Goal: Transaction & Acquisition: Purchase product/service

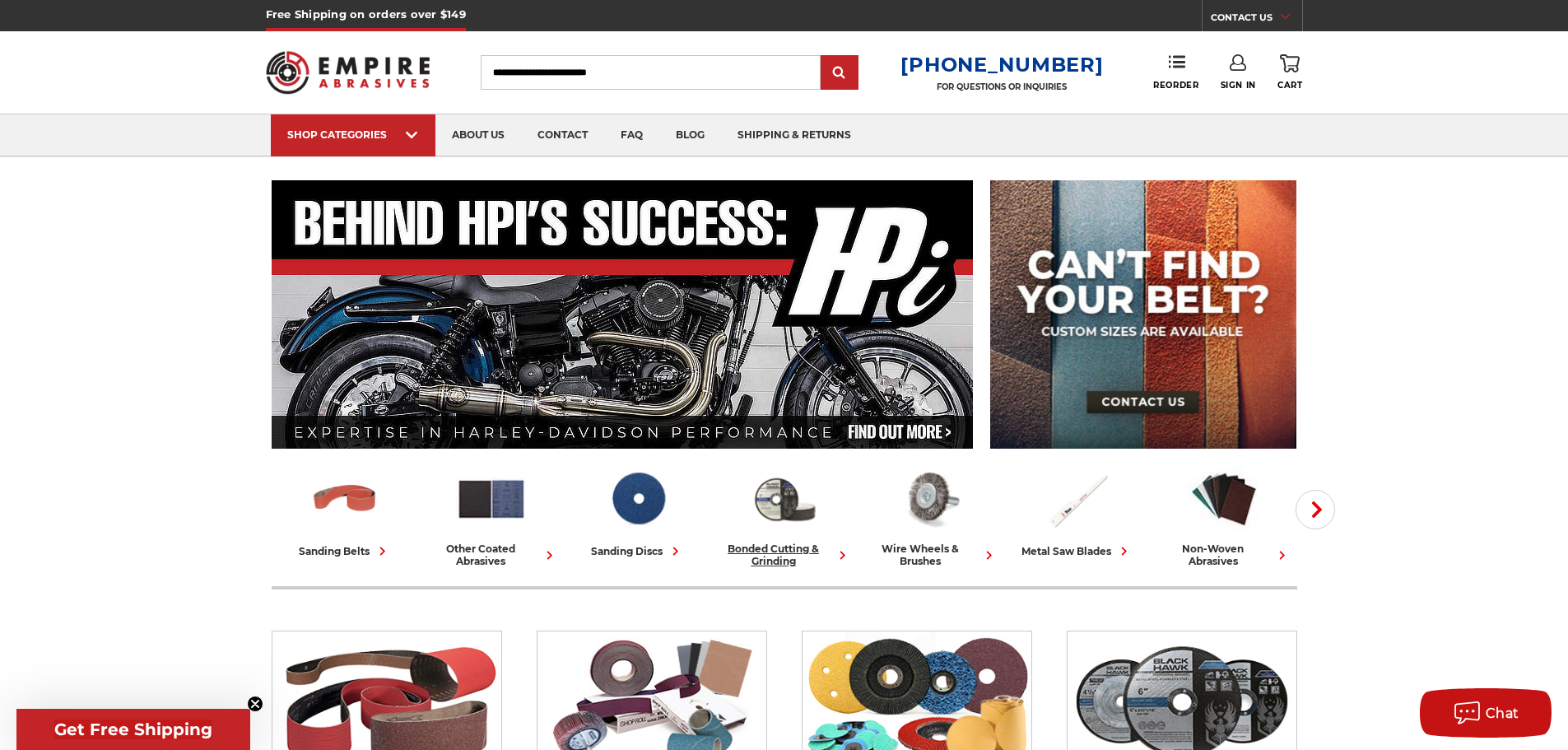
click at [768, 557] on div "bonded cutting & grinding" at bounding box center [784, 555] width 133 height 25
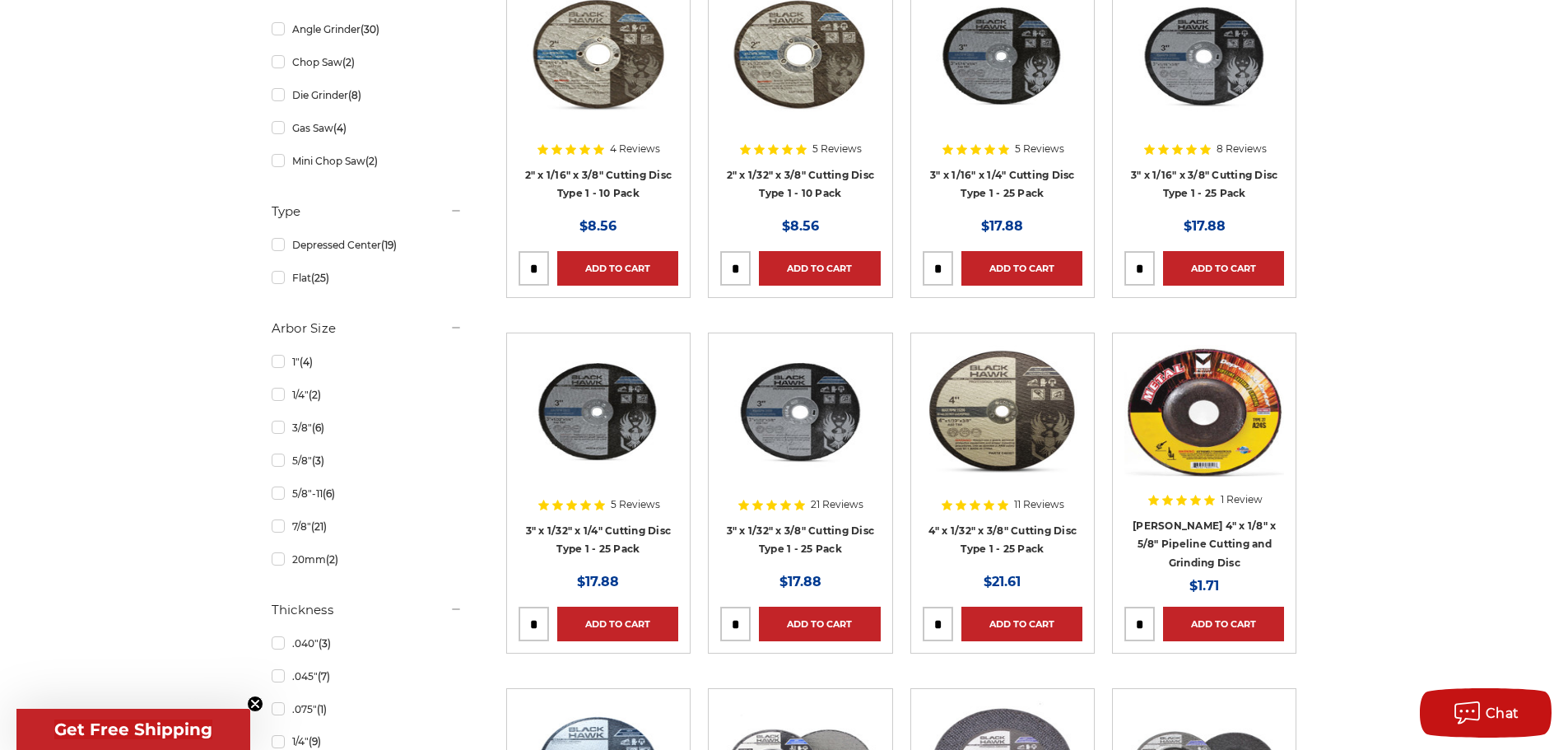
scroll to position [576, 0]
click at [281, 528] on link "7/8" (21)" at bounding box center [367, 525] width 191 height 29
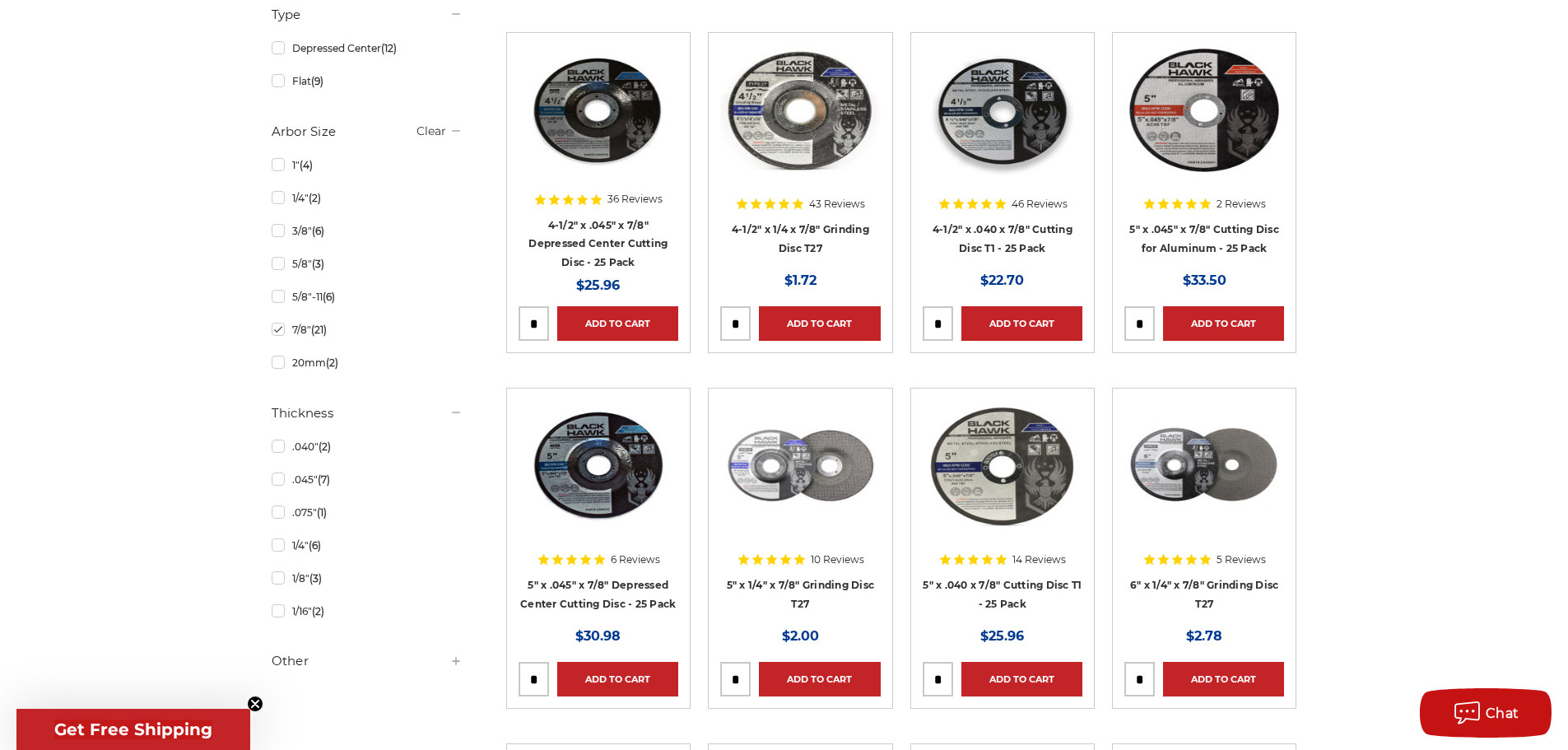
scroll to position [741, 0]
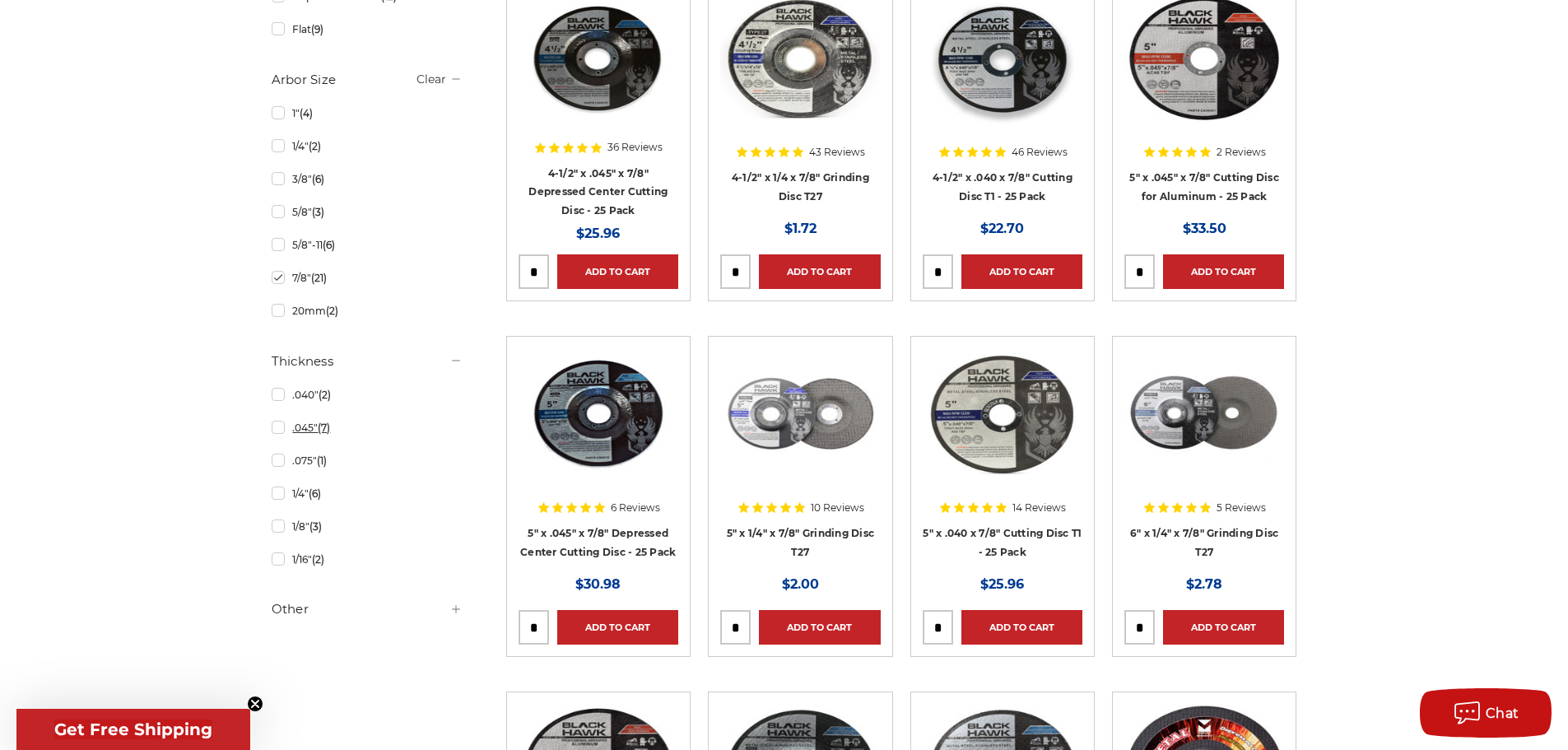
click at [279, 432] on link ".045" (7)" at bounding box center [367, 428] width 191 height 29
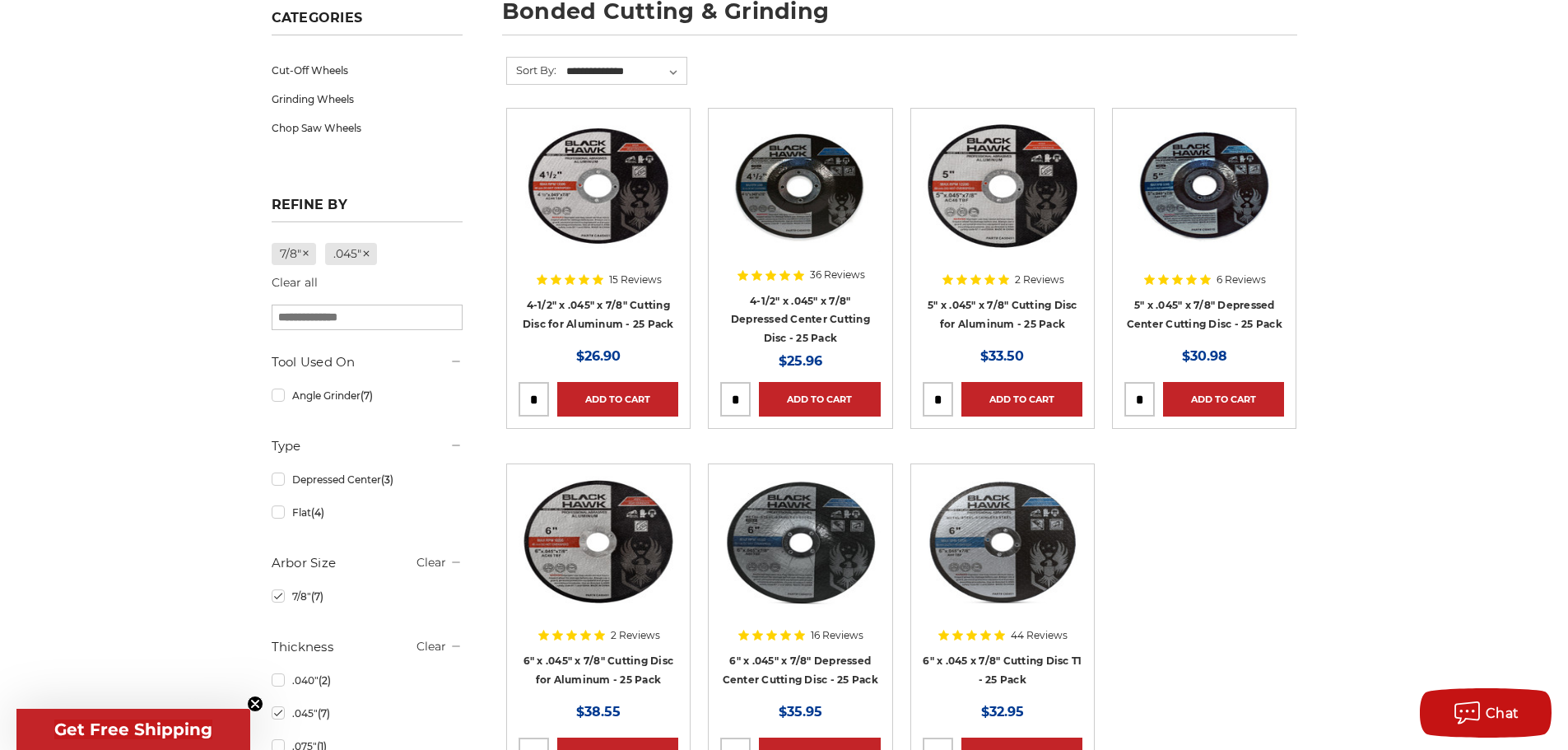
scroll to position [329, 0]
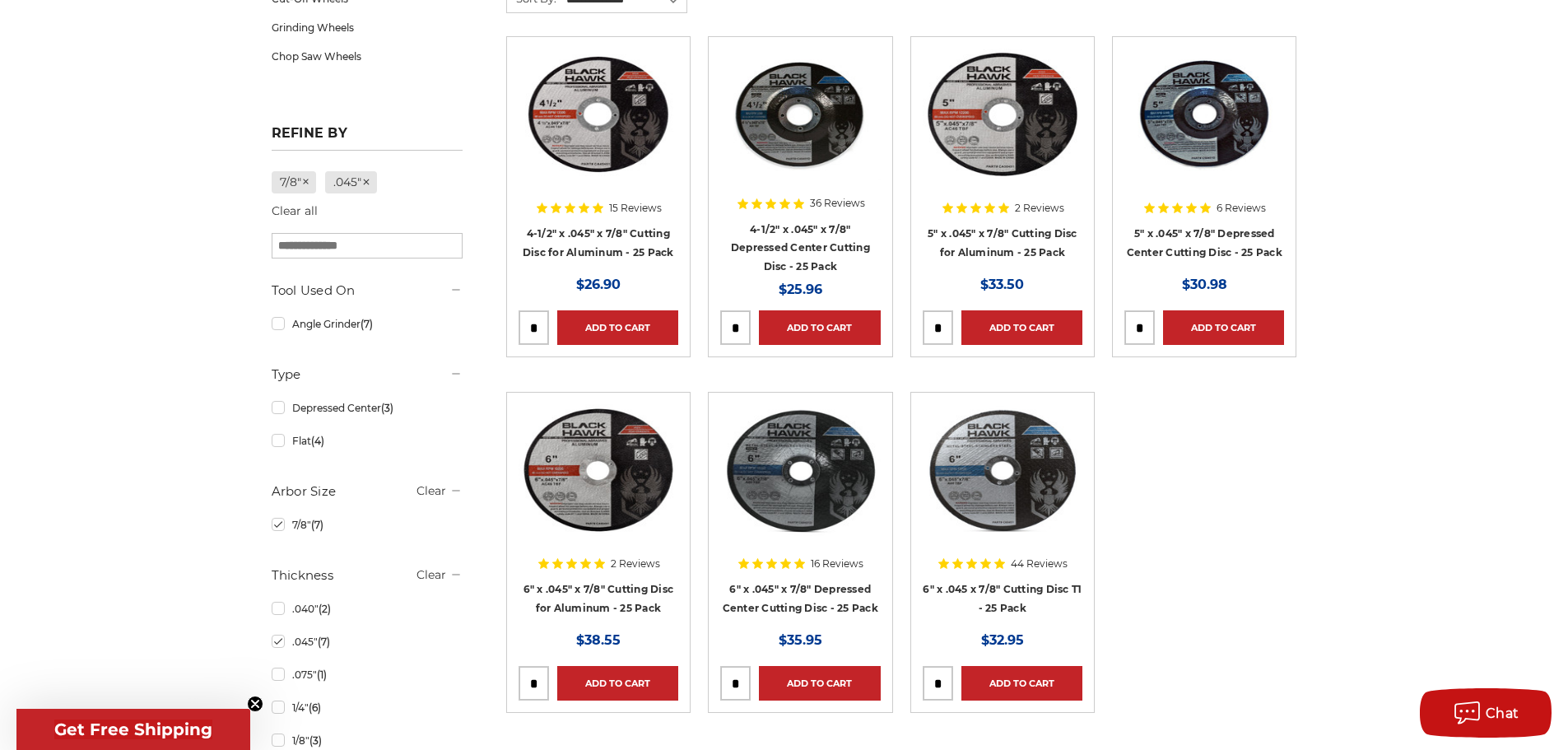
click at [583, 251] on div at bounding box center [599, 154] width 160 height 211
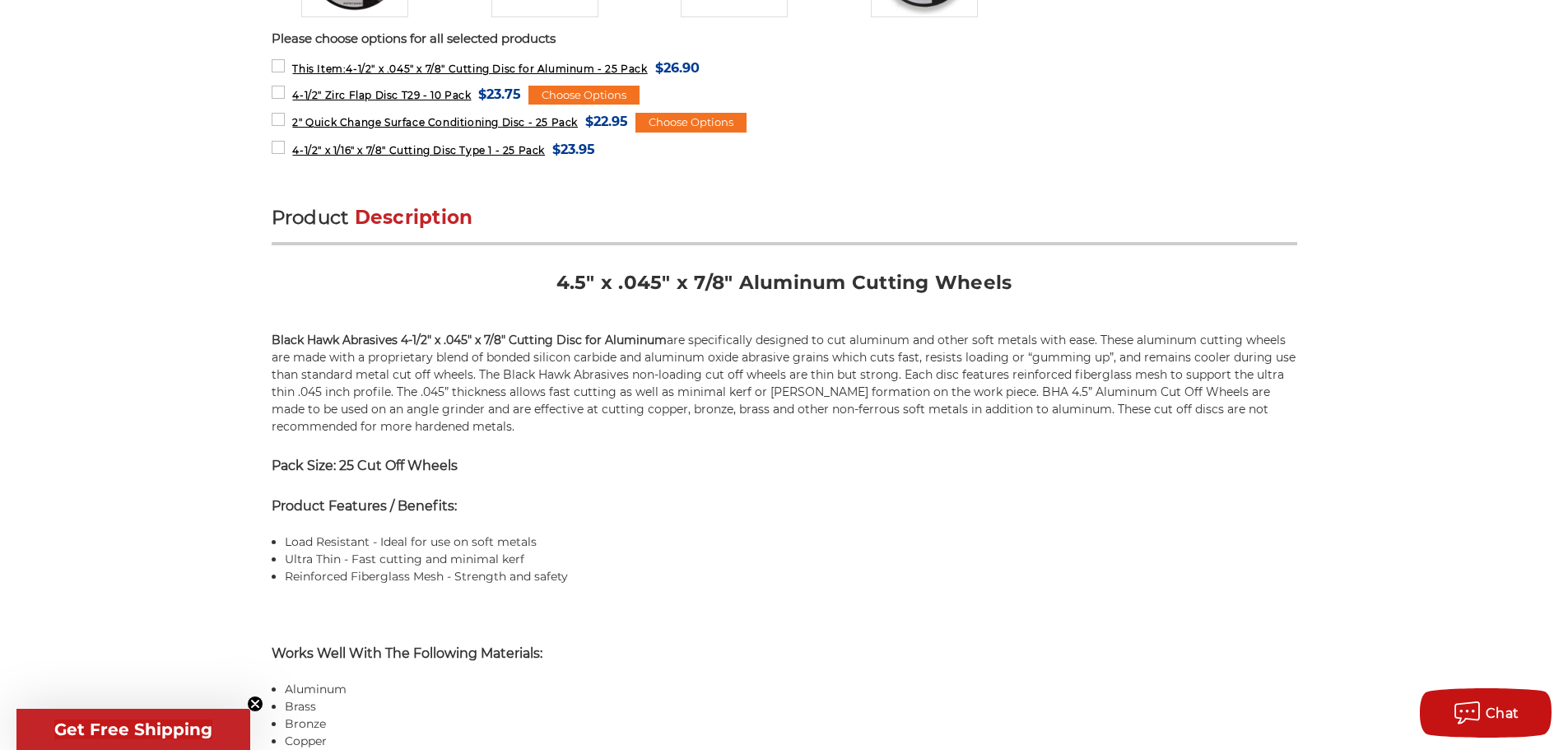
scroll to position [988, 0]
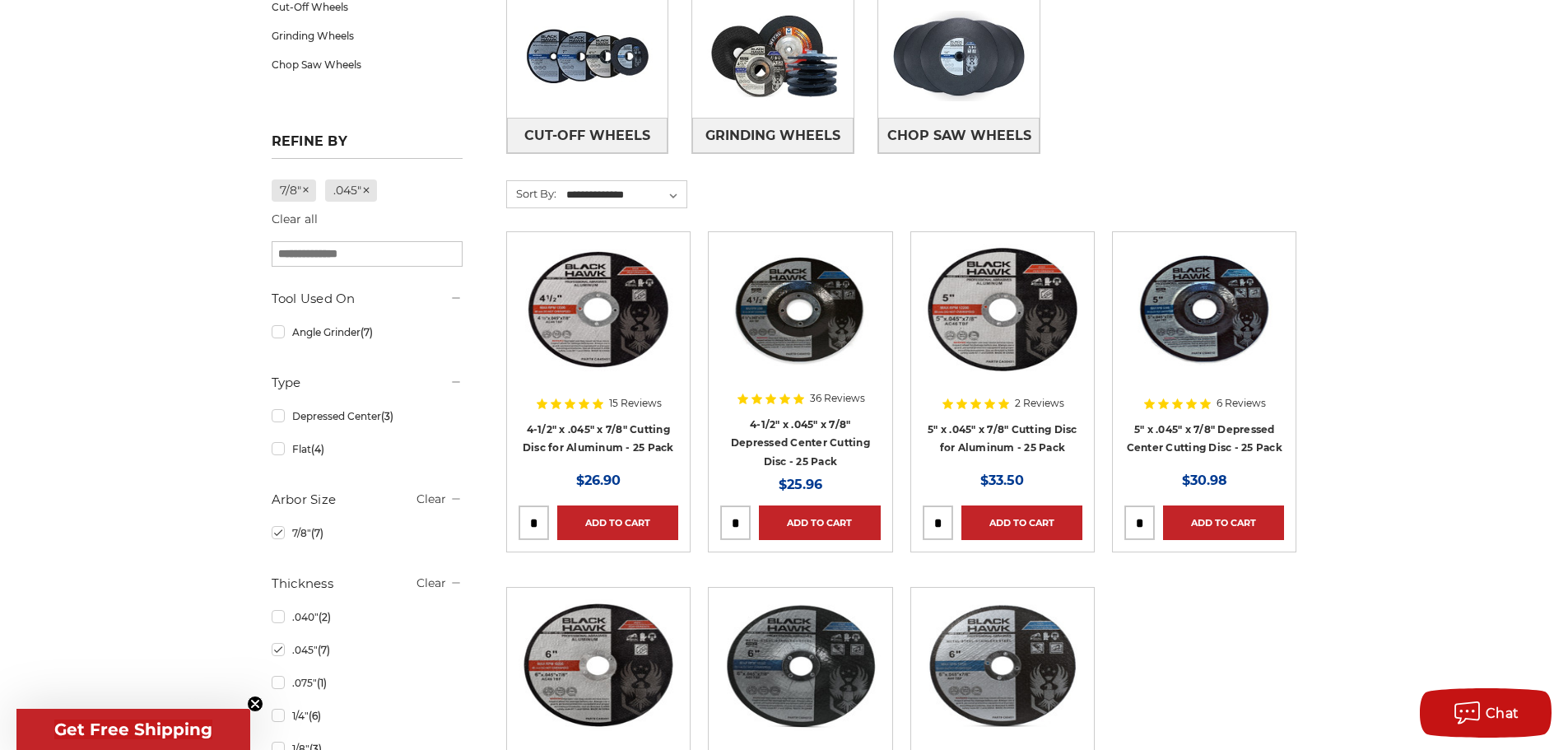
scroll to position [156, 0]
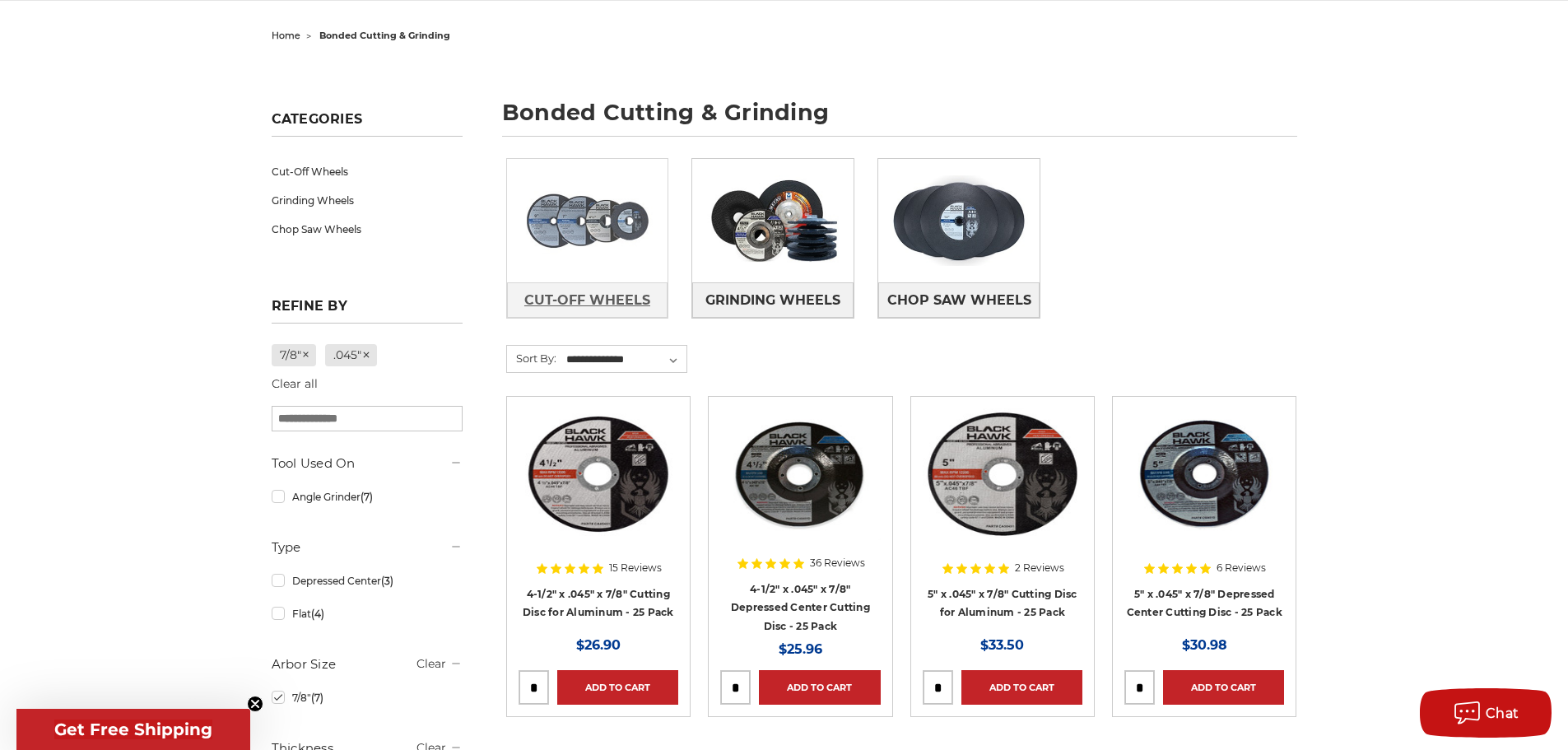
click at [609, 284] on link "Cut-Off Wheels" at bounding box center [588, 300] width 161 height 36
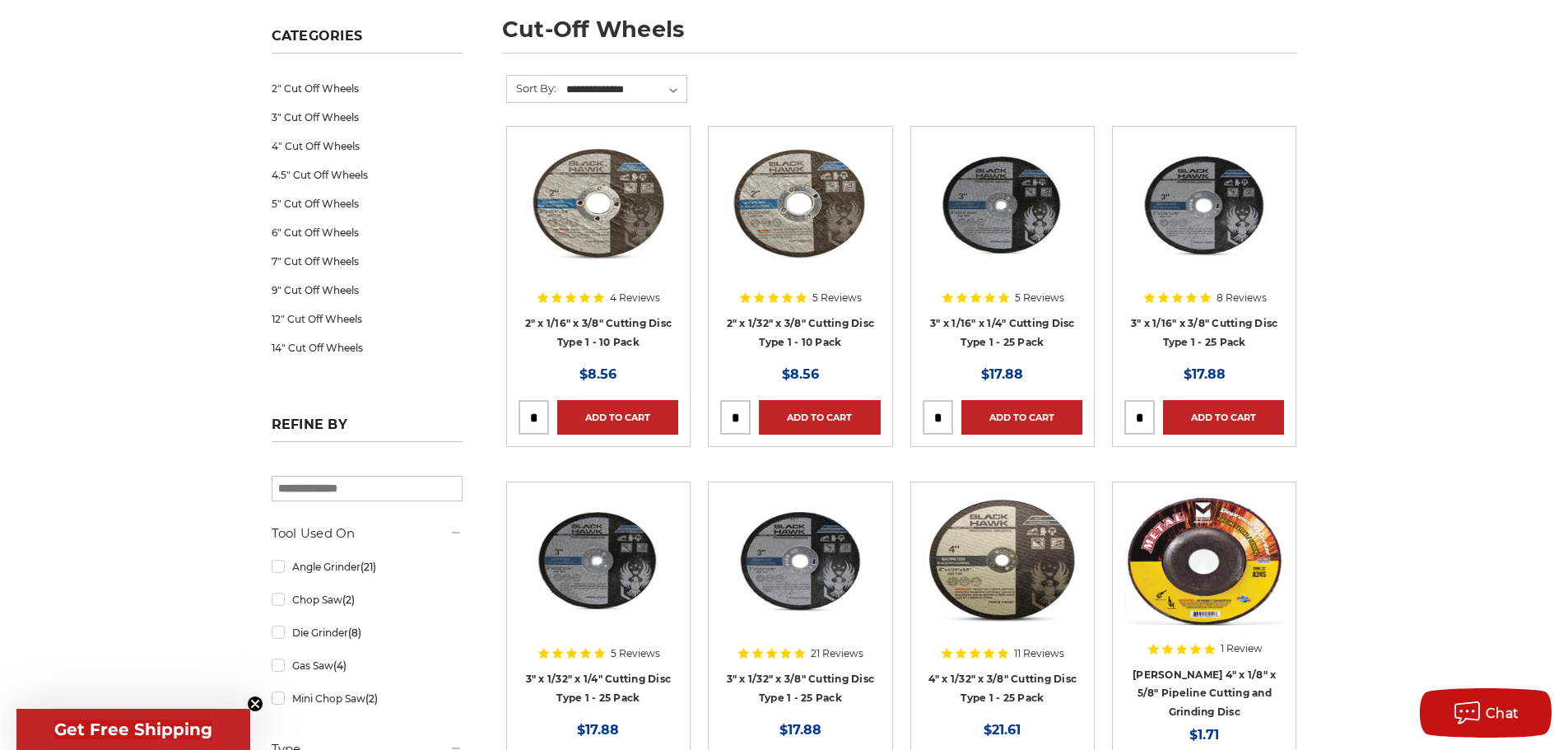
scroll to position [165, 0]
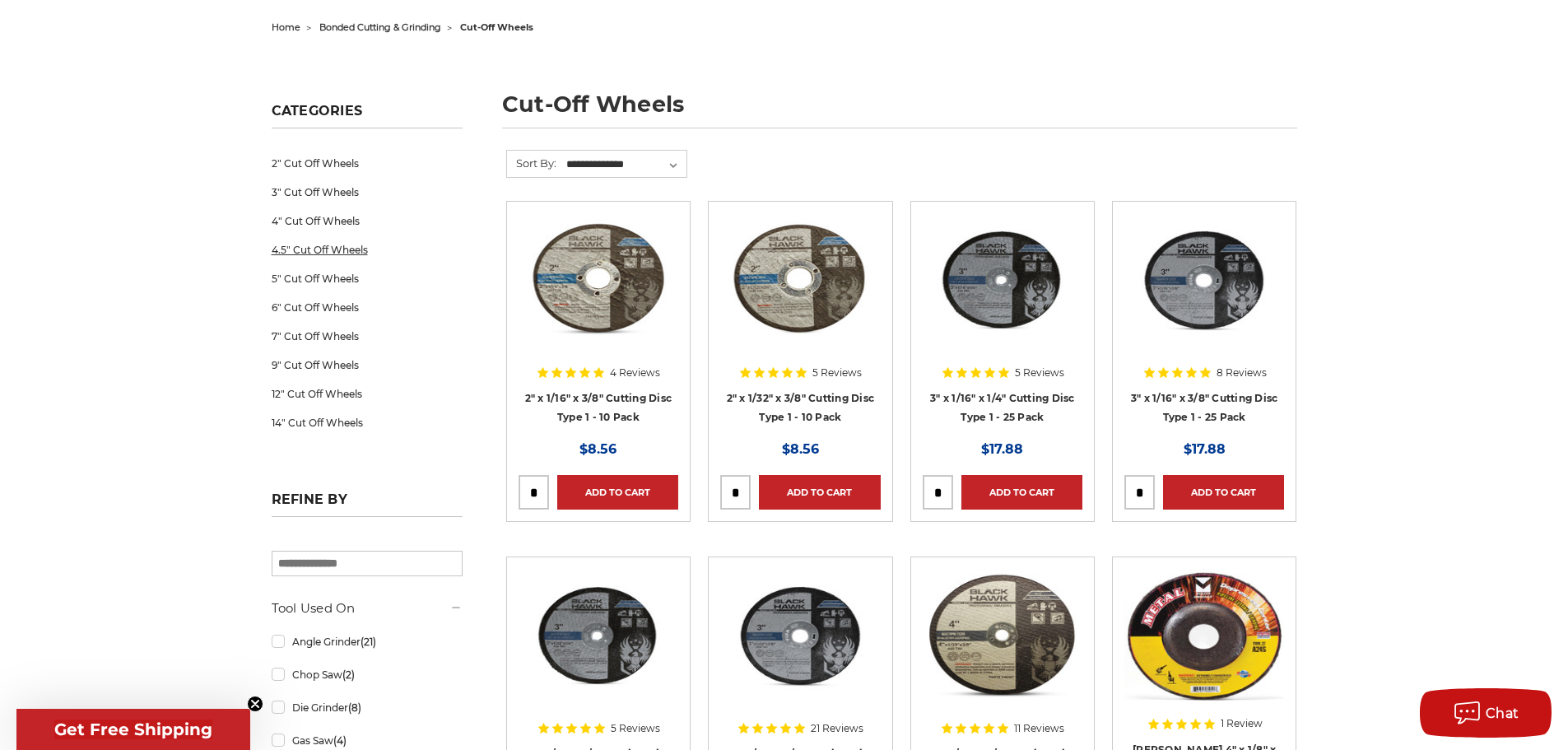
click at [318, 248] on link "4.5" Cut Off Wheels" at bounding box center [367, 250] width 191 height 29
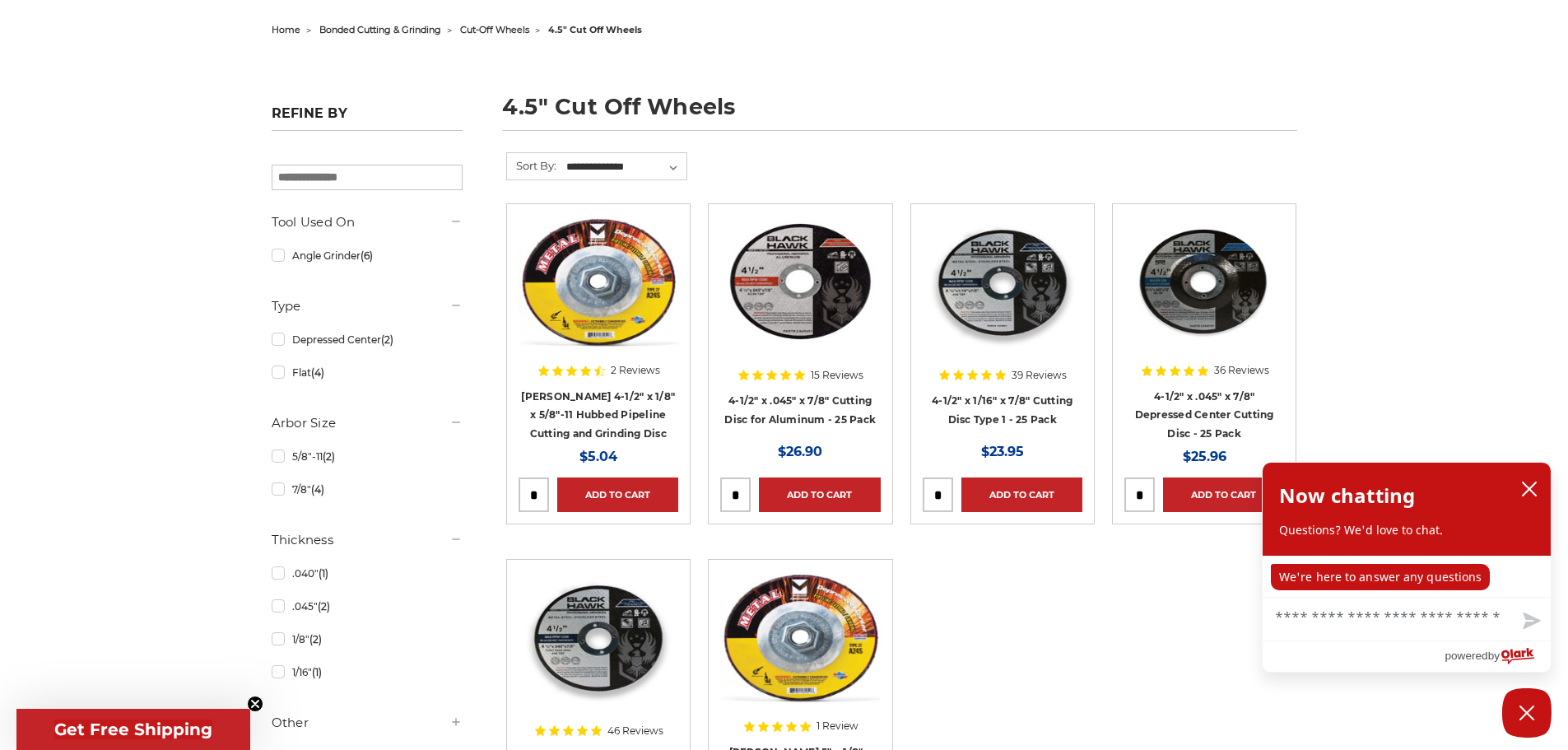
scroll to position [165, 0]
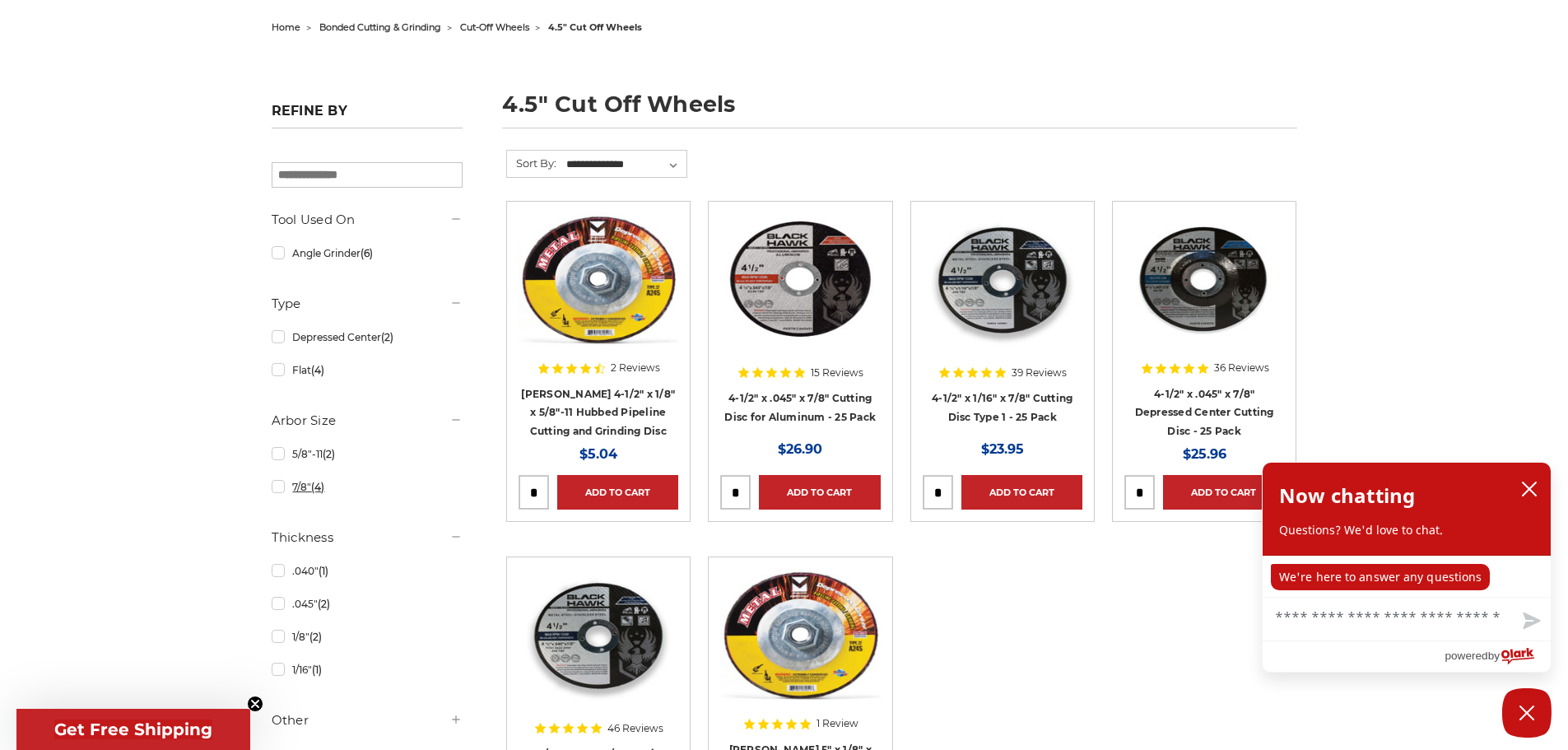
click at [277, 495] on link "7/8" (4)" at bounding box center [367, 486] width 191 height 29
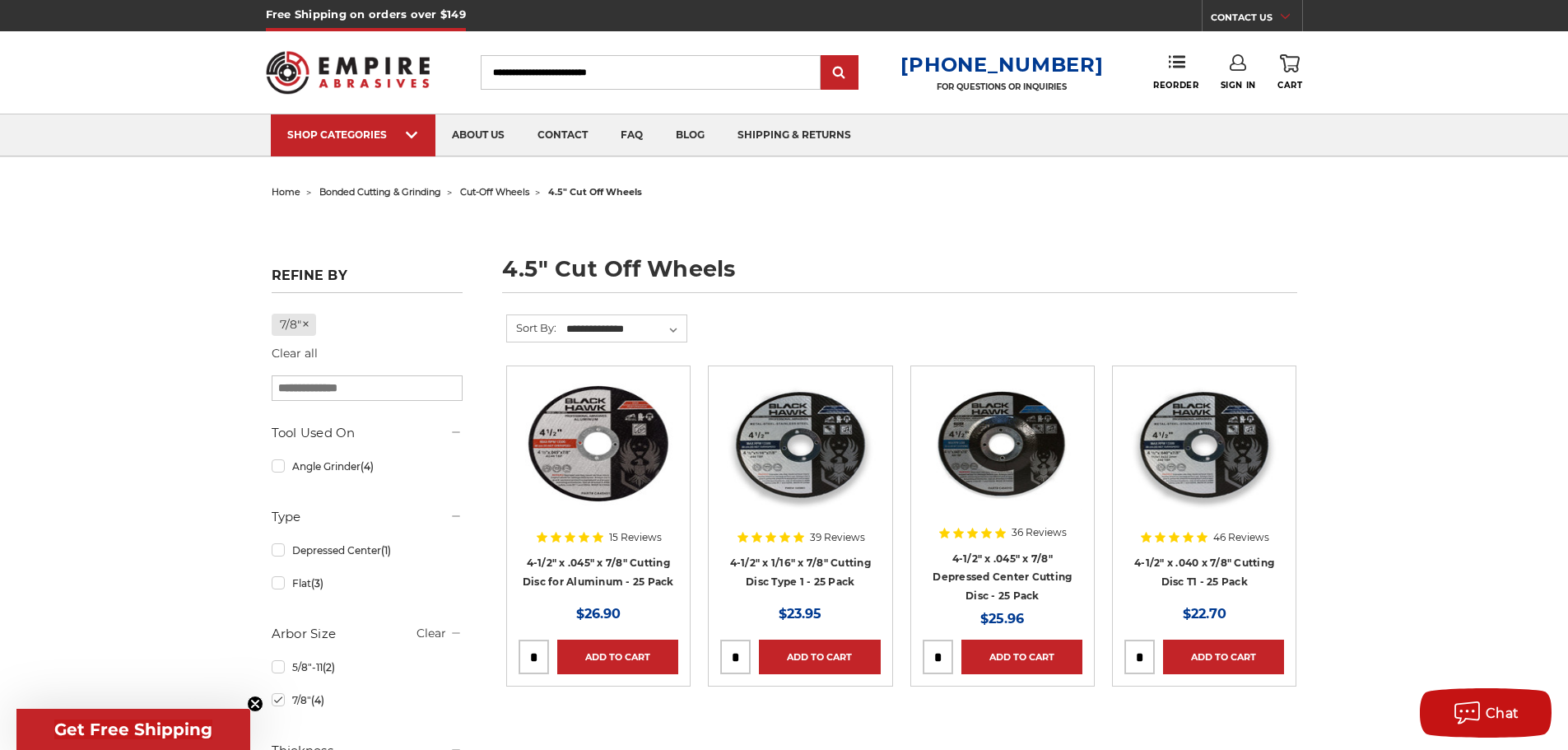
click at [1205, 475] on img at bounding box center [1204, 444] width 160 height 131
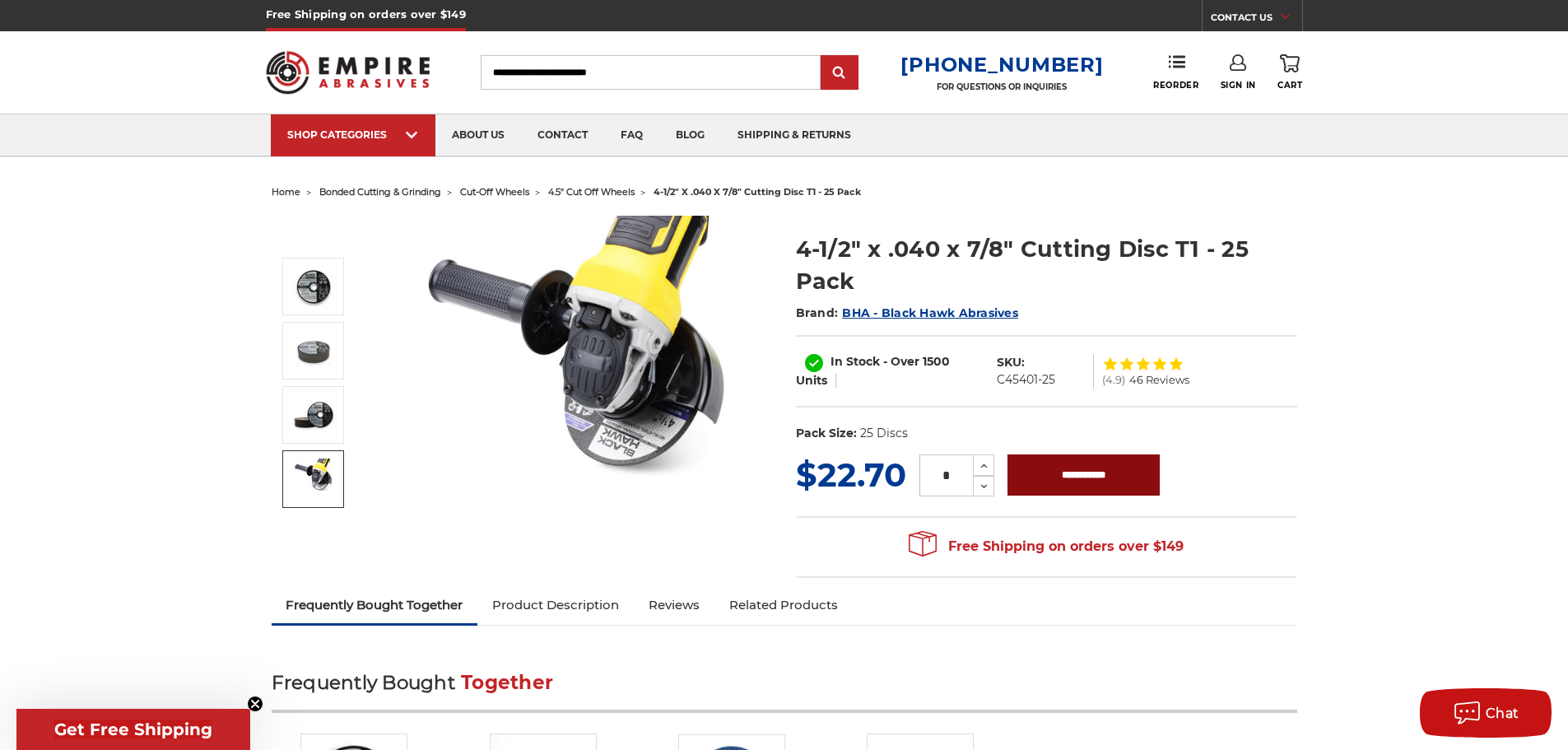
click at [1117, 480] on input "**********" at bounding box center [1083, 474] width 152 height 41
type input "**********"
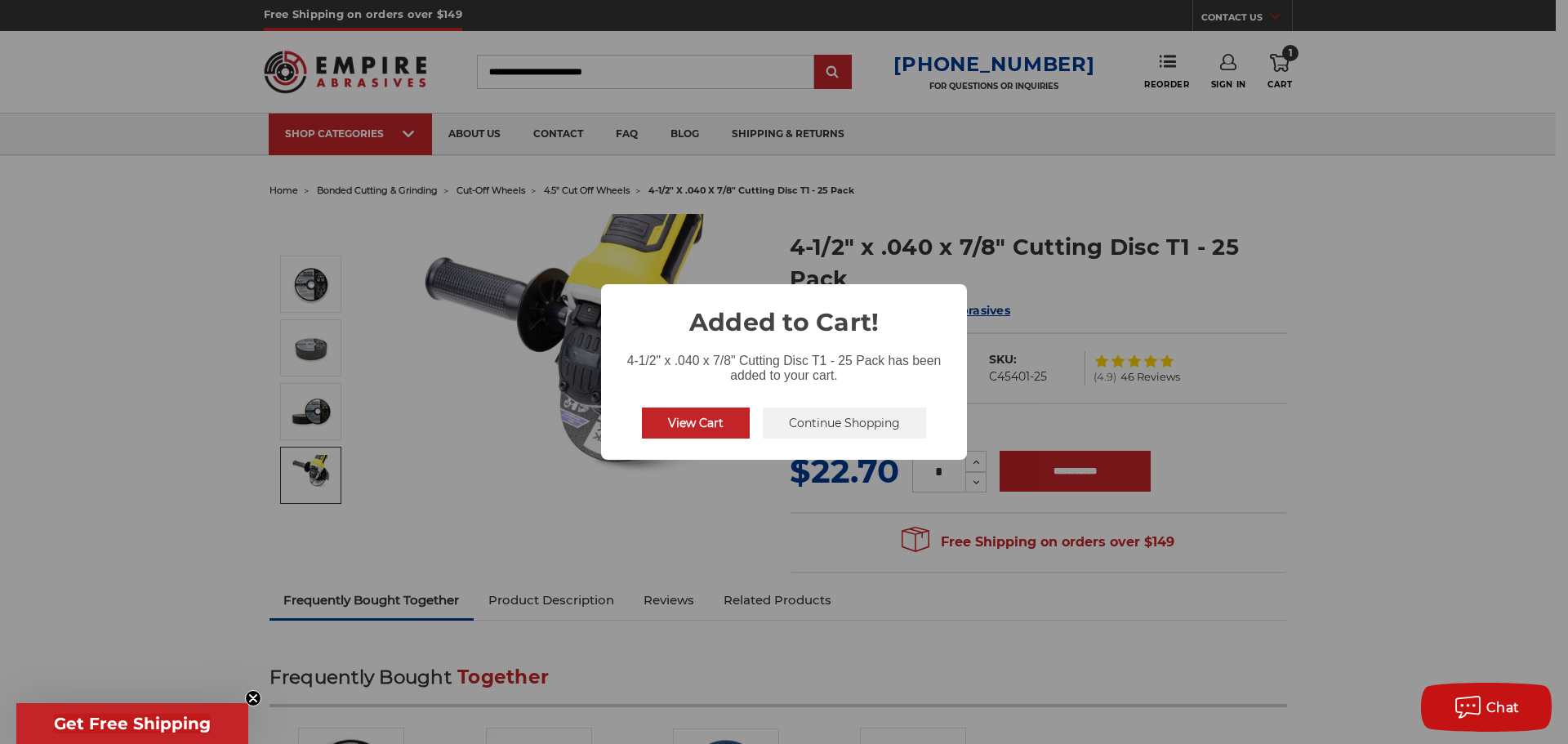
click at [837, 424] on button "Continue Shopping" at bounding box center [845, 422] width 164 height 31
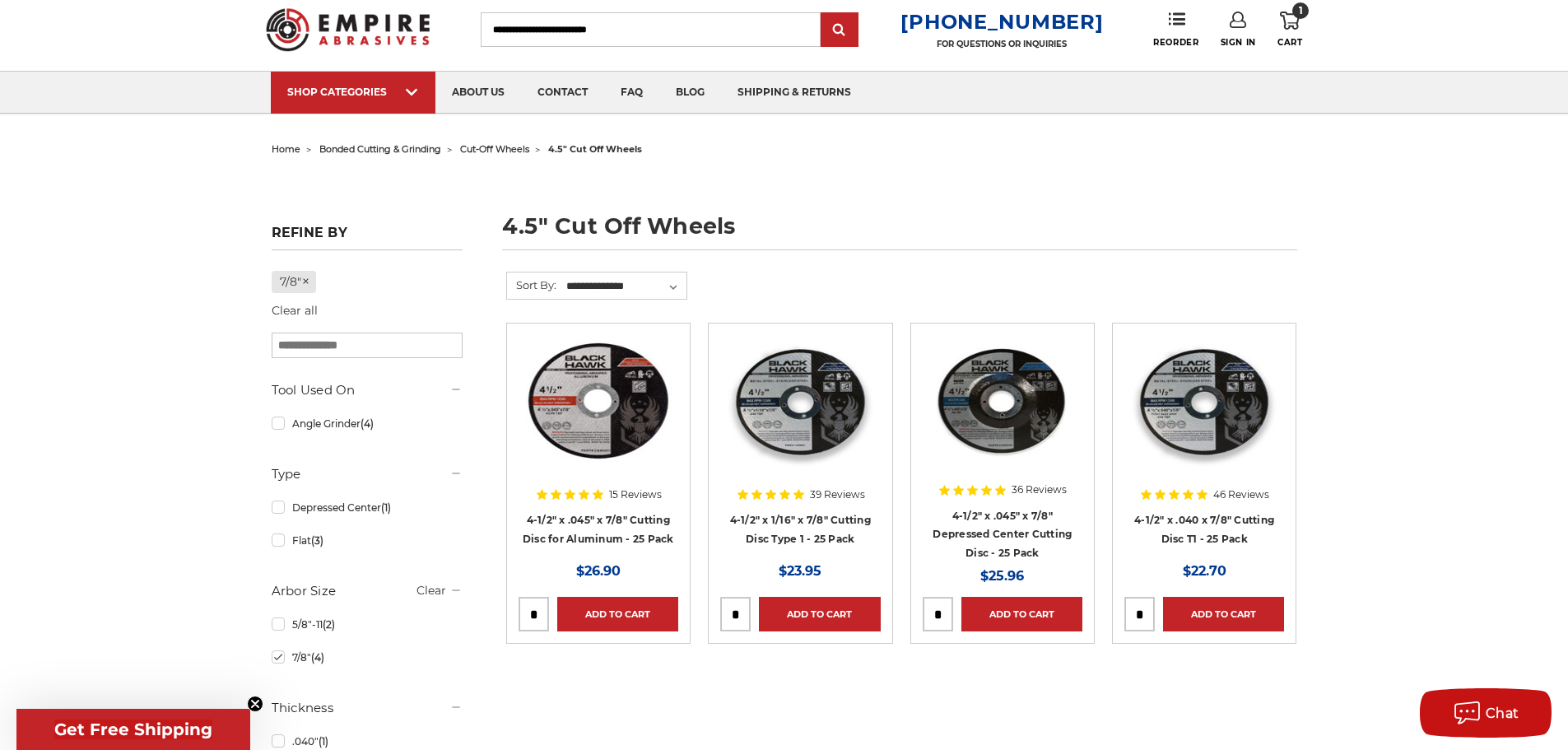
scroll to position [83, 0]
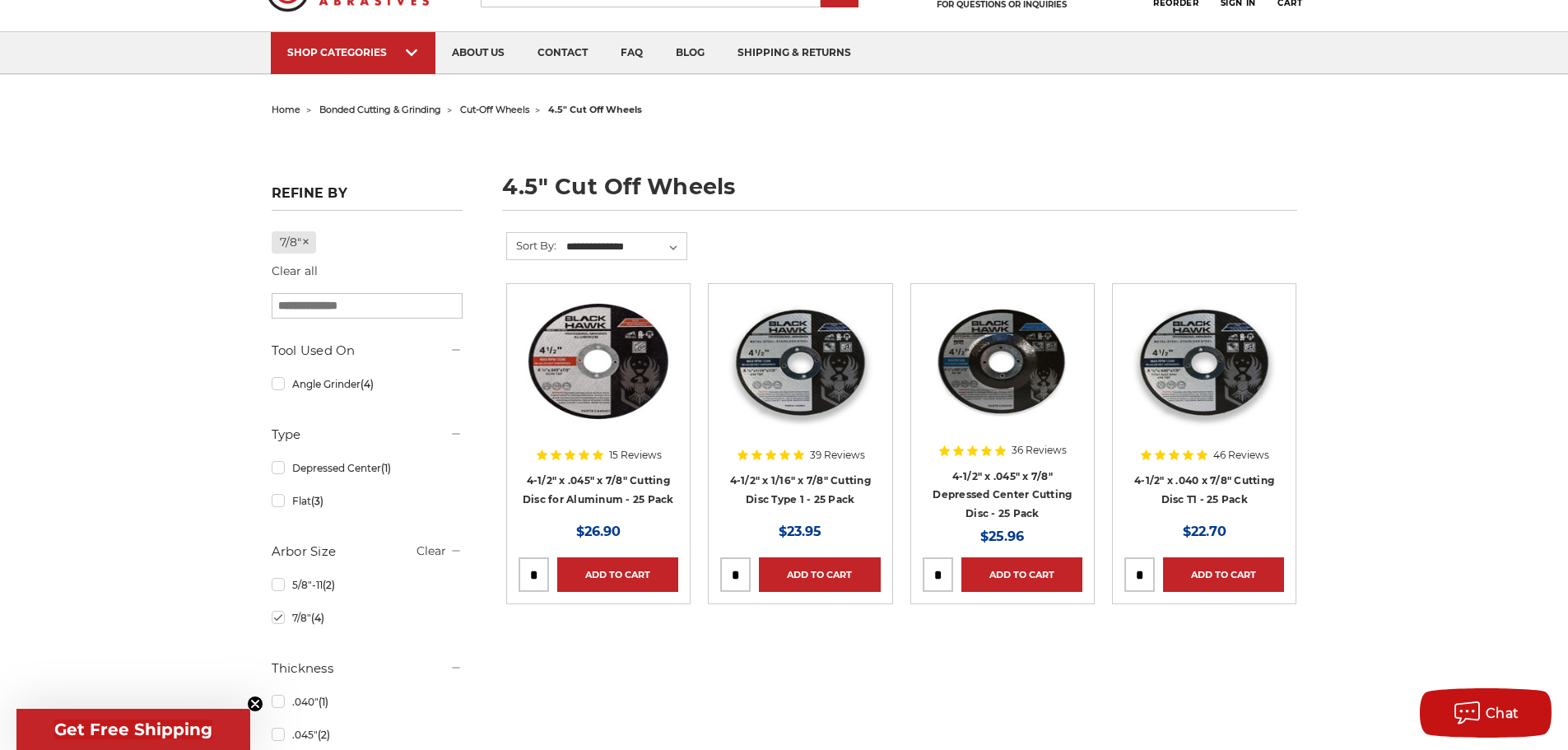
click at [792, 361] on img at bounding box center [799, 361] width 160 height 131
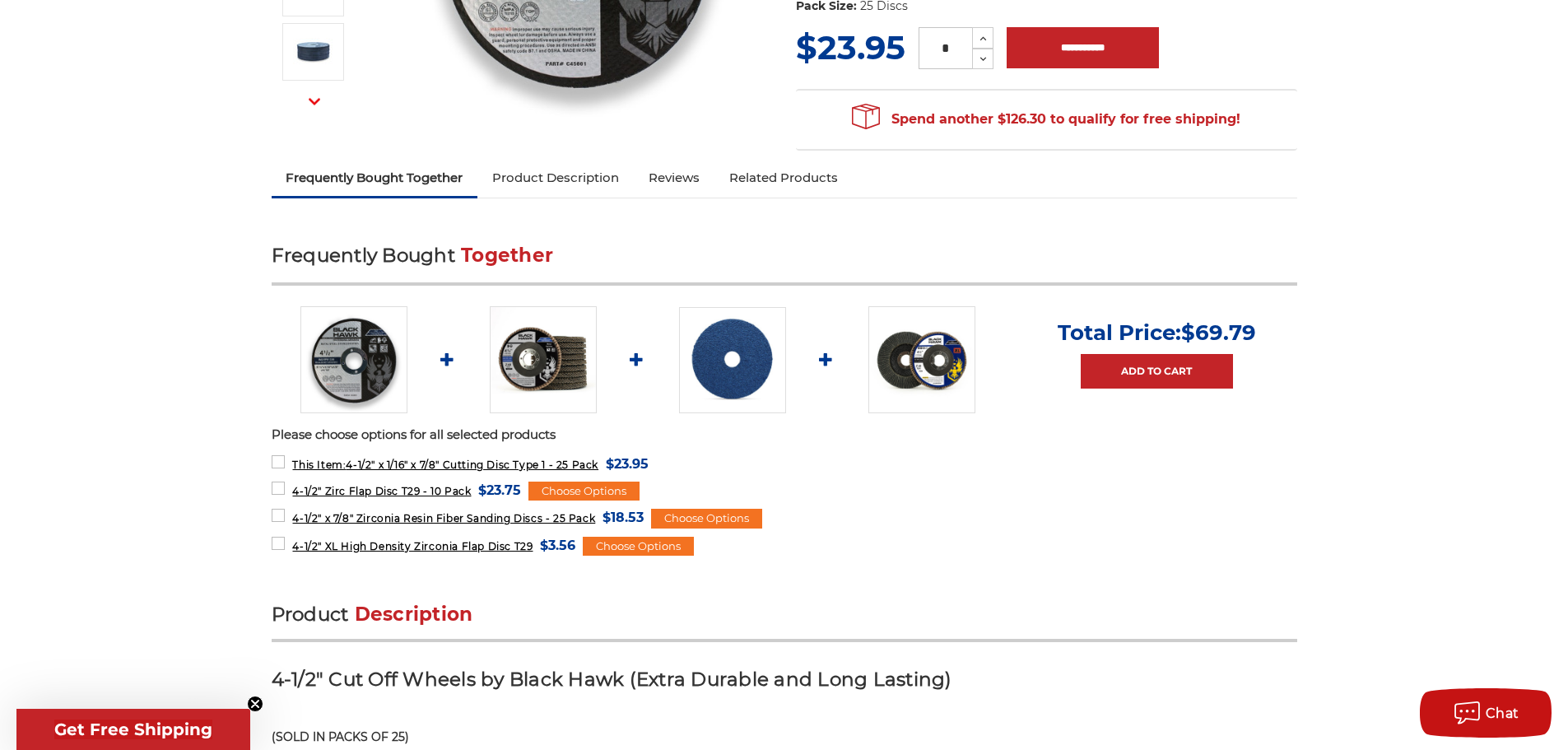
scroll to position [83, 0]
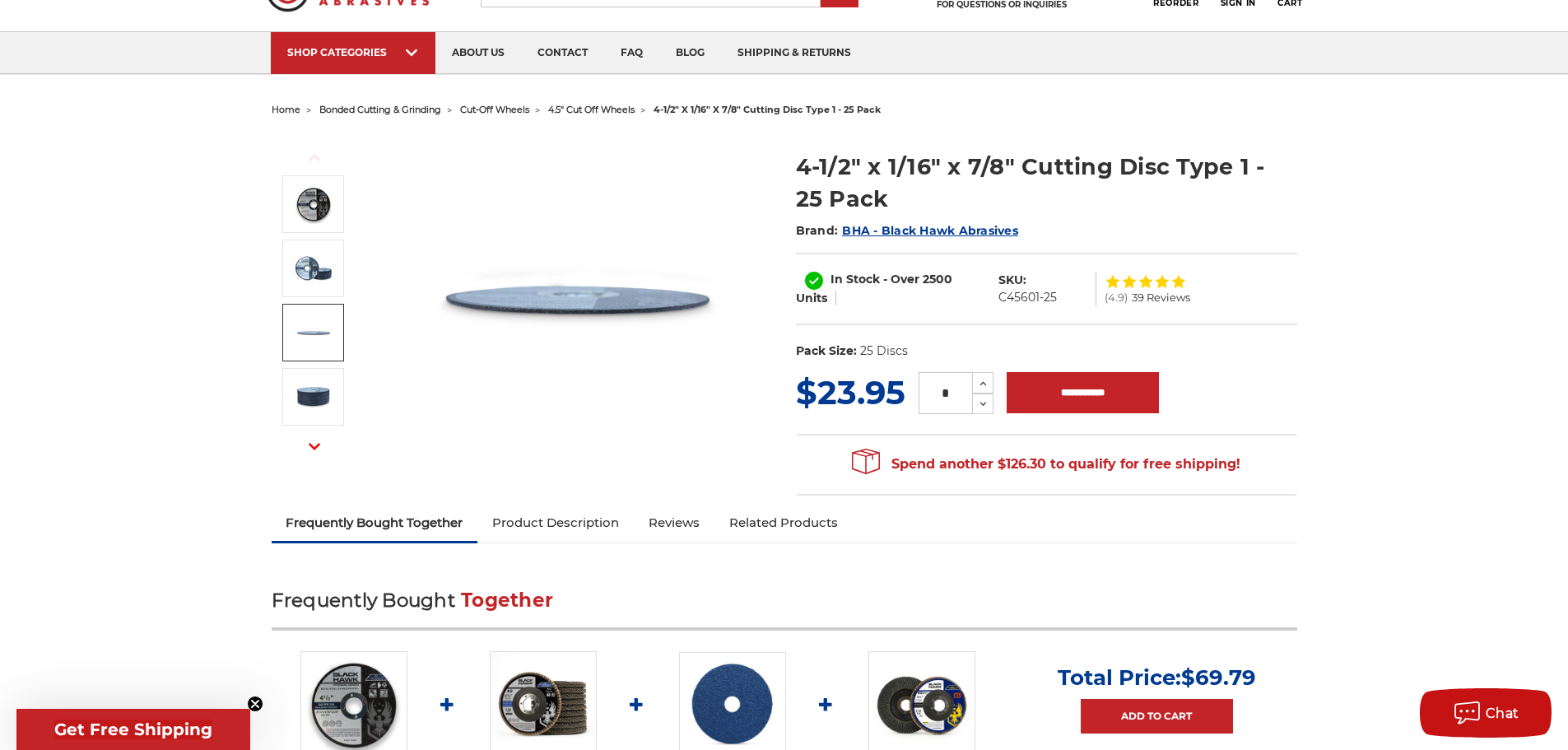
click at [314, 325] on img at bounding box center [313, 332] width 41 height 41
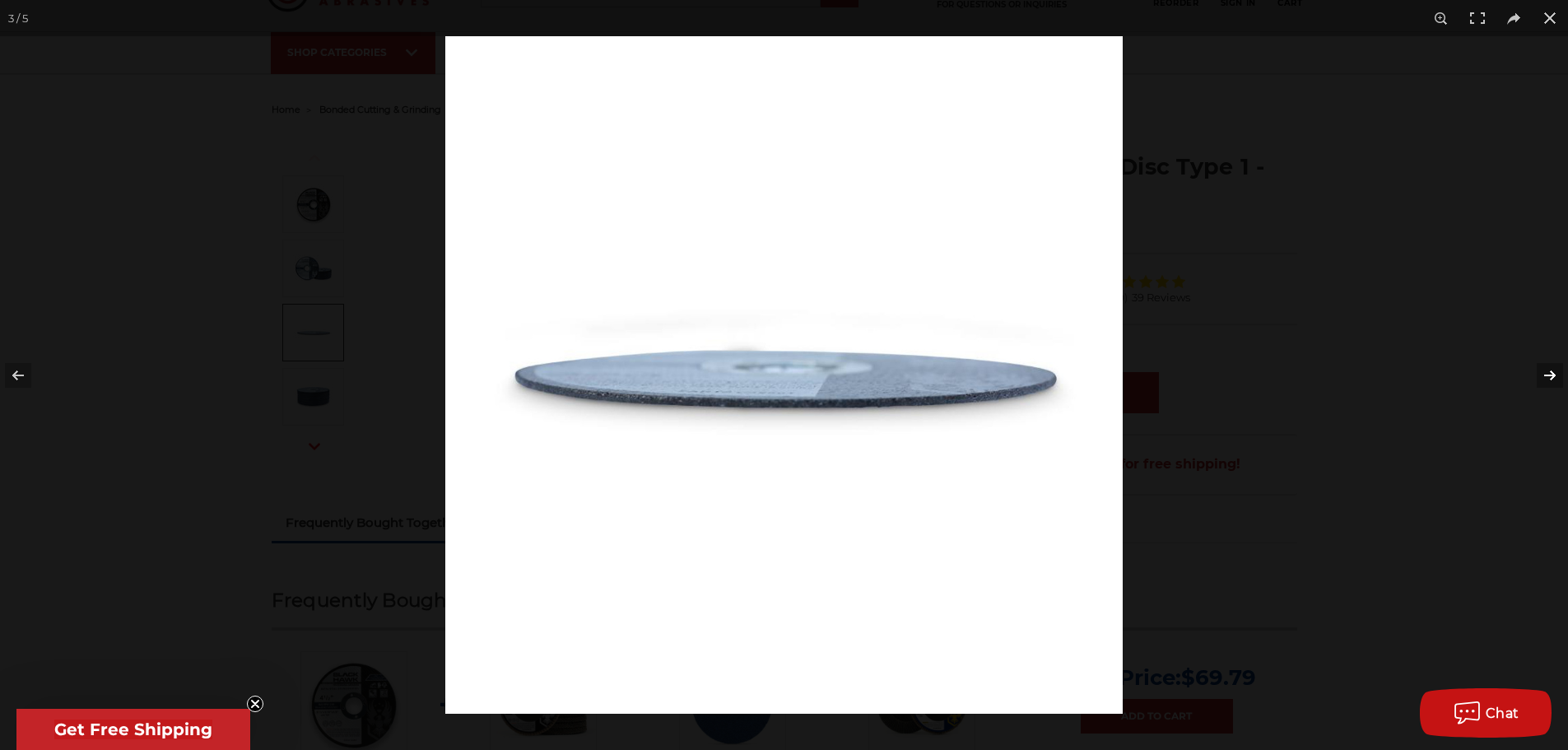
click at [1547, 373] on button at bounding box center [1539, 375] width 58 height 83
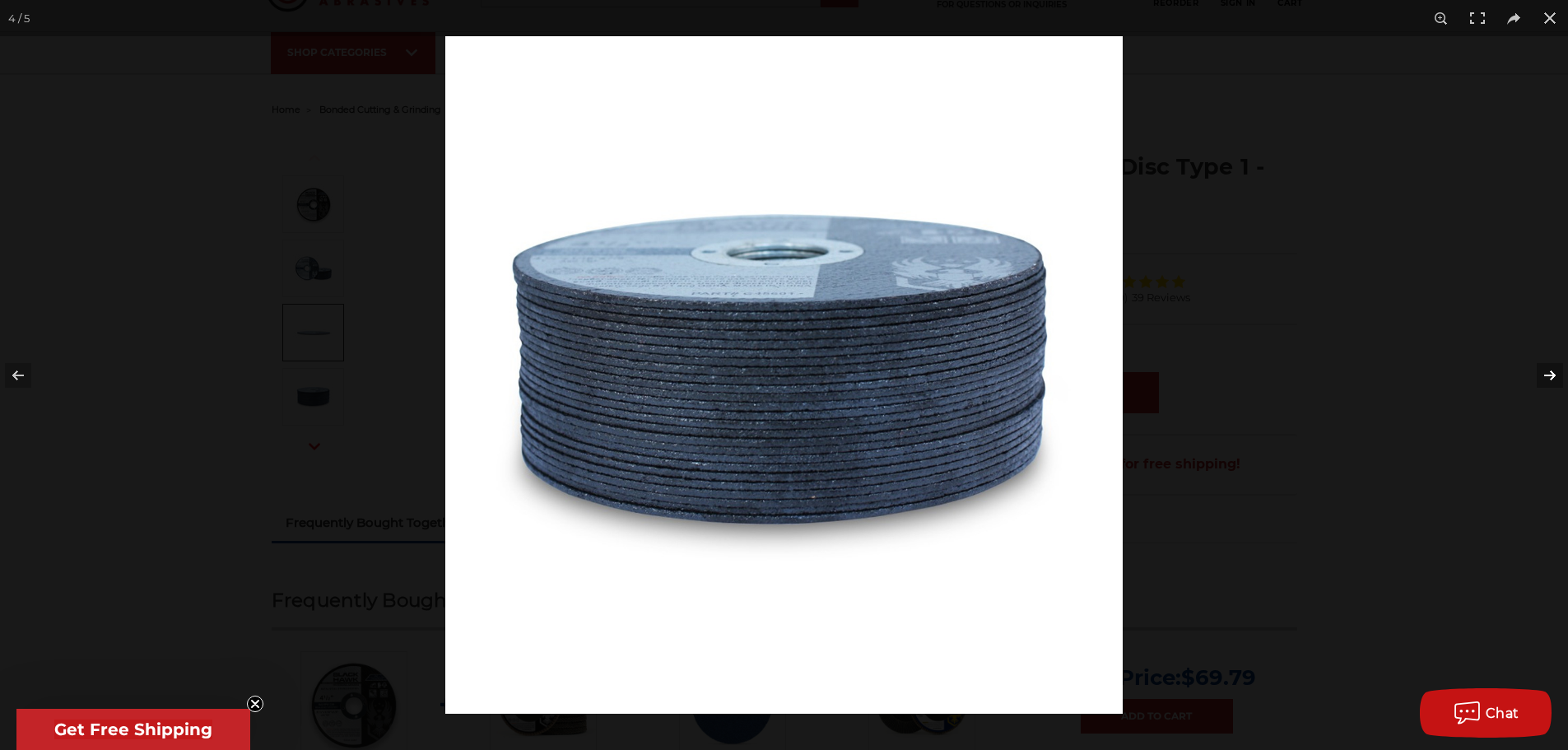
click at [1547, 373] on button at bounding box center [1539, 375] width 58 height 83
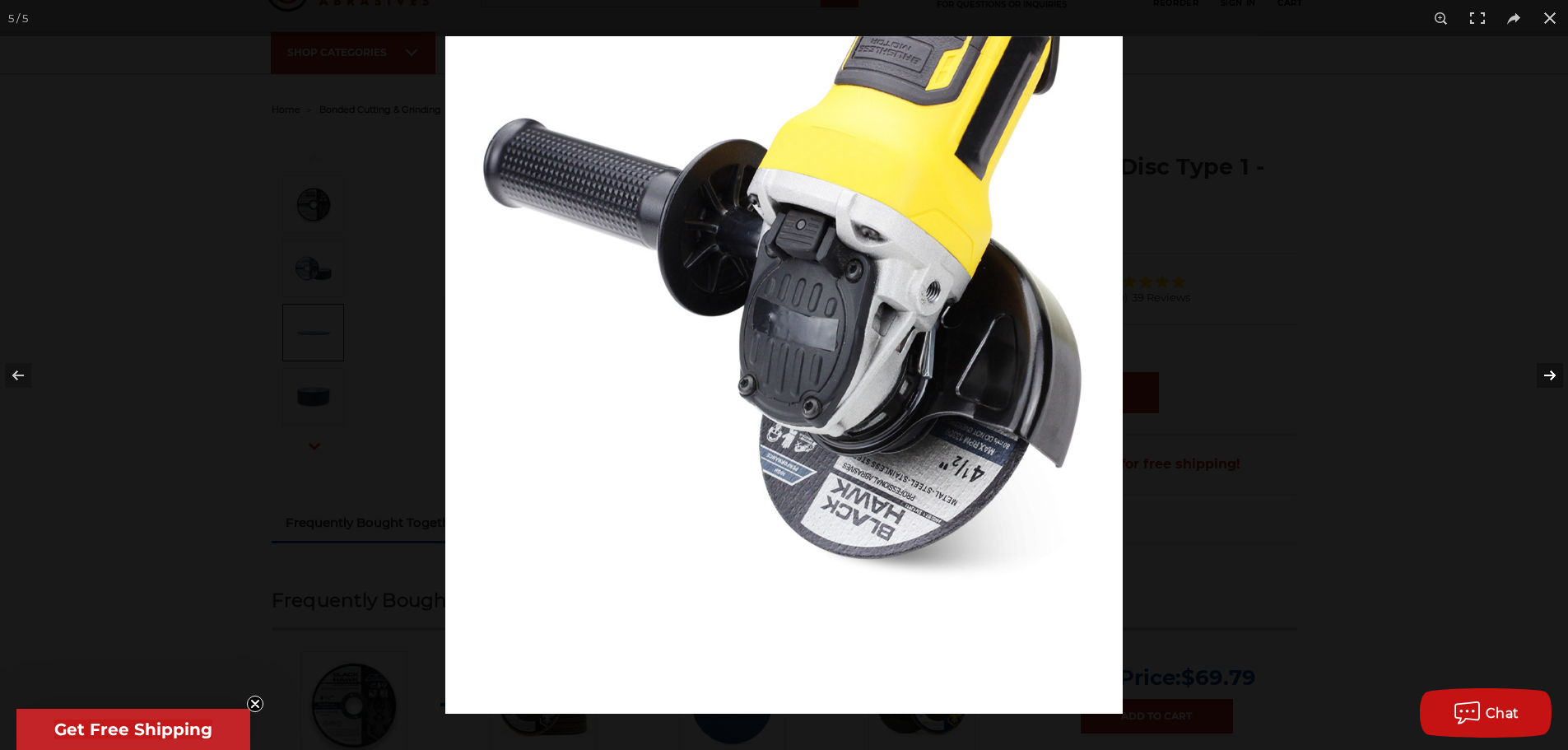
click at [1547, 373] on button at bounding box center [1539, 375] width 58 height 83
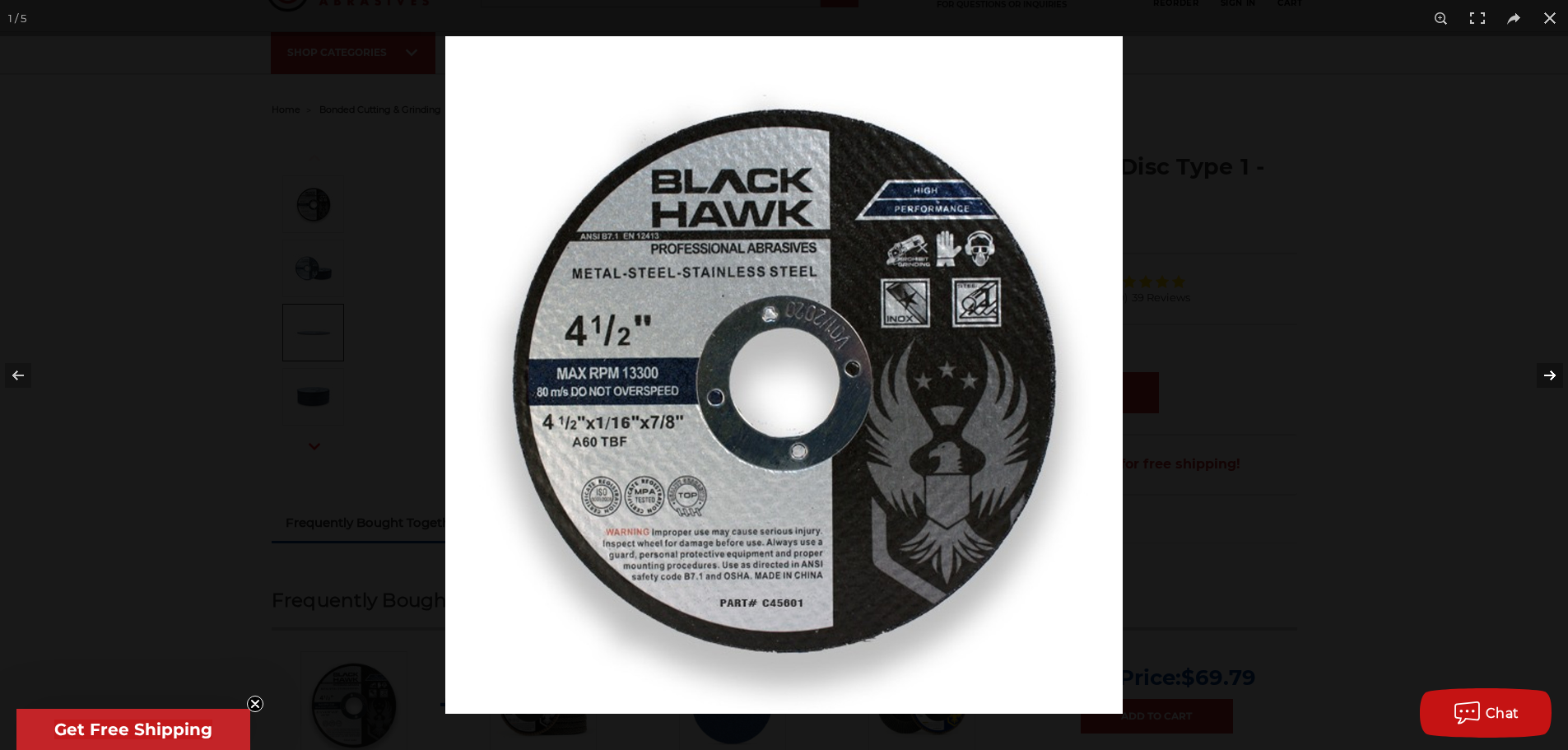
click at [1547, 373] on button at bounding box center [1539, 375] width 58 height 83
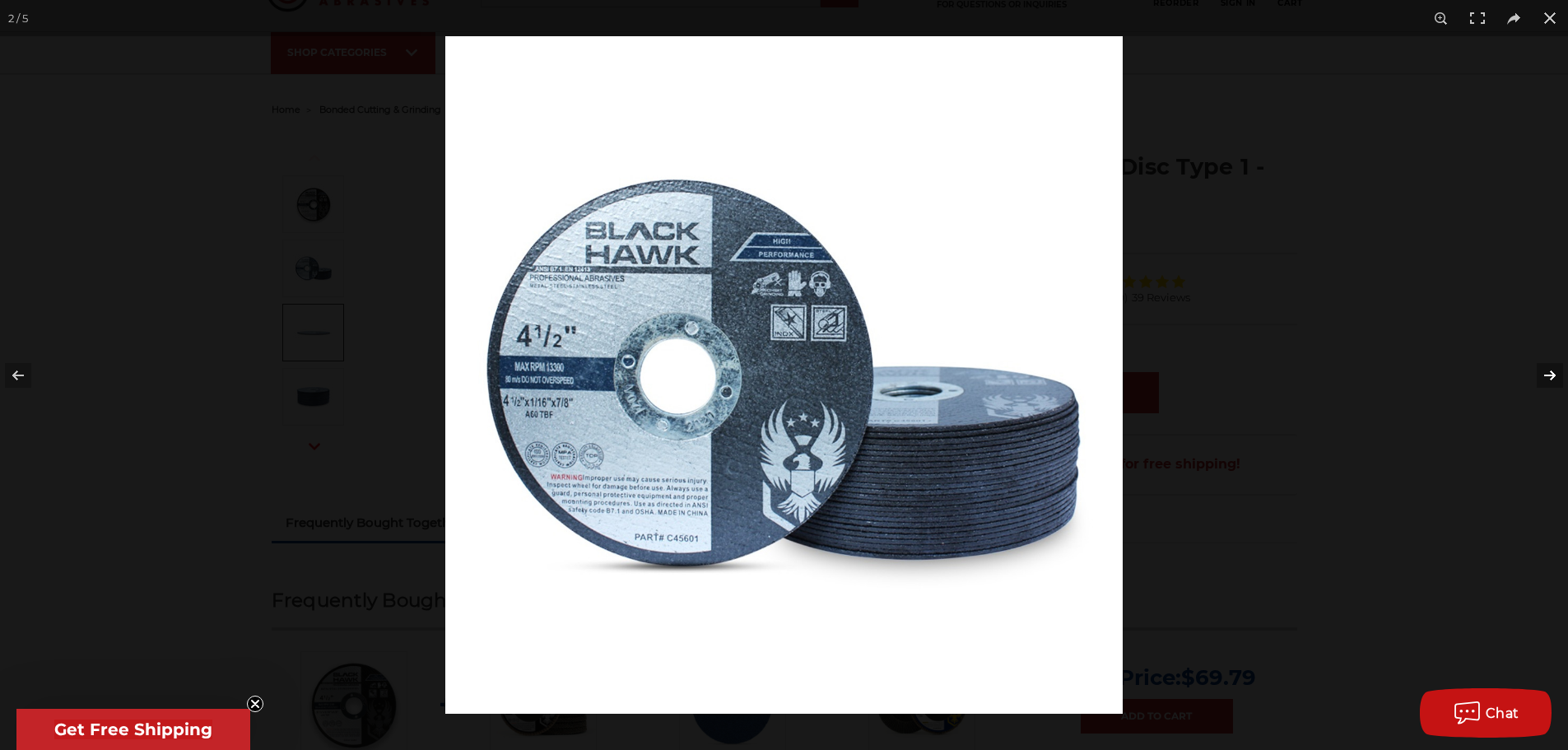
click at [1547, 373] on button at bounding box center [1539, 375] width 58 height 83
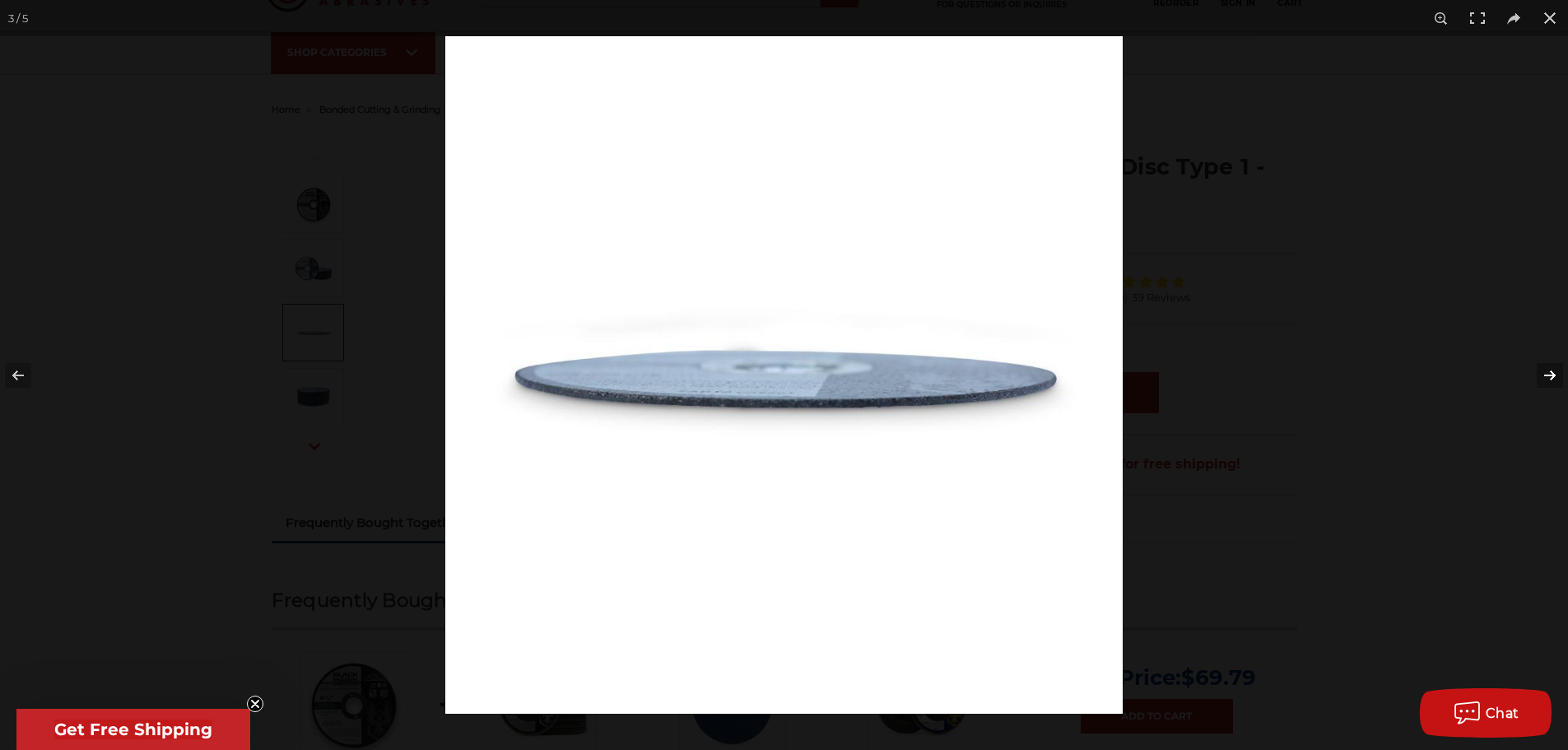
click at [1547, 373] on button at bounding box center [1539, 375] width 58 height 83
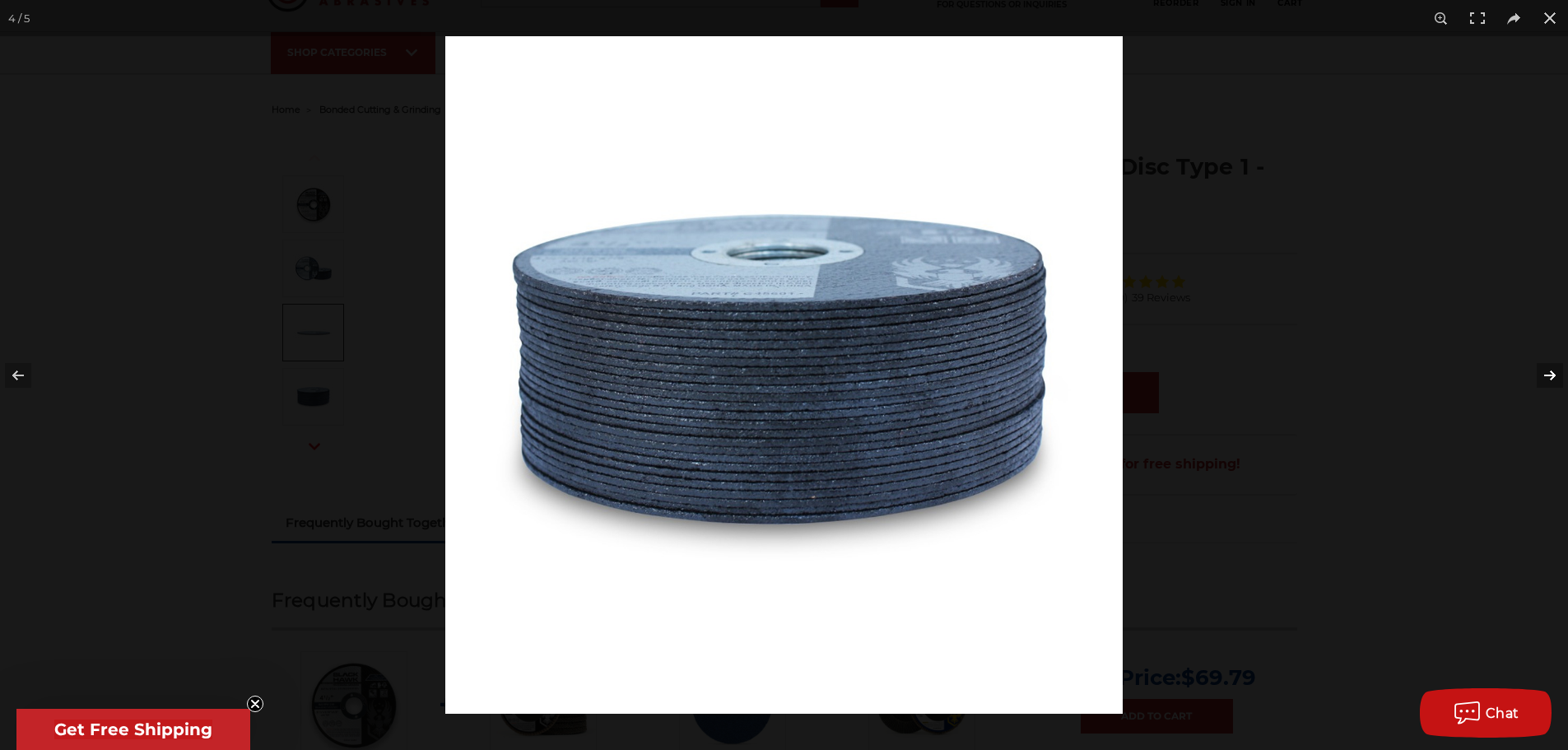
click at [1552, 375] on button at bounding box center [1539, 375] width 58 height 83
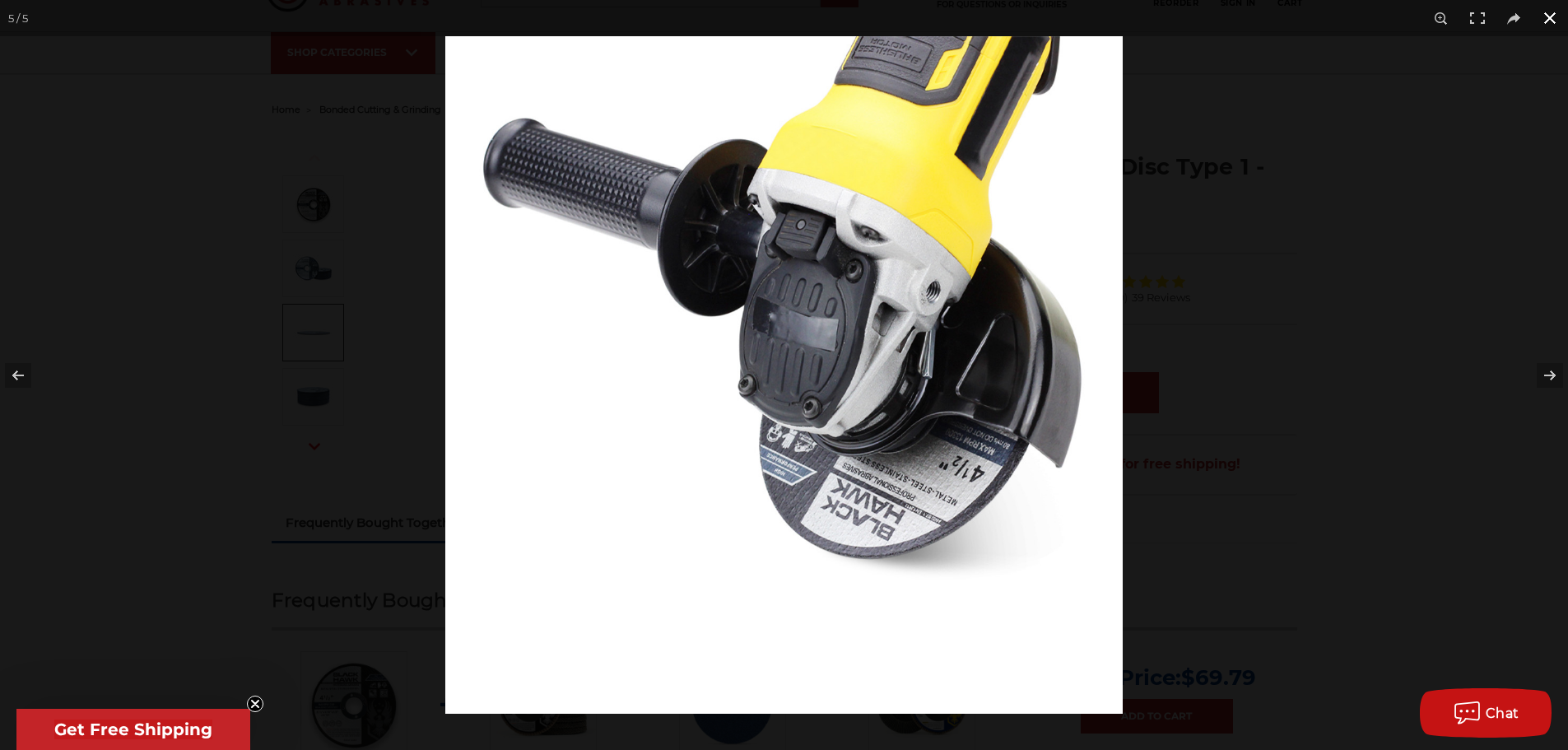
click at [1546, 12] on button at bounding box center [1550, 18] width 36 height 36
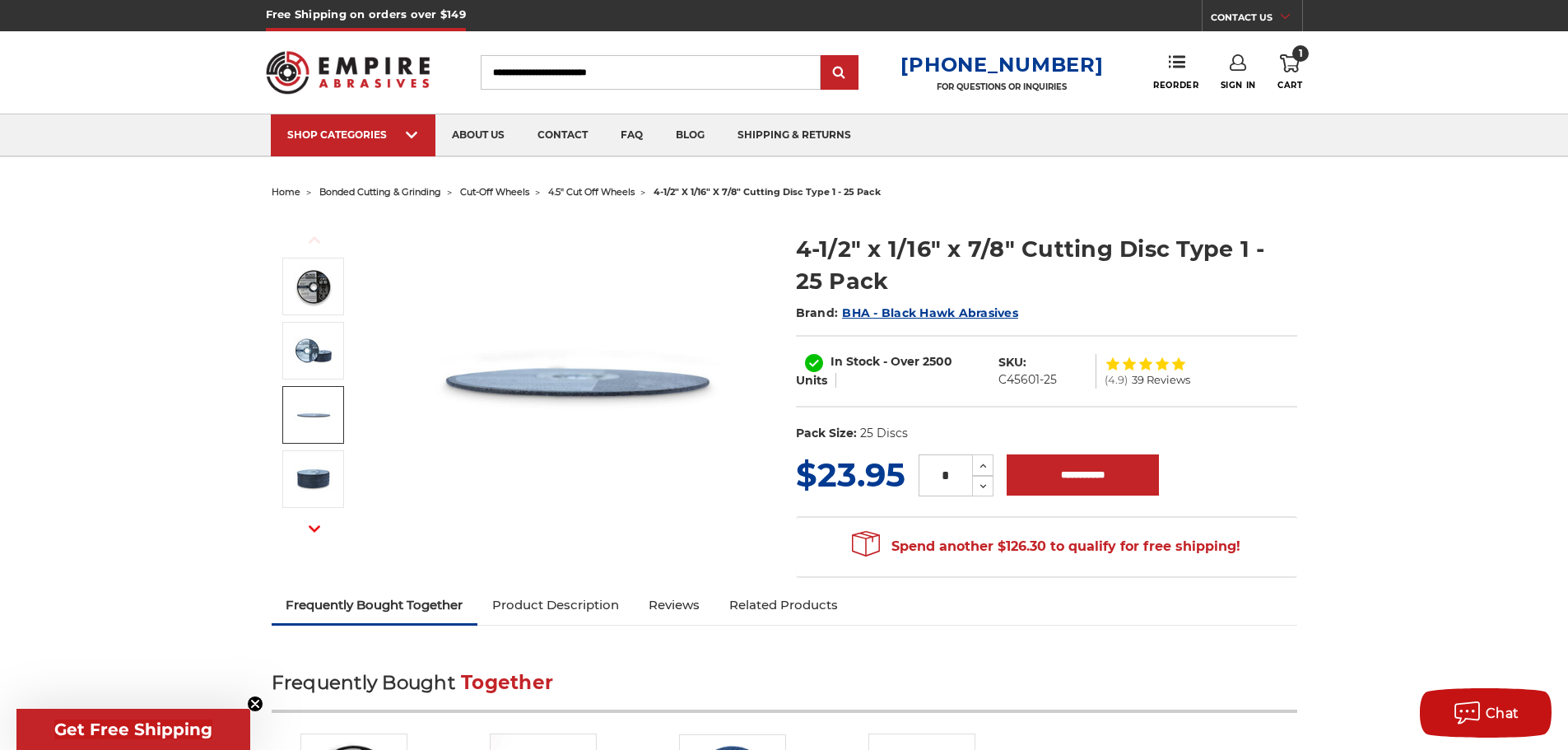
click at [1289, 68] on icon at bounding box center [1290, 64] width 20 height 18
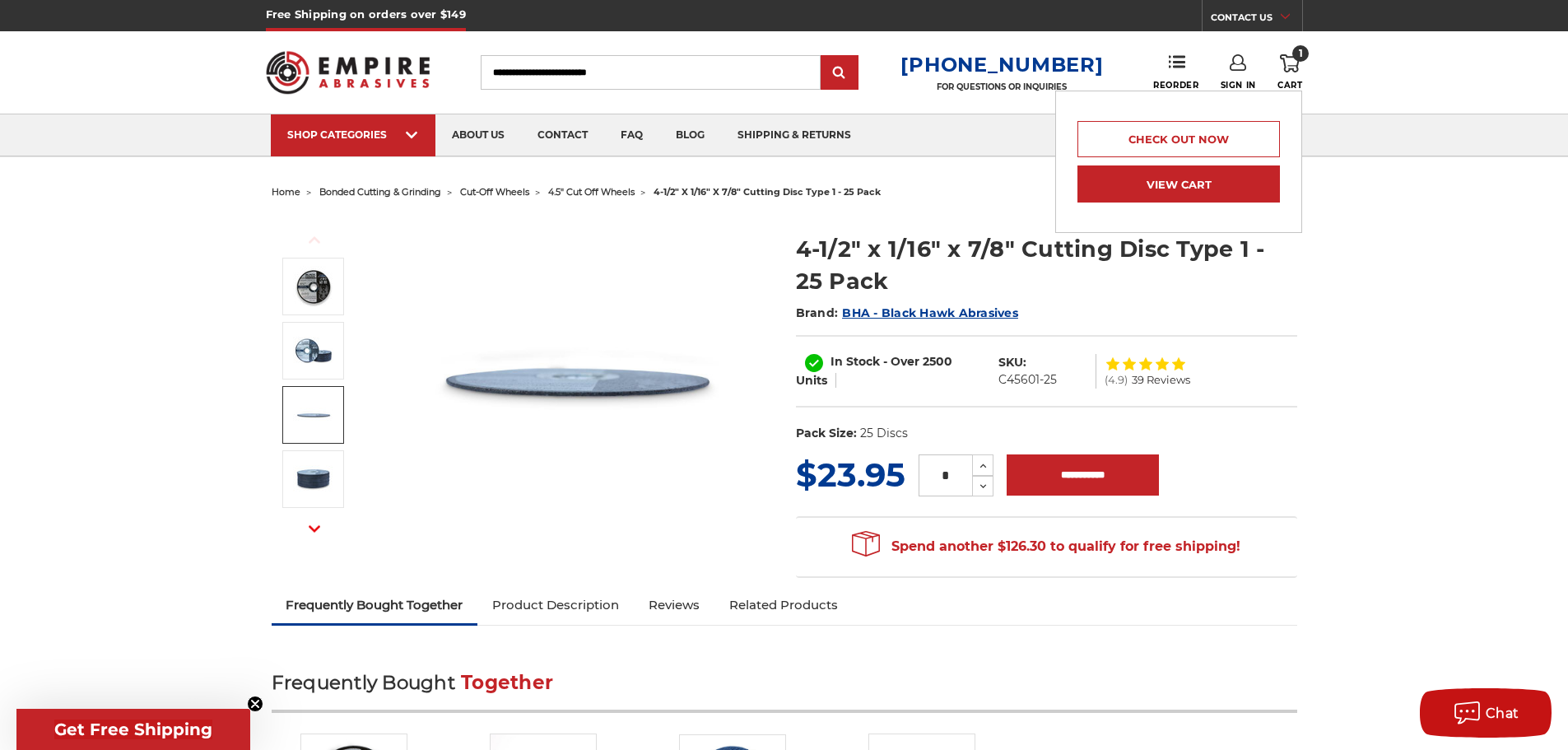
click at [1148, 191] on link "View Cart" at bounding box center [1179, 183] width 203 height 37
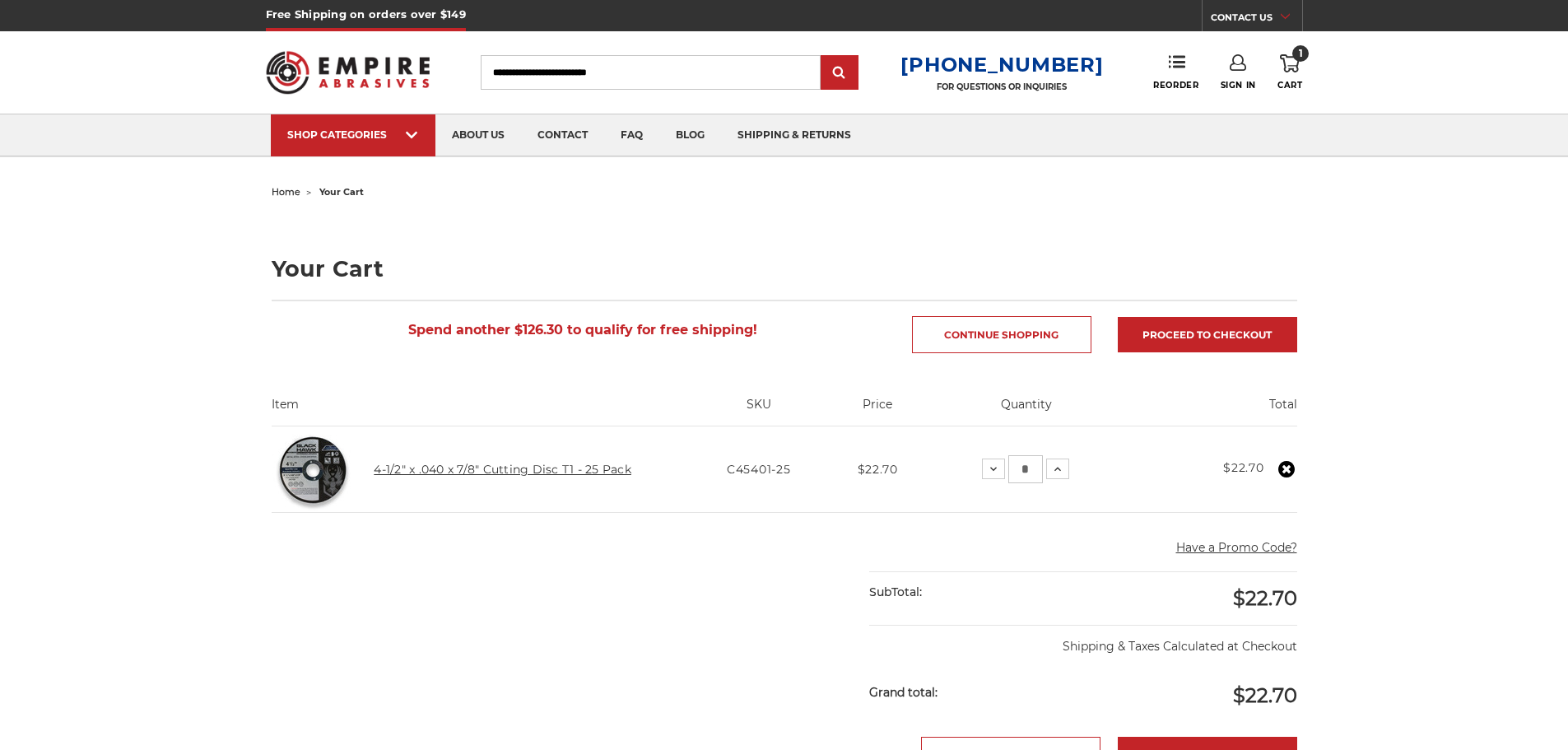
click at [484, 462] on link "4-1/2" x .040 x 7/8" Cutting Disc T1 - 25 Pack" at bounding box center [502, 469] width 258 height 15
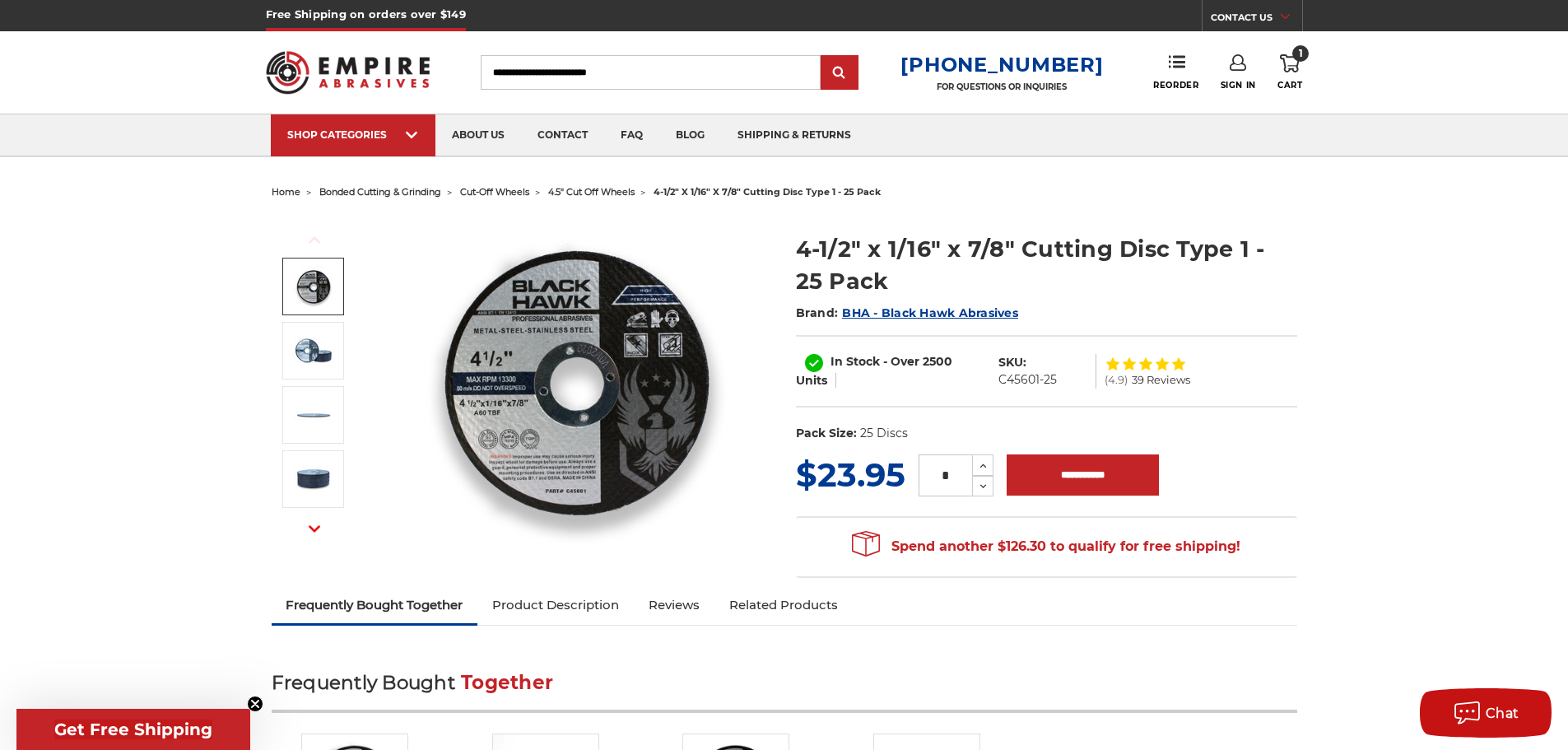
click at [323, 303] on img at bounding box center [313, 285] width 41 height 41
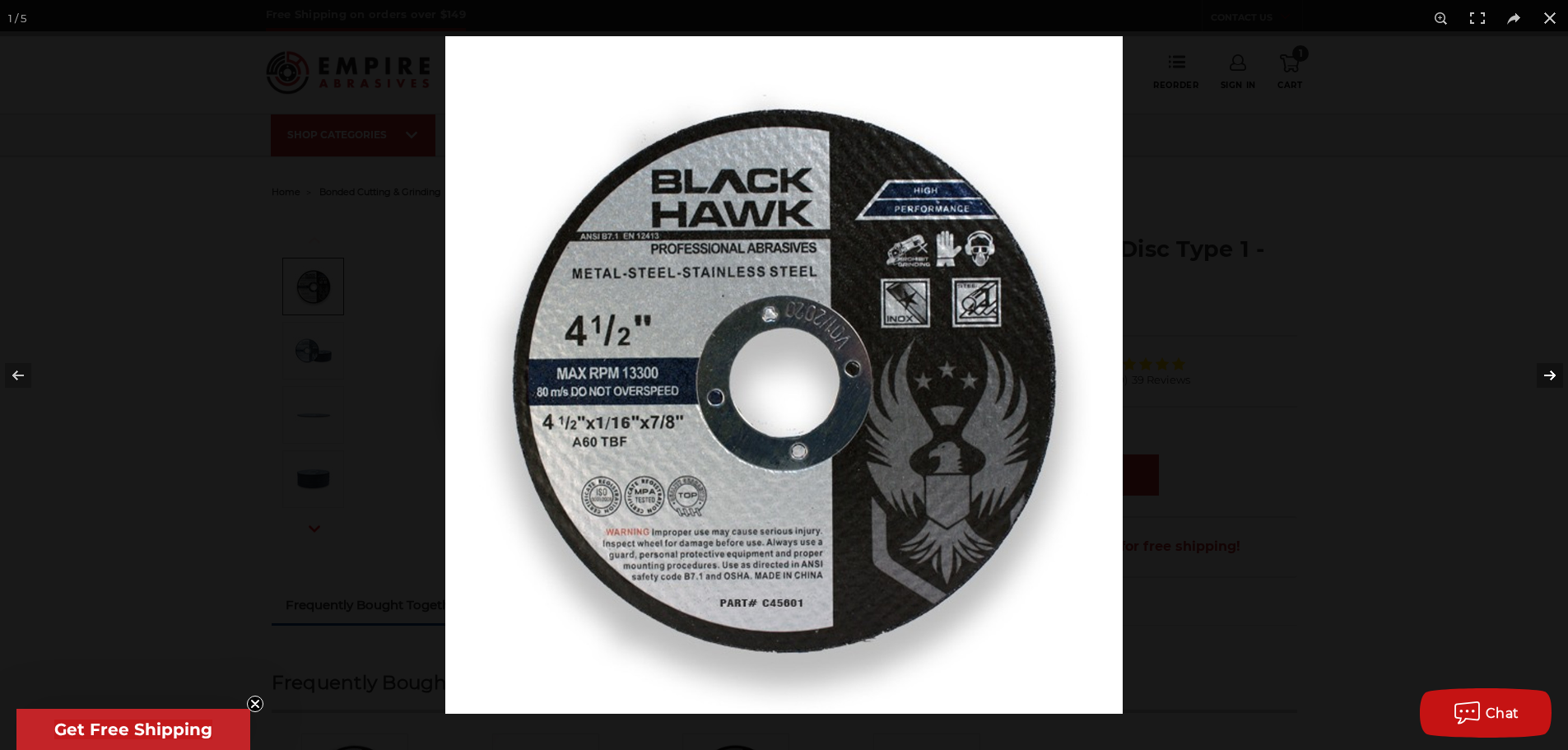
click at [1542, 376] on button at bounding box center [1539, 375] width 58 height 83
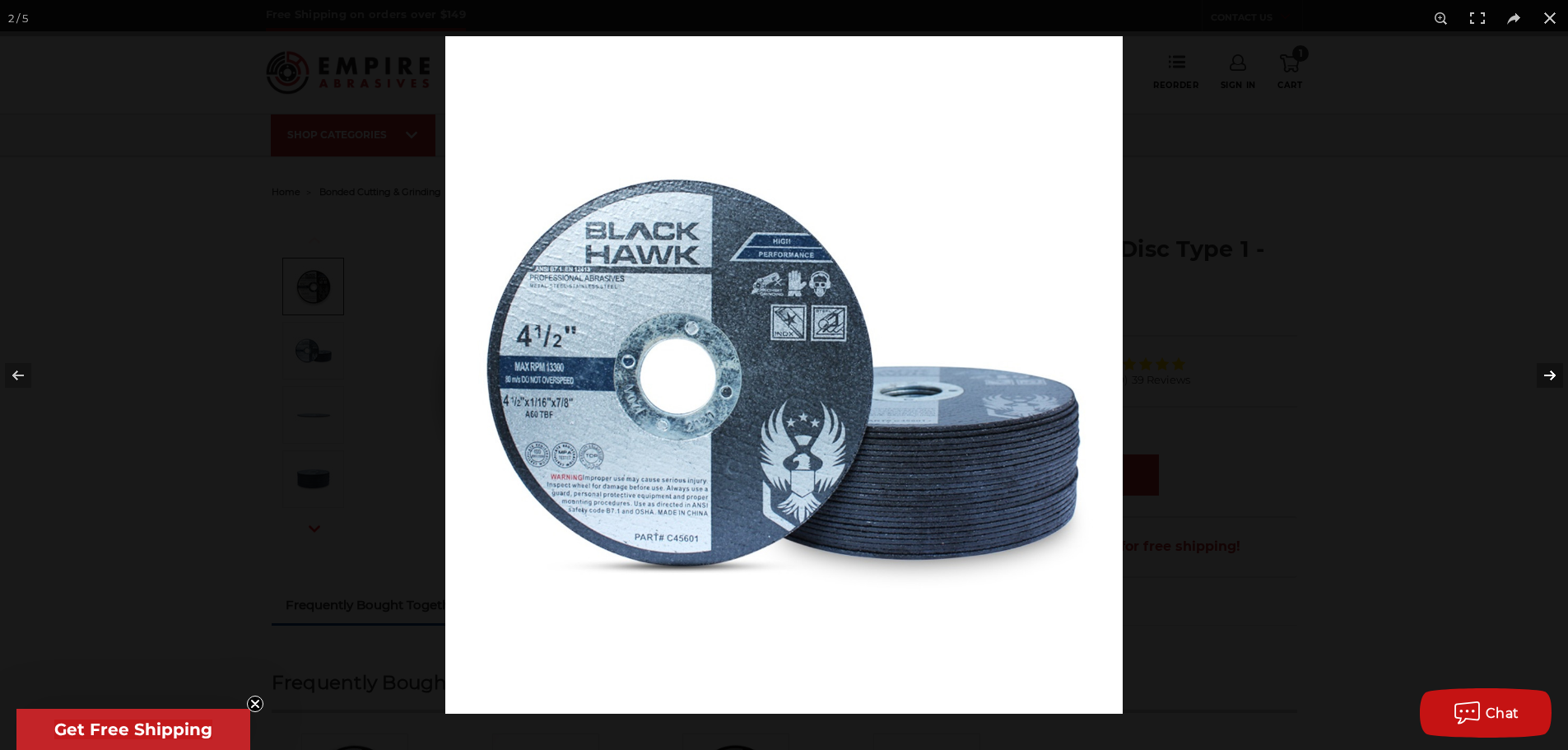
click at [1542, 376] on button at bounding box center [1539, 375] width 58 height 83
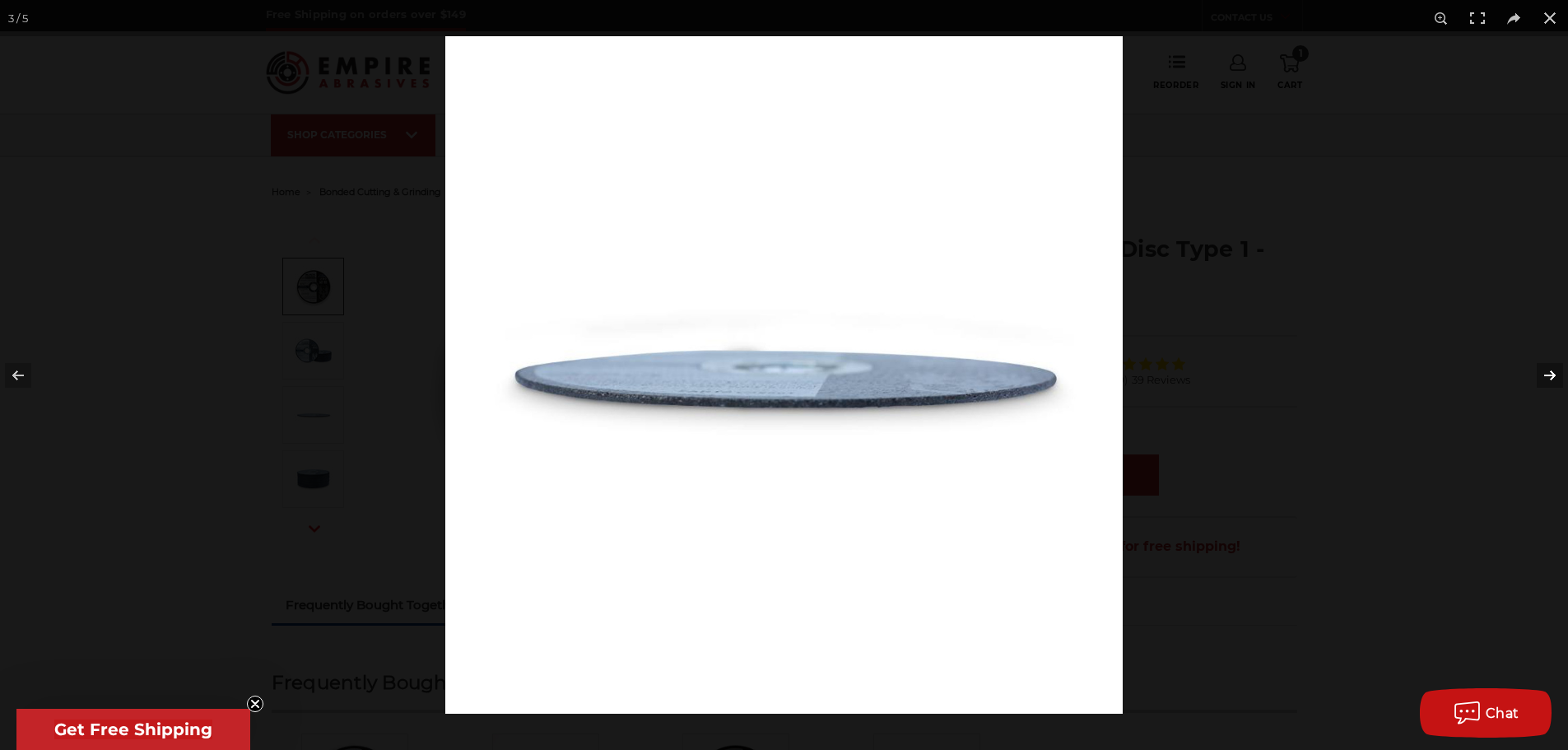
click at [1542, 376] on button at bounding box center [1539, 375] width 58 height 83
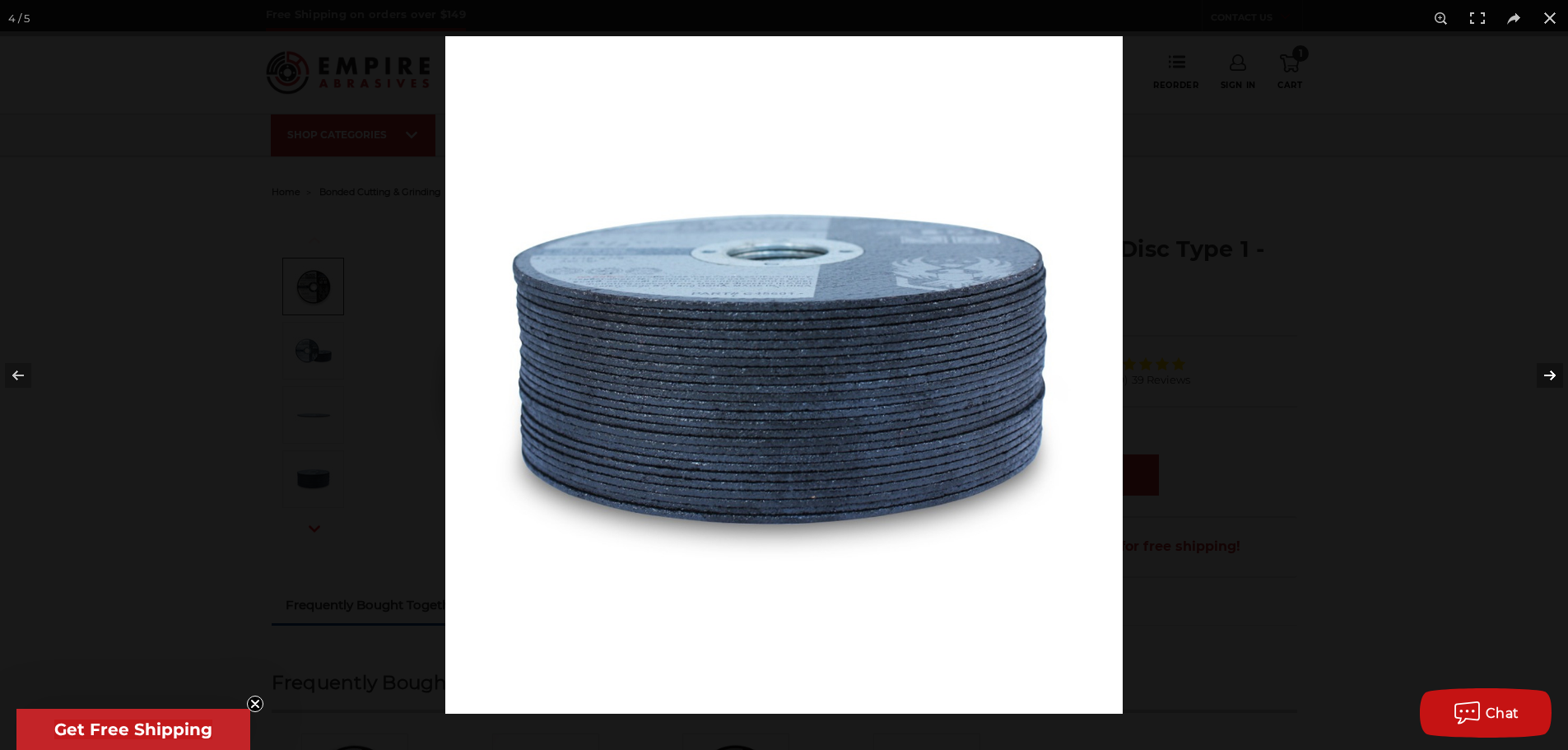
click at [1548, 376] on button at bounding box center [1539, 375] width 58 height 83
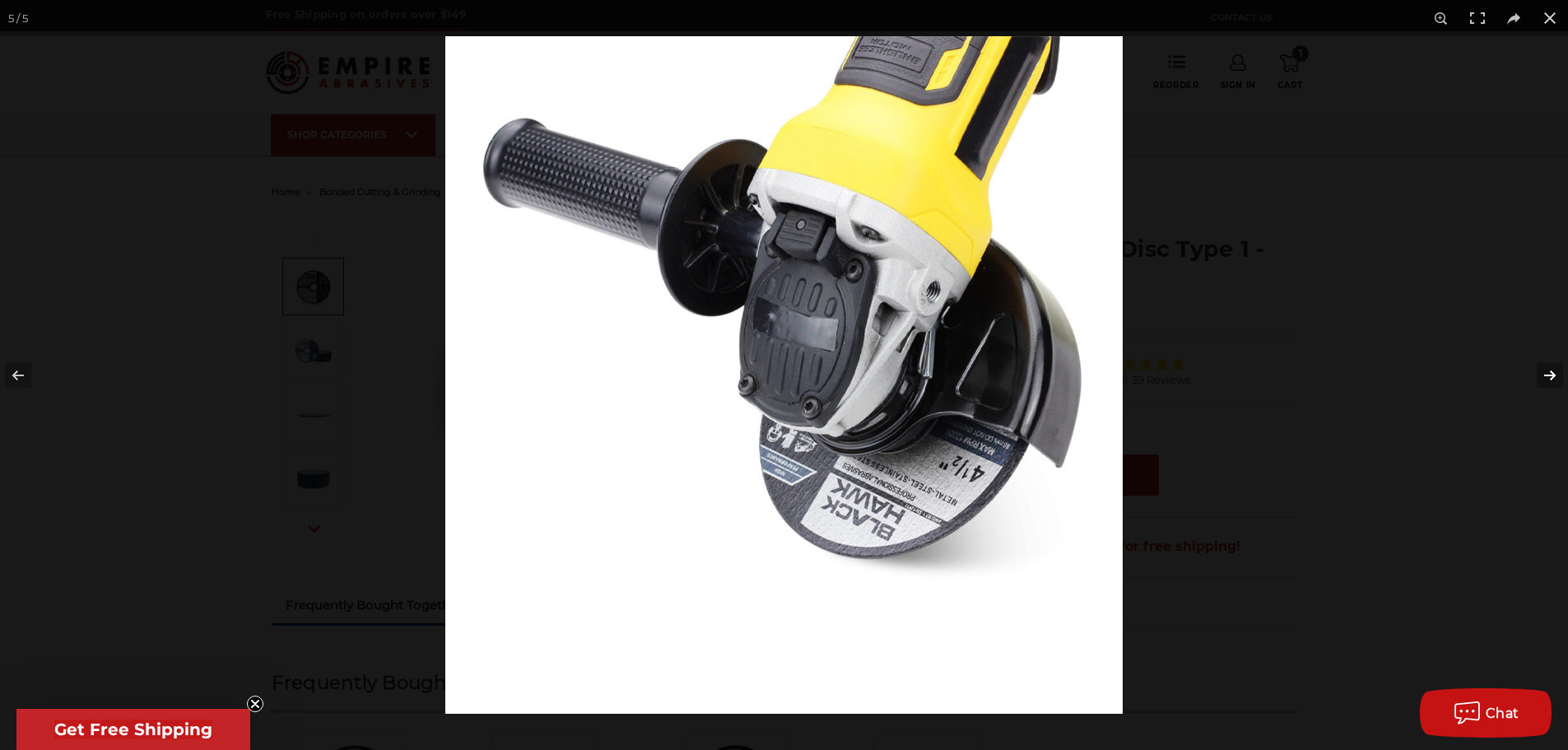
click at [1551, 373] on button at bounding box center [1539, 375] width 58 height 83
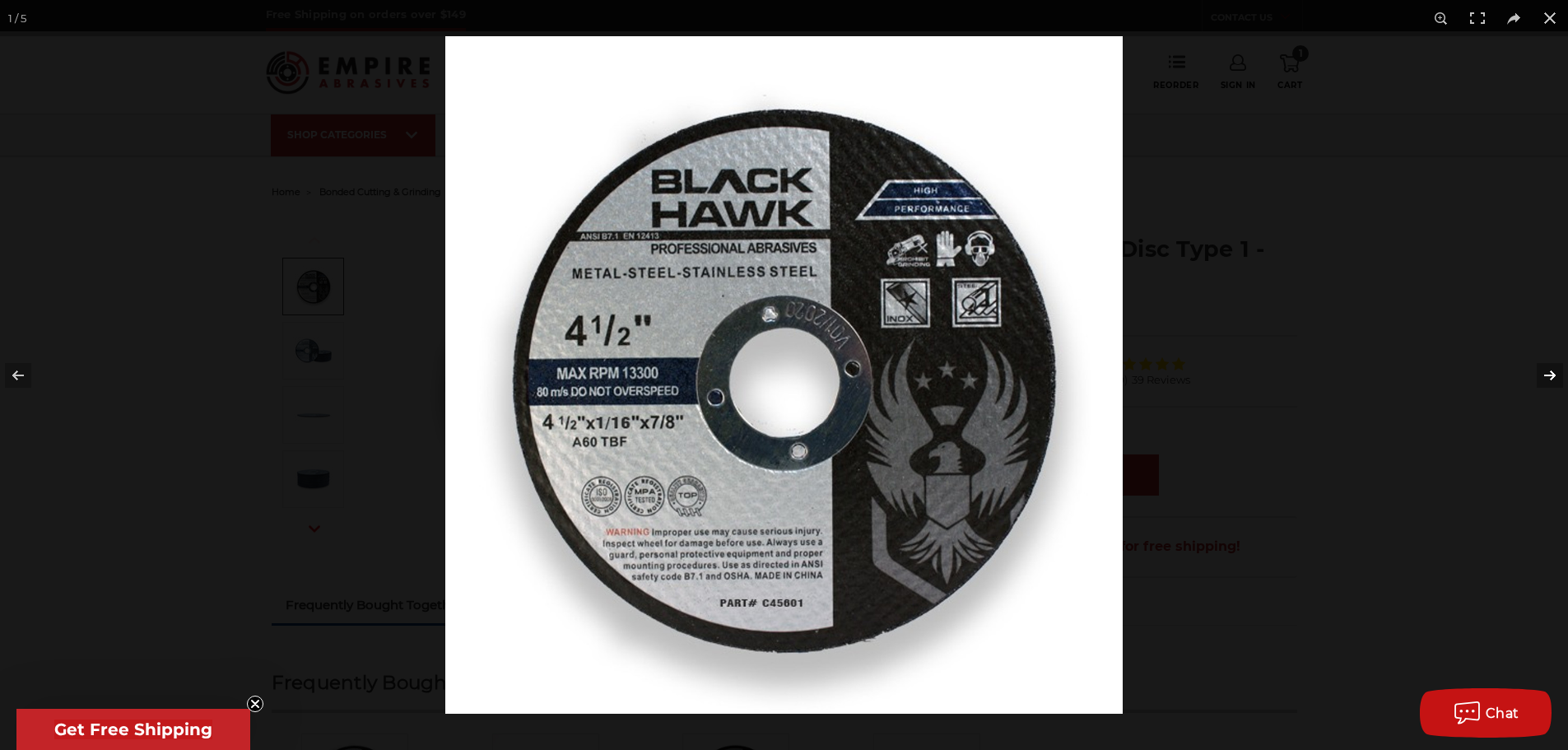
click at [1551, 373] on button at bounding box center [1539, 375] width 58 height 83
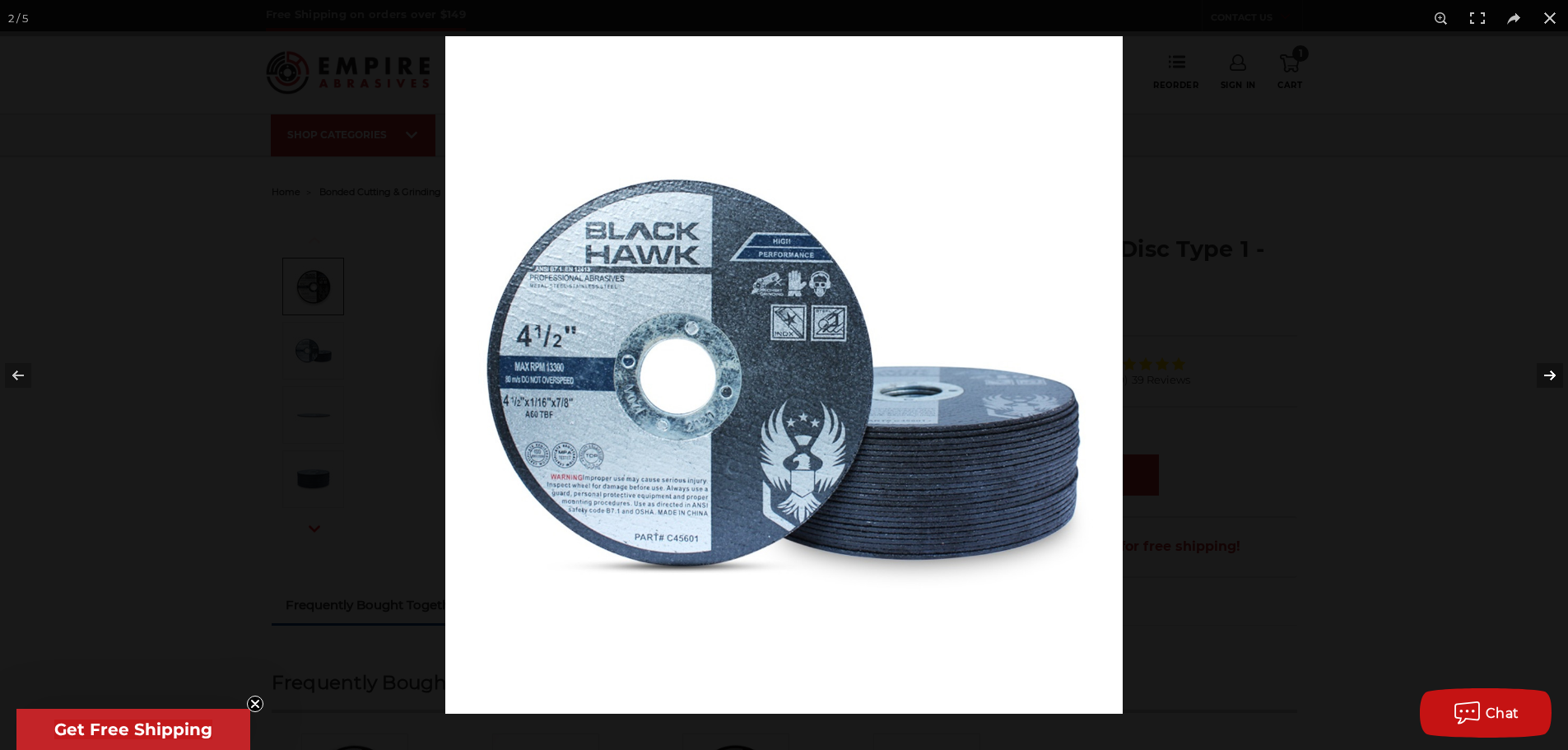
click at [1551, 373] on button at bounding box center [1539, 375] width 58 height 83
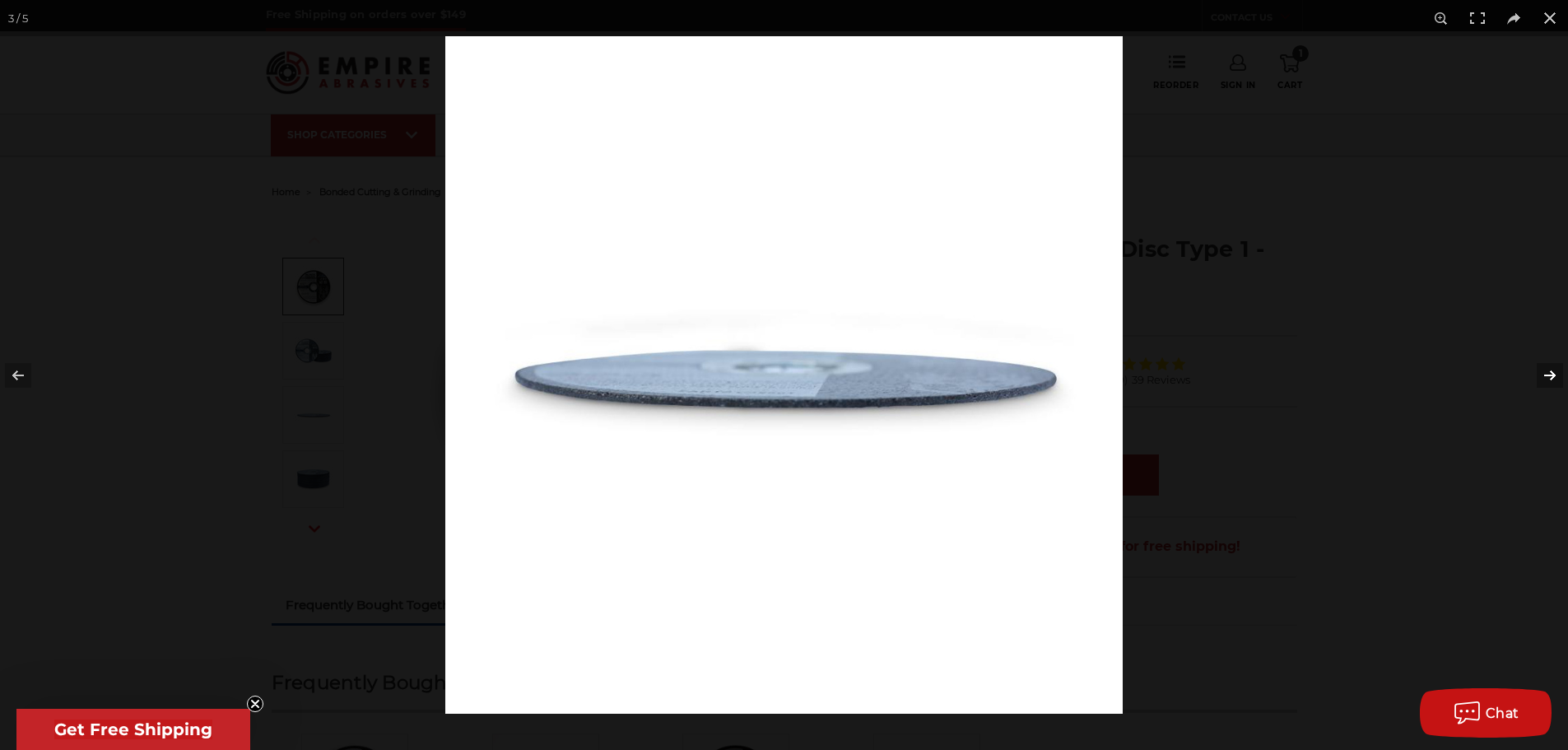
click at [1551, 373] on button at bounding box center [1539, 375] width 58 height 83
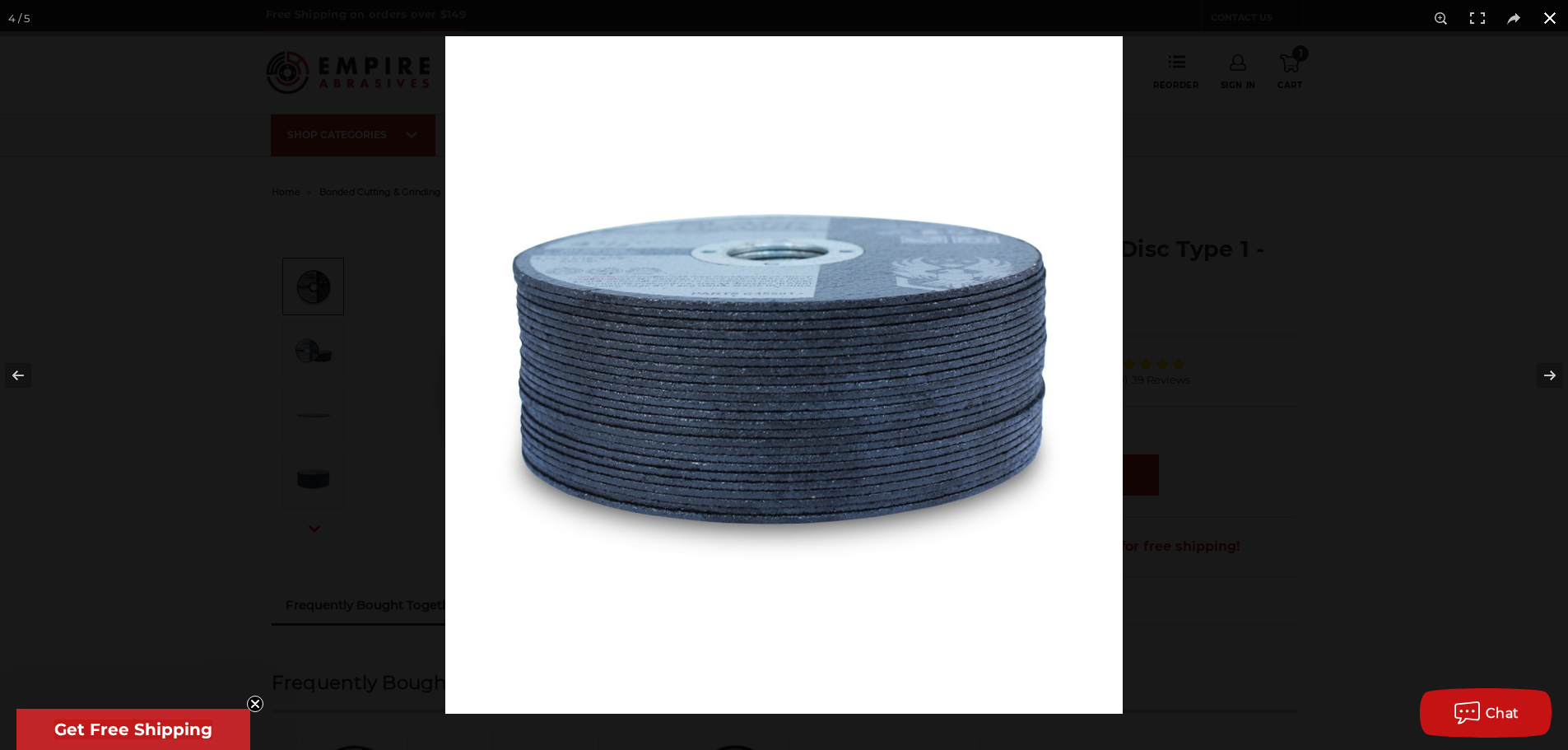
click at [1550, 26] on button at bounding box center [1550, 18] width 36 height 36
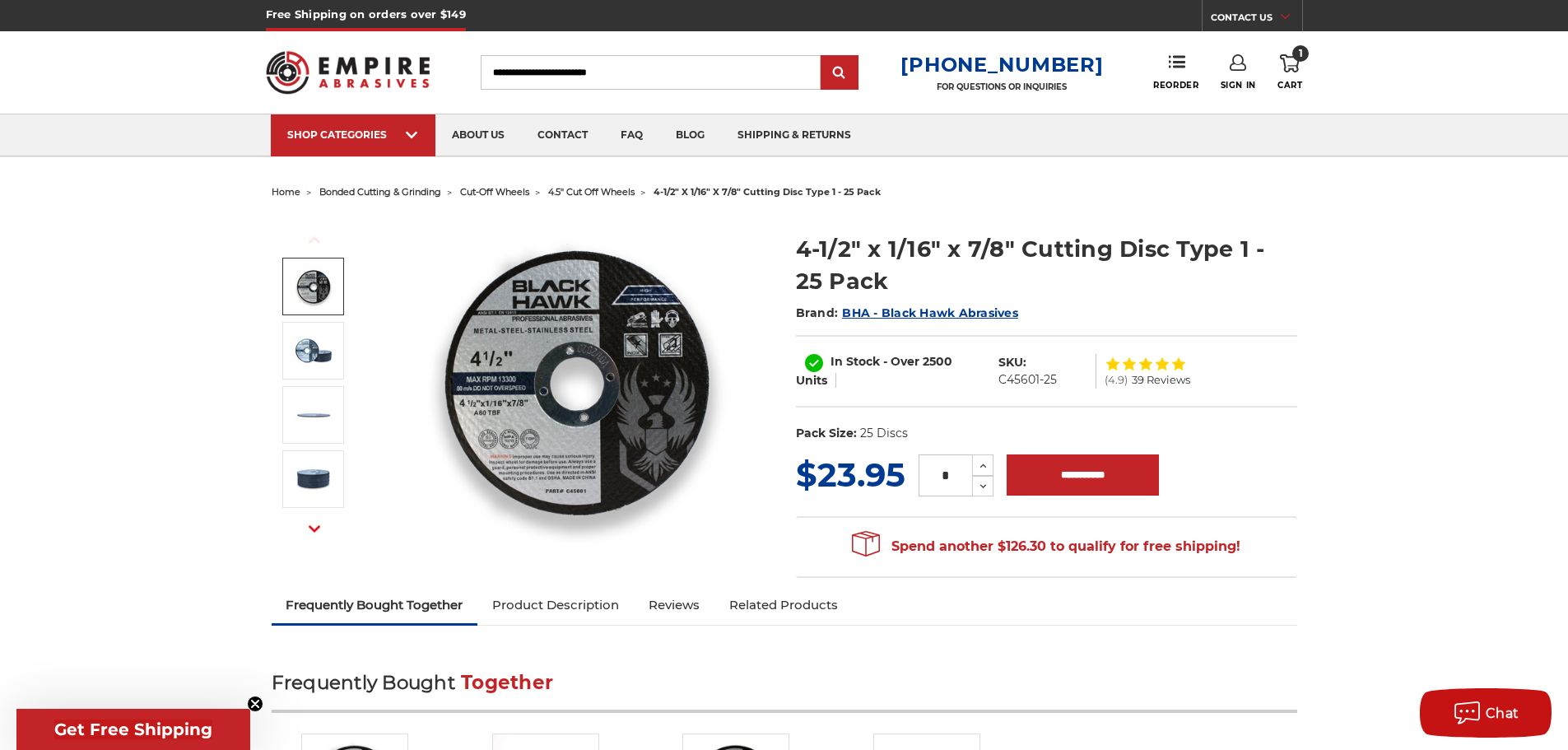
click at [1294, 70] on use at bounding box center [1290, 64] width 20 height 18
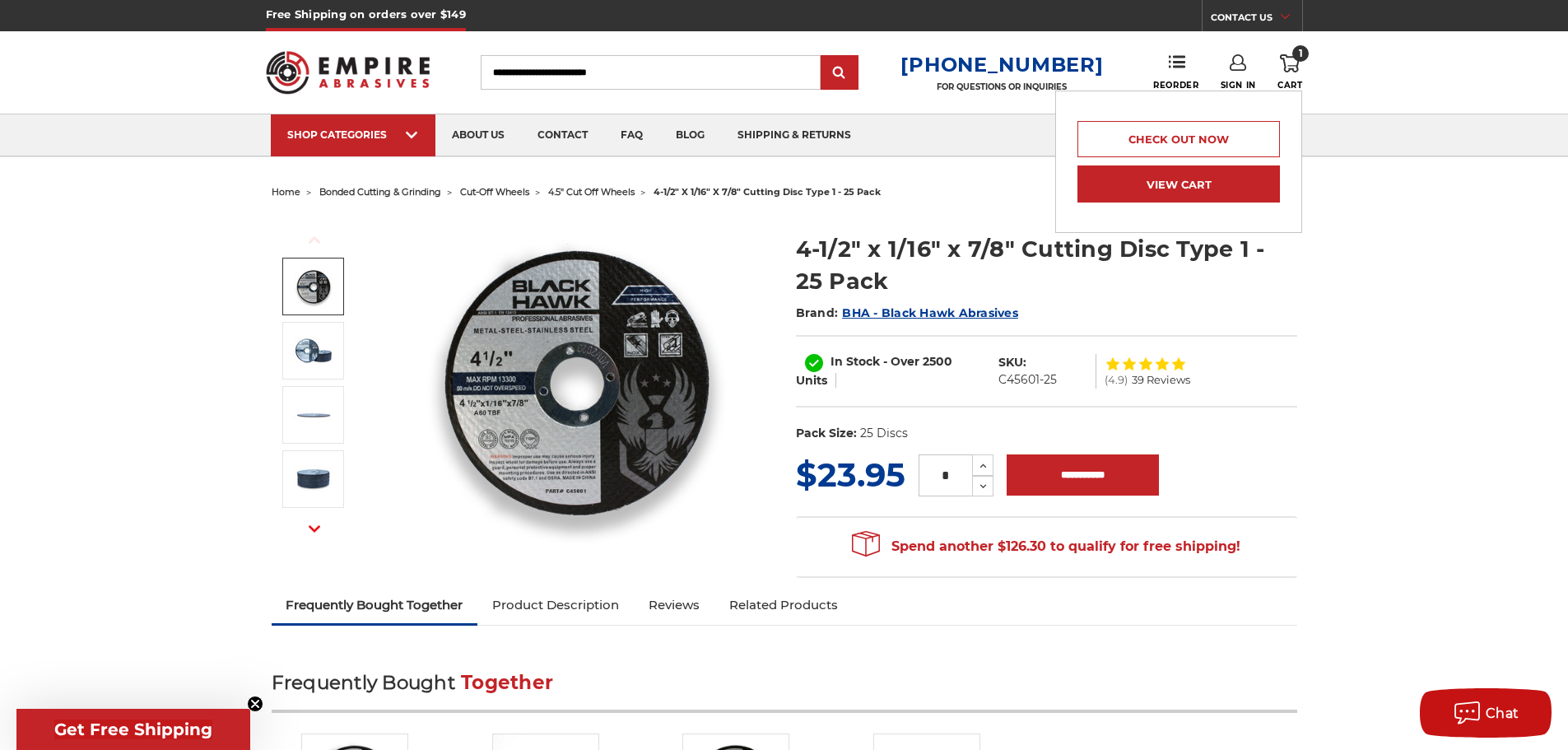
click at [1107, 179] on link "View Cart" at bounding box center [1179, 183] width 203 height 37
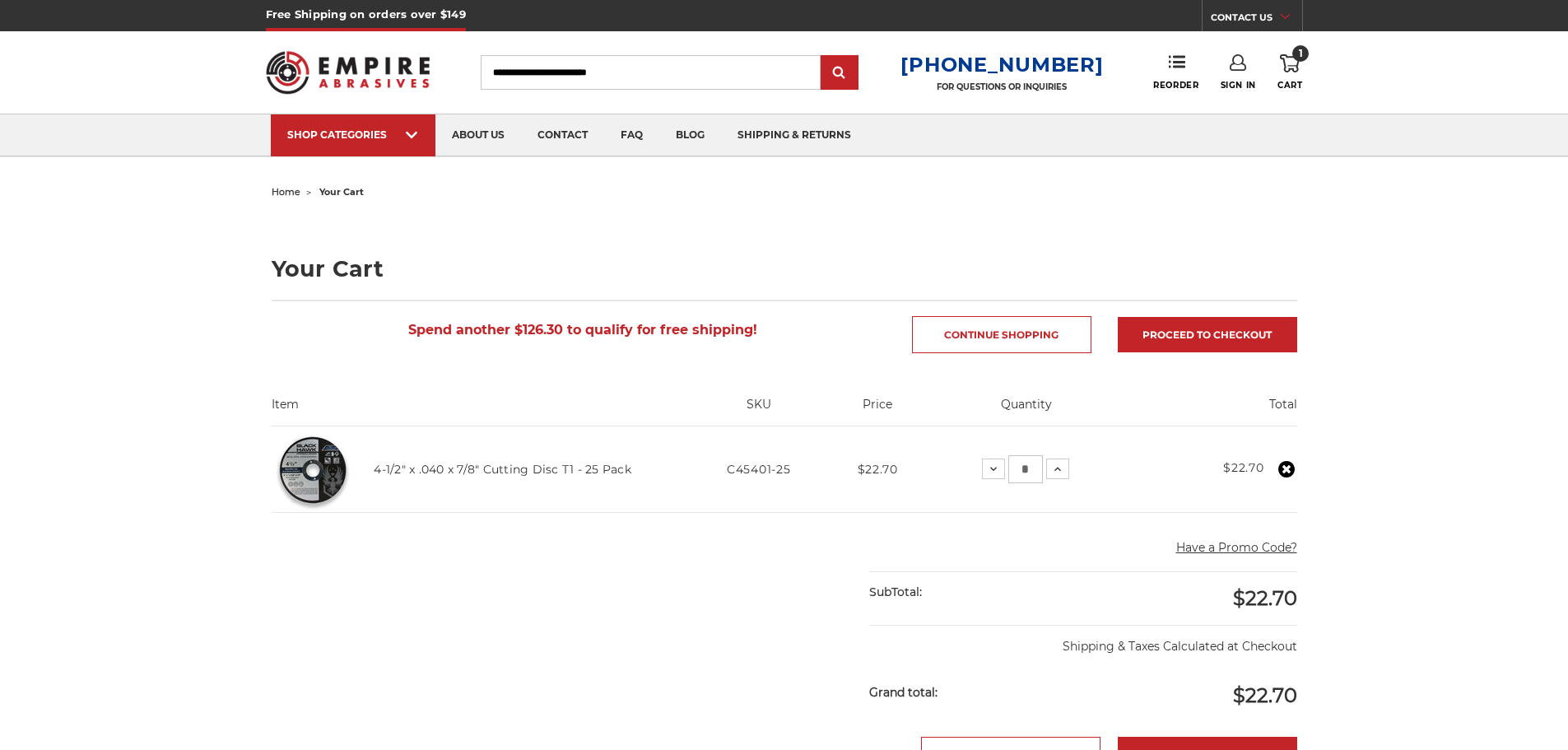
click at [401, 480] on td "4-1/2" x .040 x 7/8" Cutting Disc T1 - 25 Pack" at bounding box center [520, 469] width 329 height 87
click at [414, 475] on link "4-1/2" x .040 x 7/8" Cutting Disc T1 - 25 Pack" at bounding box center [502, 469] width 258 height 15
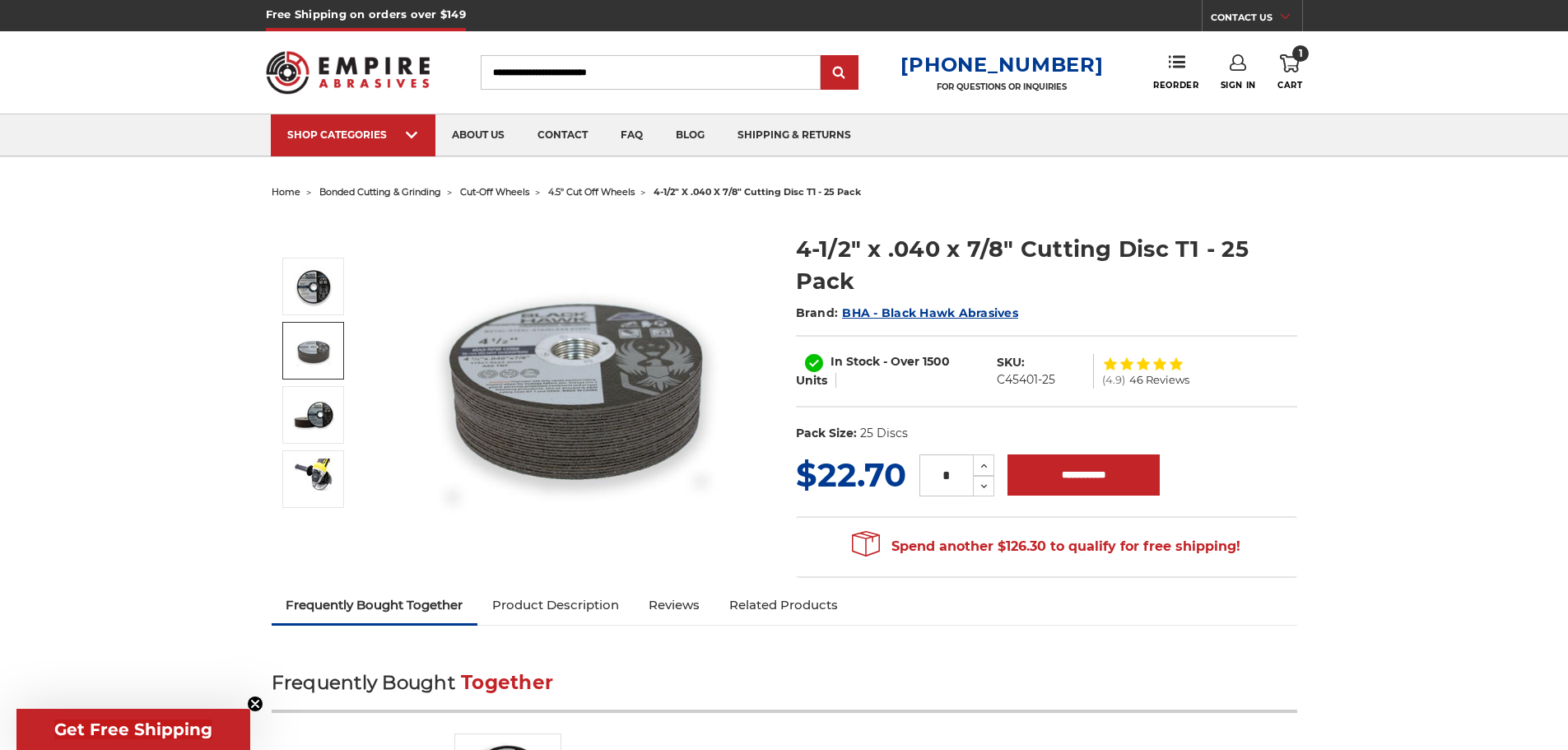
click at [310, 360] on img at bounding box center [313, 350] width 41 height 41
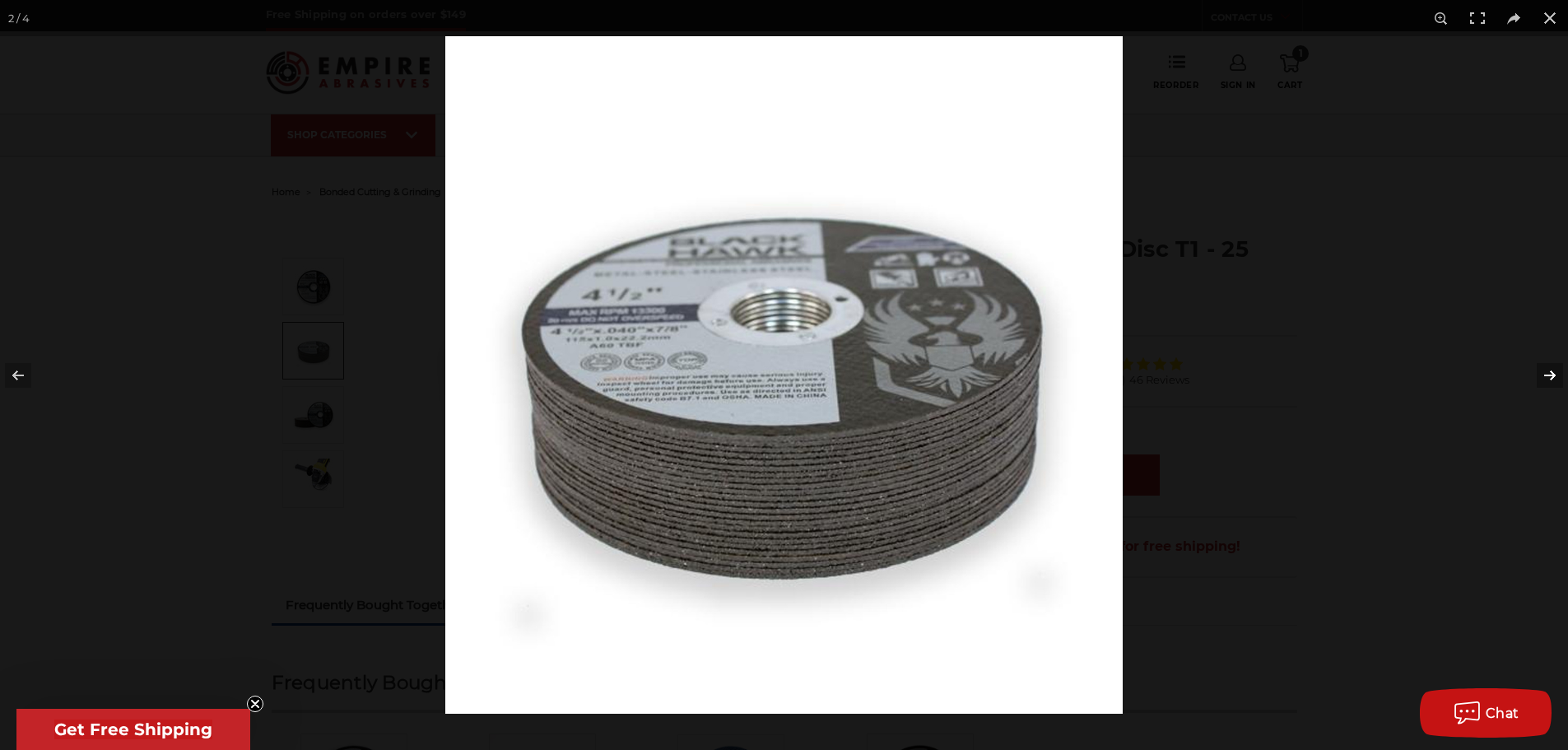
click at [1554, 376] on button at bounding box center [1539, 375] width 58 height 83
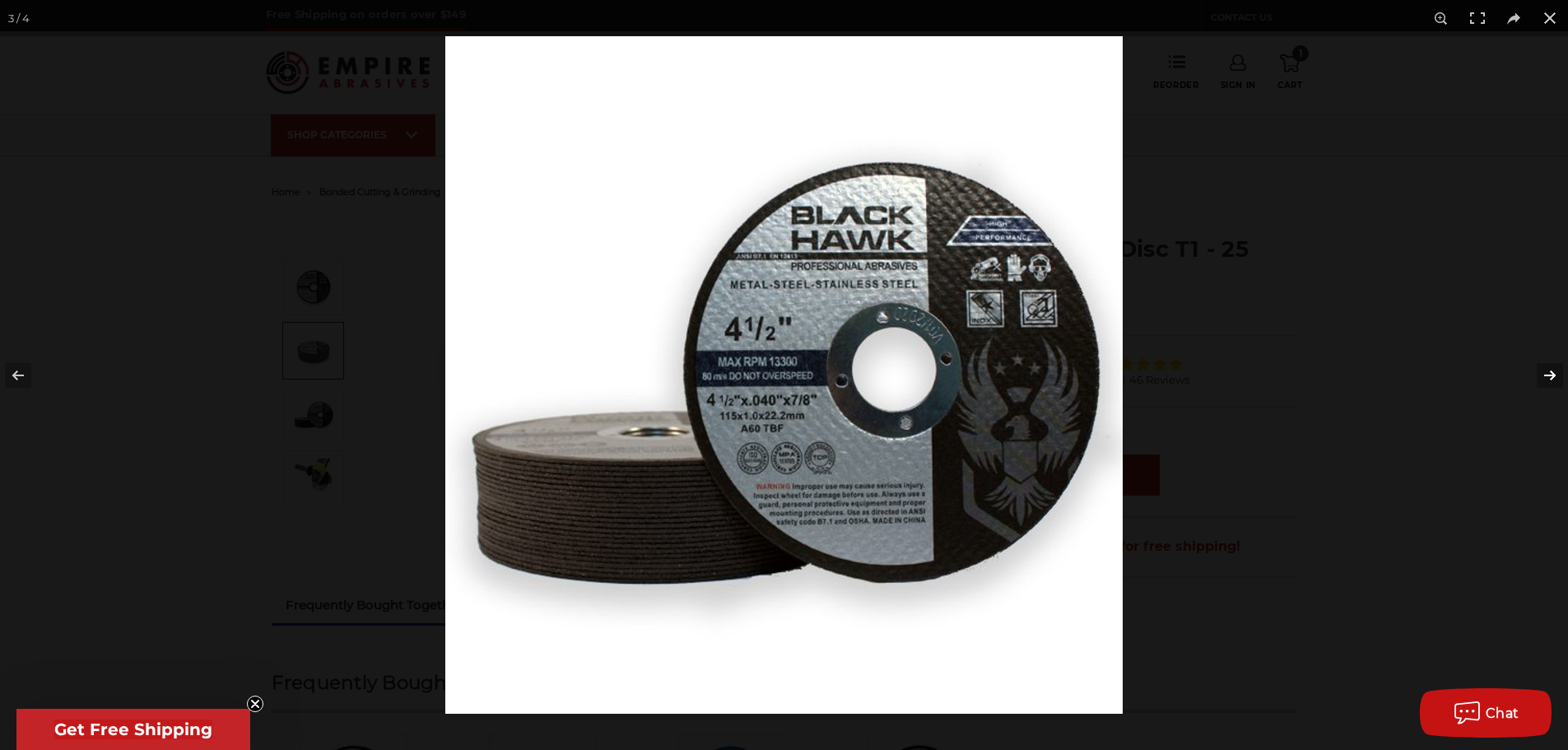
click at [1553, 376] on button at bounding box center [1539, 375] width 58 height 83
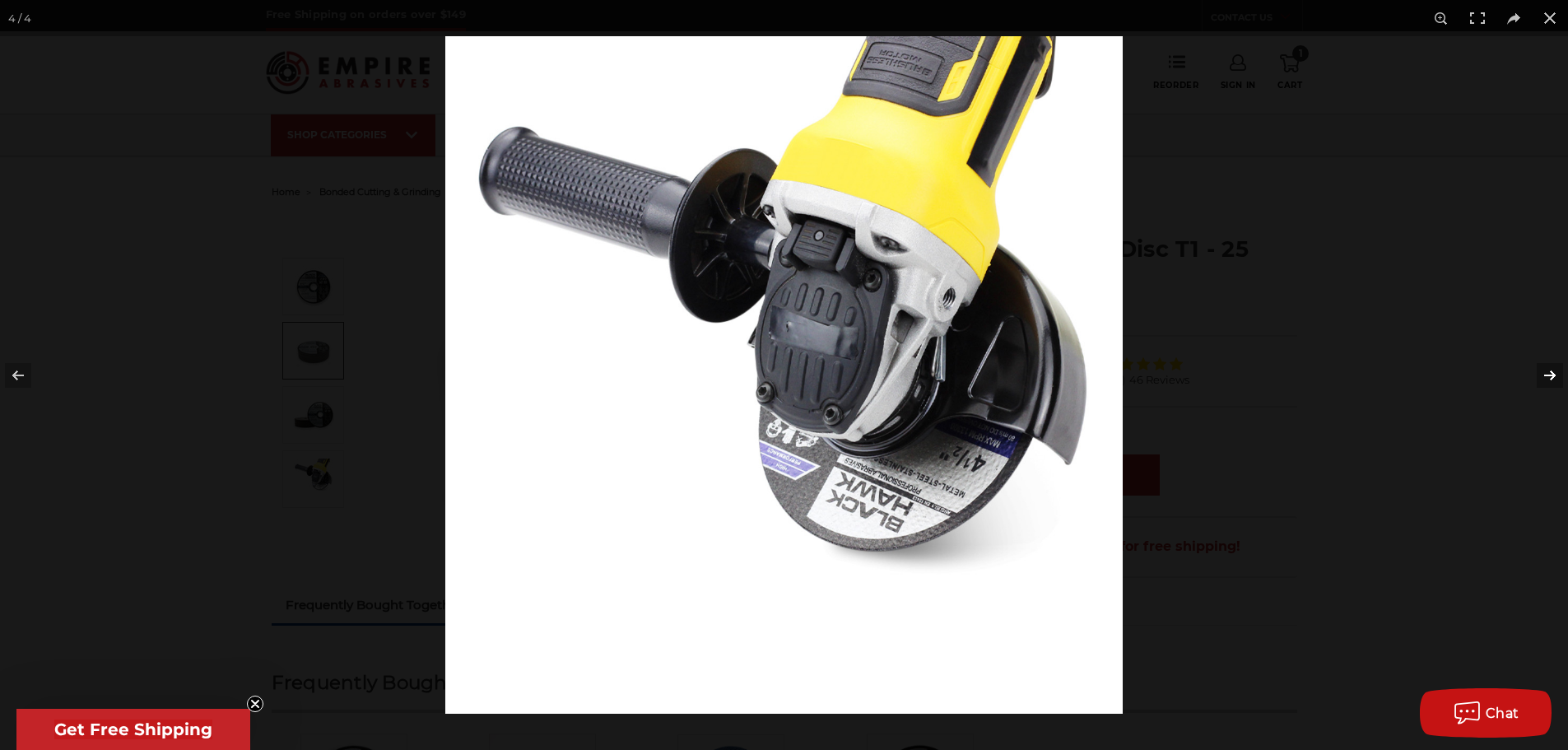
click at [1553, 376] on button at bounding box center [1539, 375] width 58 height 83
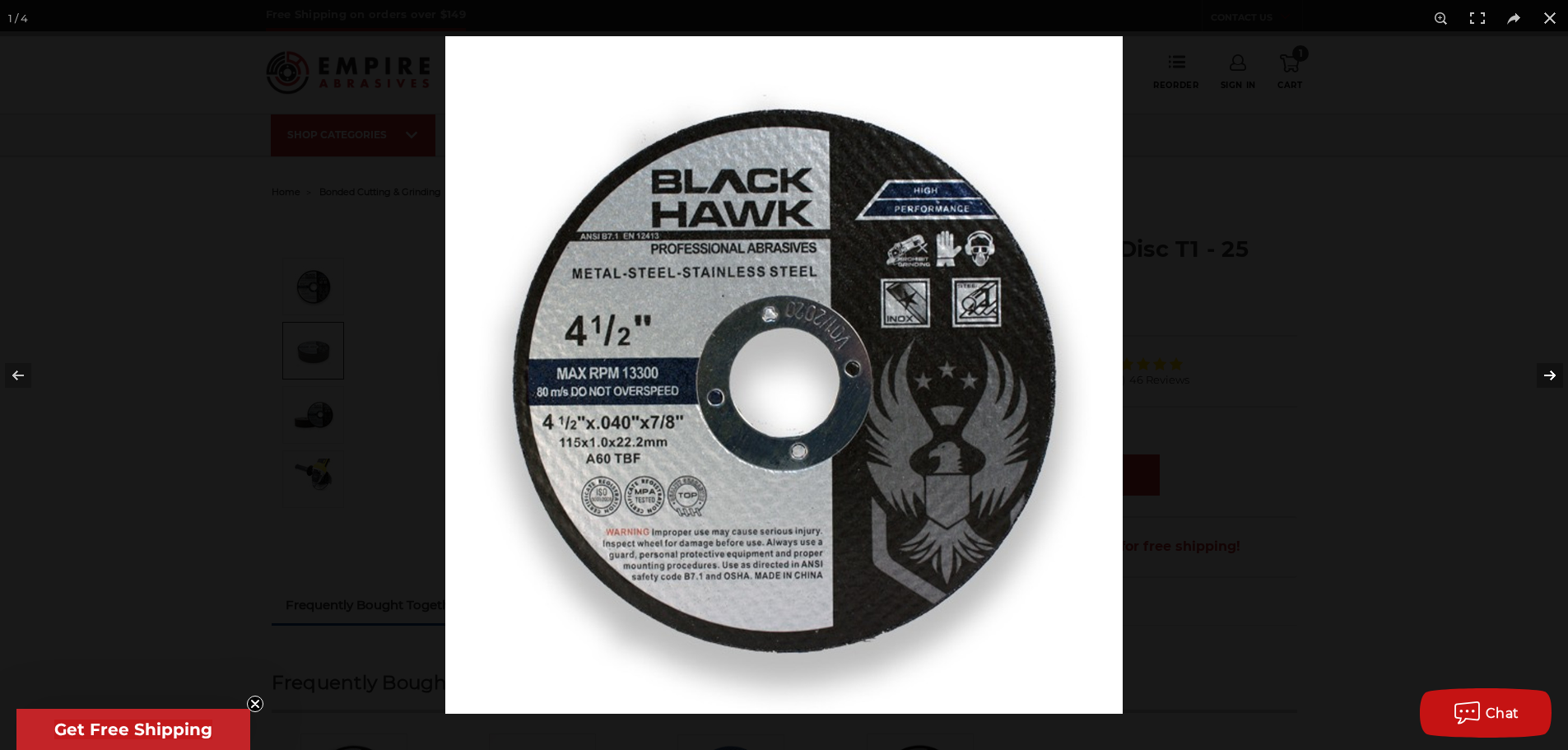
click at [1553, 376] on button at bounding box center [1539, 375] width 58 height 83
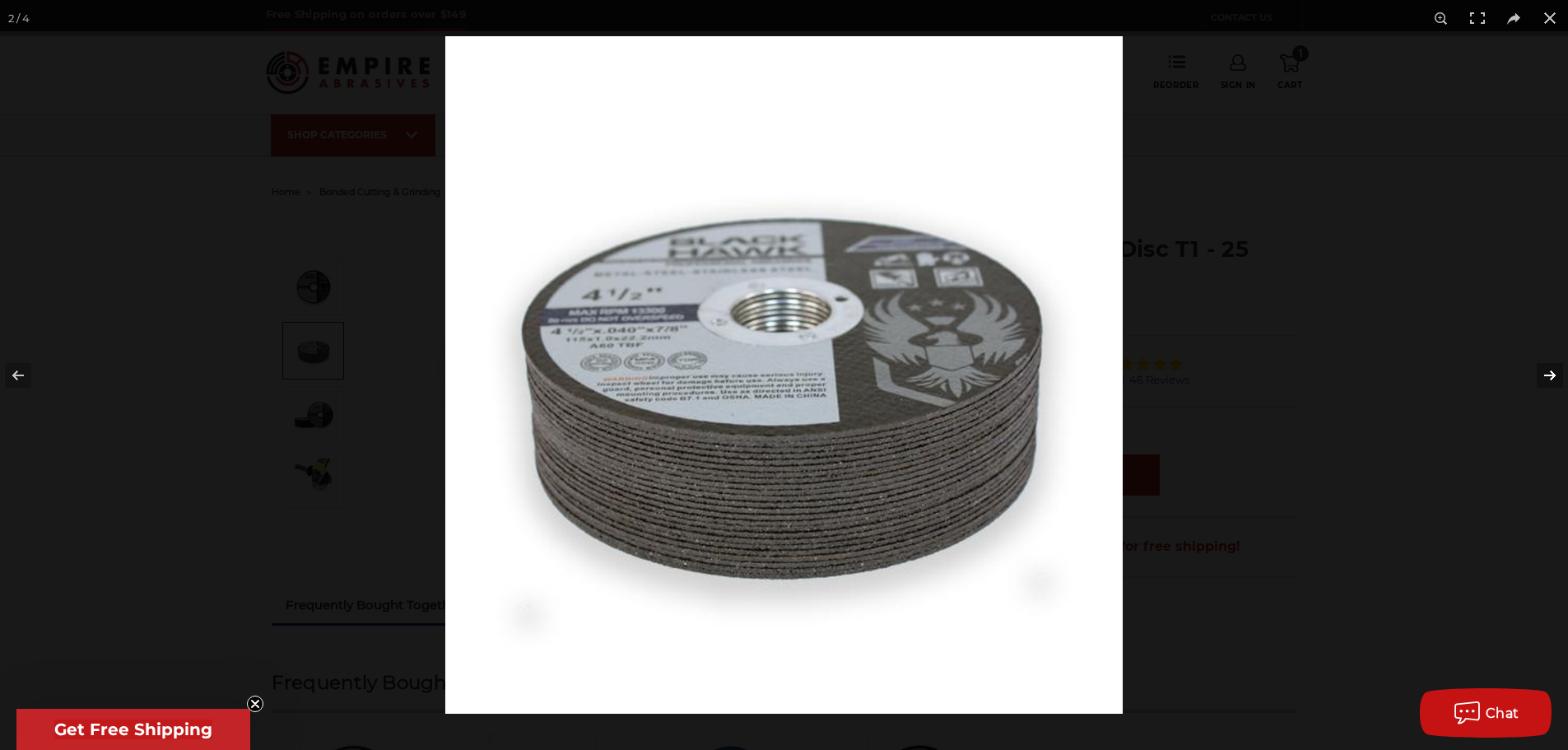
click at [1553, 376] on button at bounding box center [1539, 375] width 58 height 83
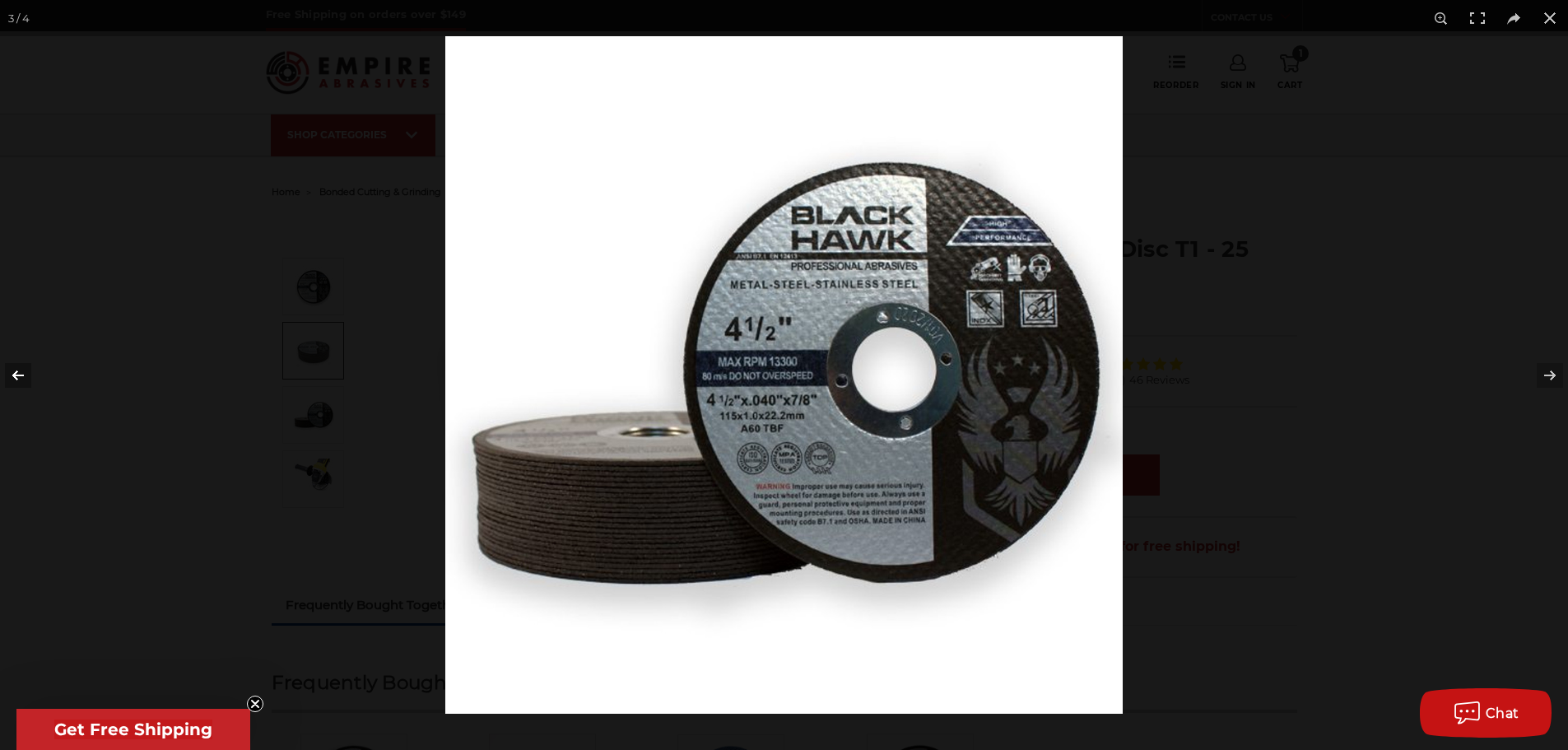
click at [19, 376] on button at bounding box center [29, 375] width 58 height 83
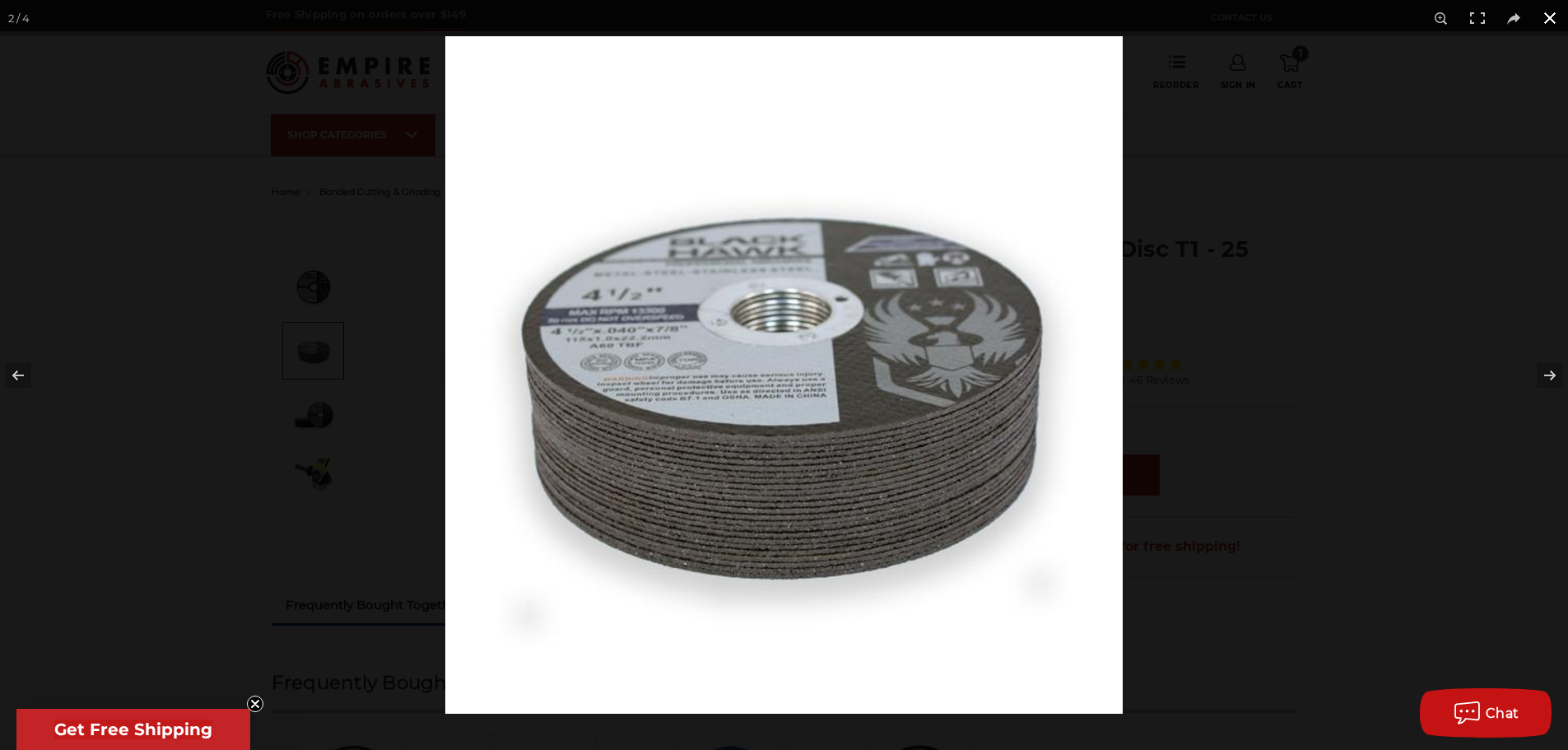
click at [1540, 17] on button at bounding box center [1550, 18] width 36 height 36
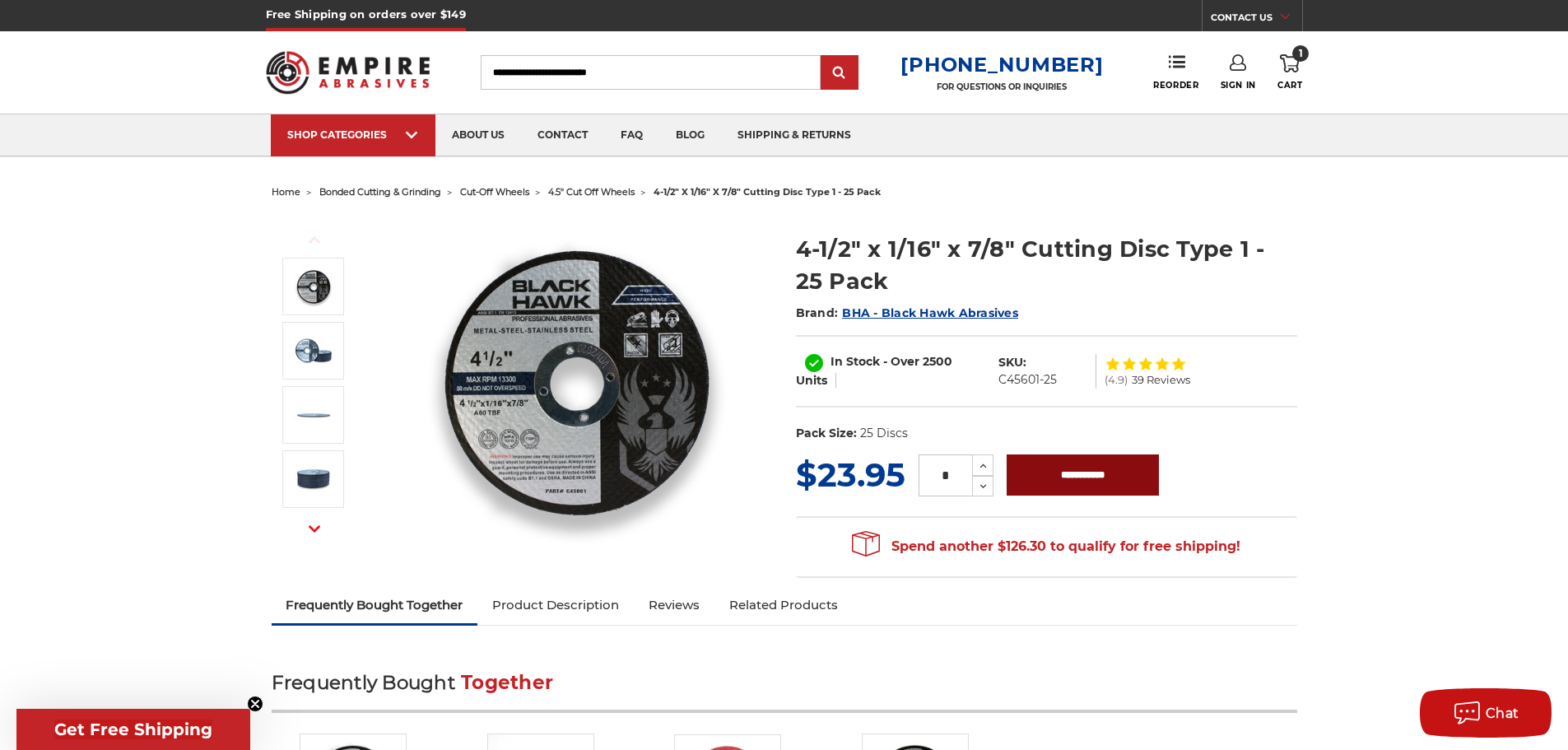
click at [1070, 475] on input "**********" at bounding box center [1082, 474] width 152 height 41
type input "**********"
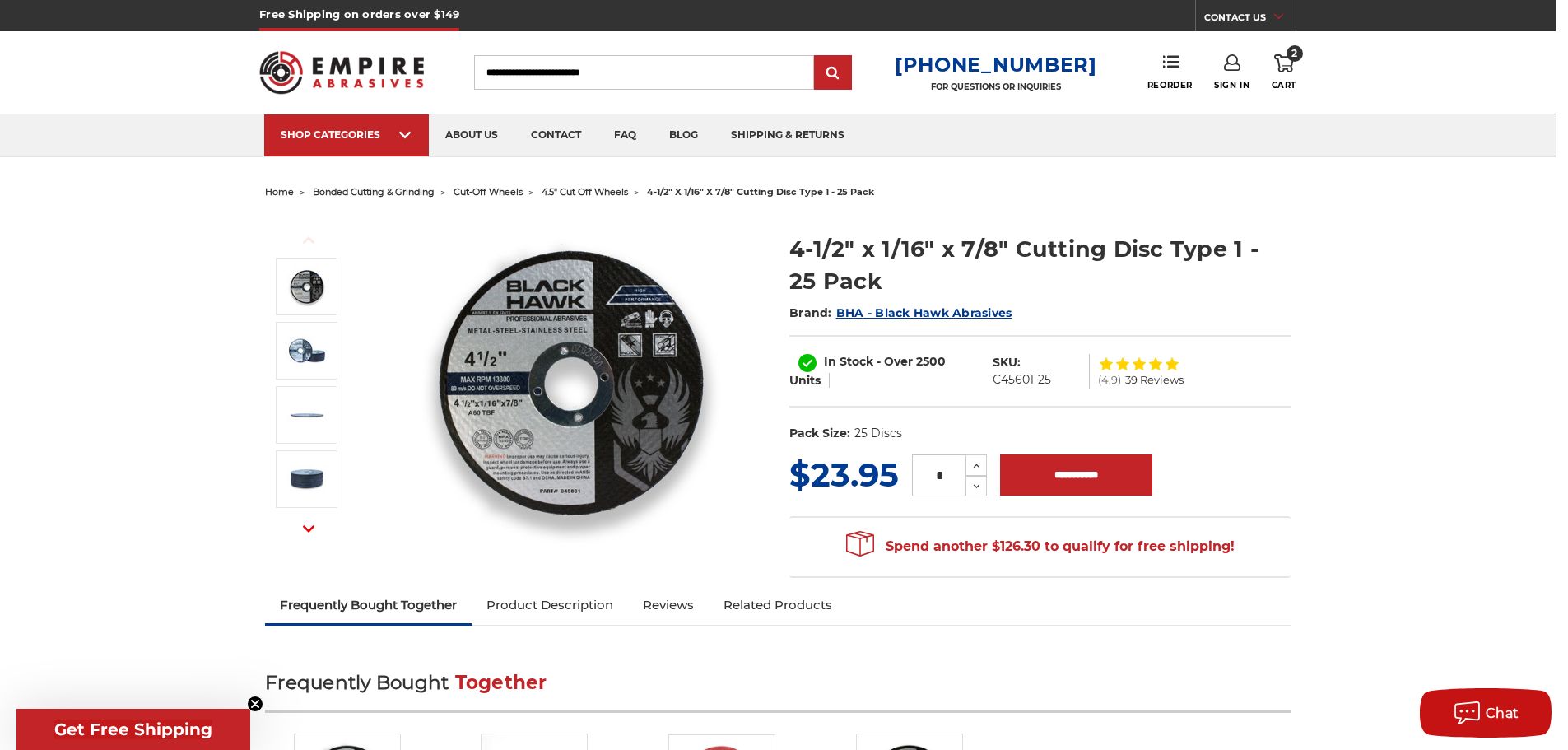
click at [723, 427] on img at bounding box center [571, 380] width 329 height 329
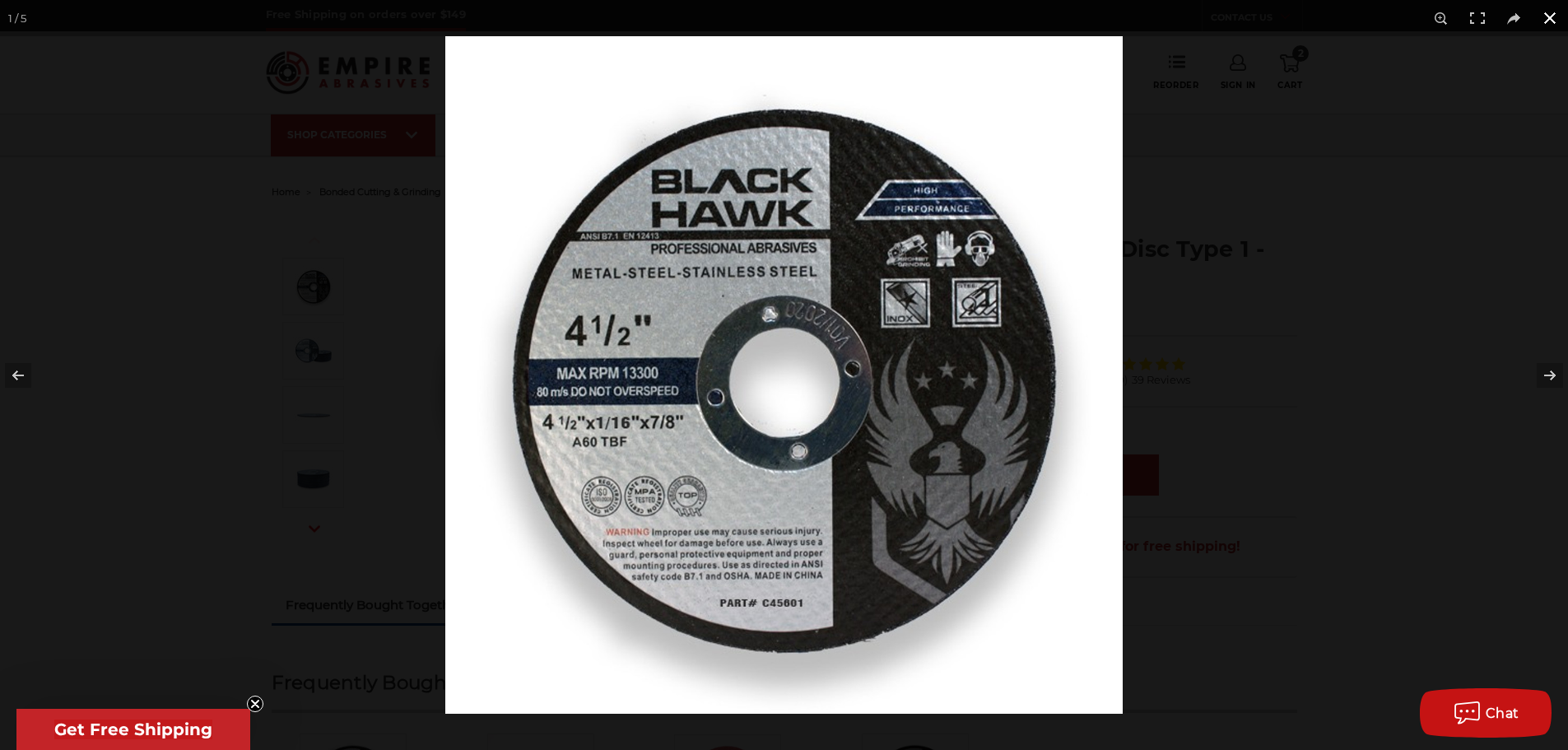
click at [1547, 20] on button at bounding box center [1550, 18] width 36 height 36
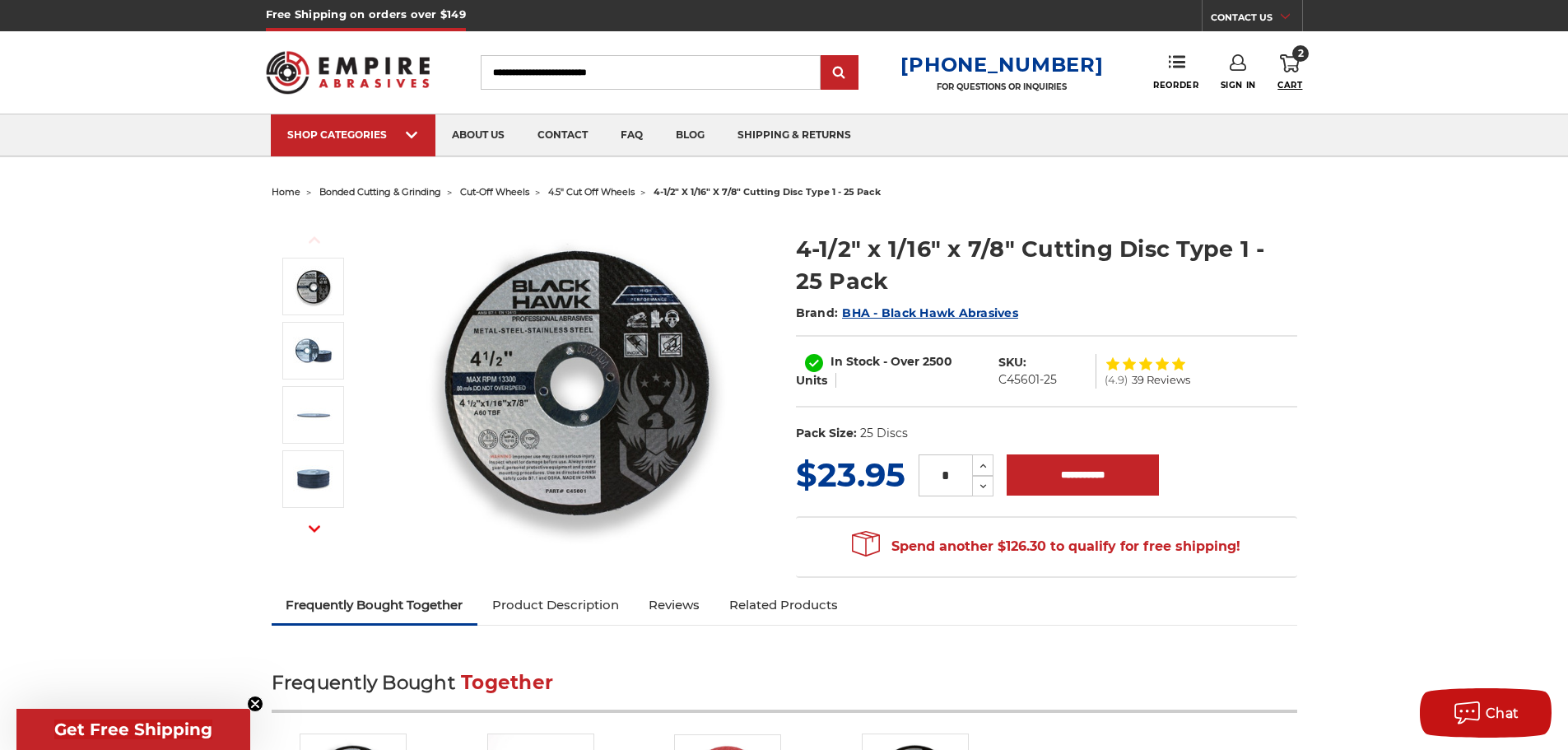
click at [1299, 86] on span "Cart" at bounding box center [1290, 85] width 25 height 11
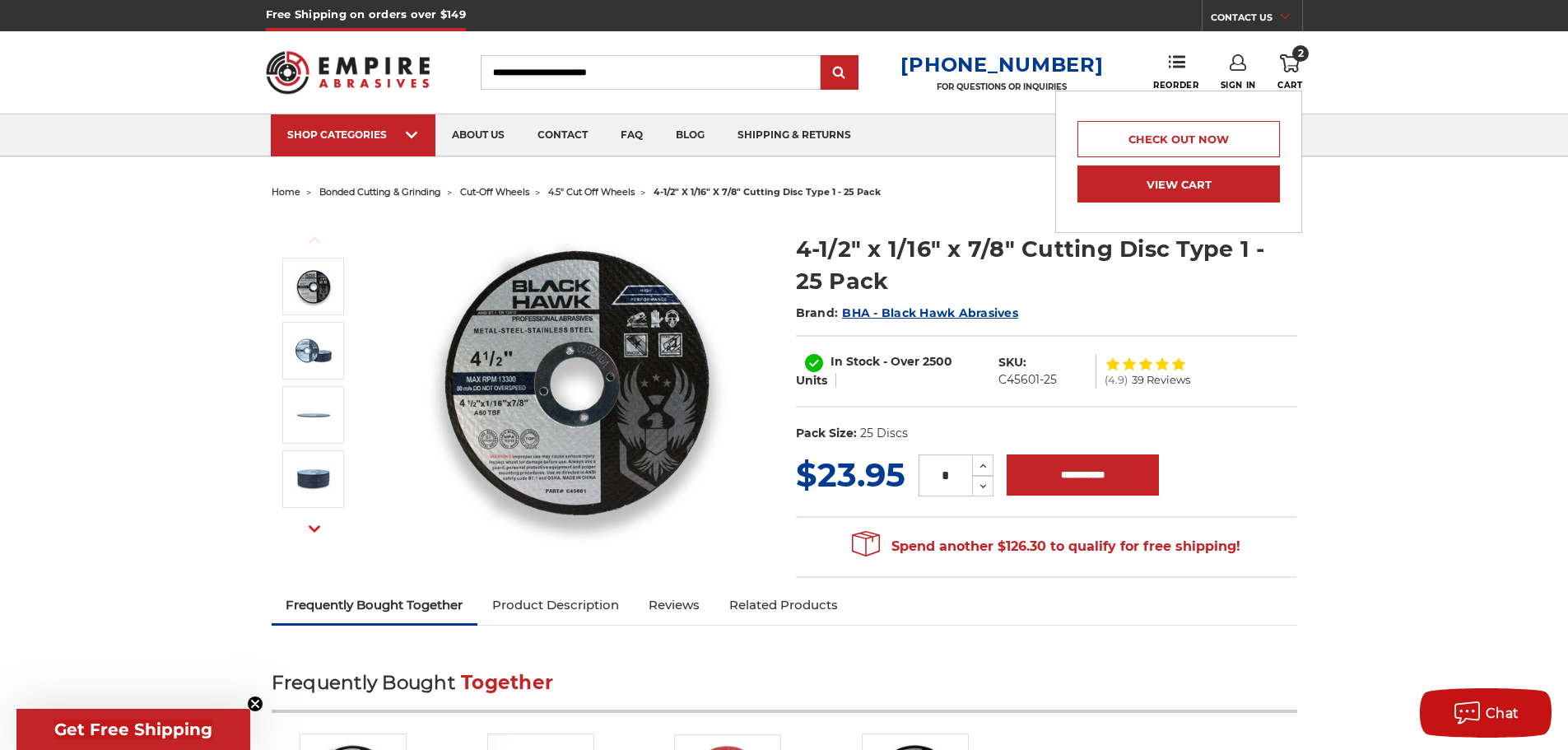
click at [1141, 178] on link "View Cart" at bounding box center [1179, 183] width 203 height 37
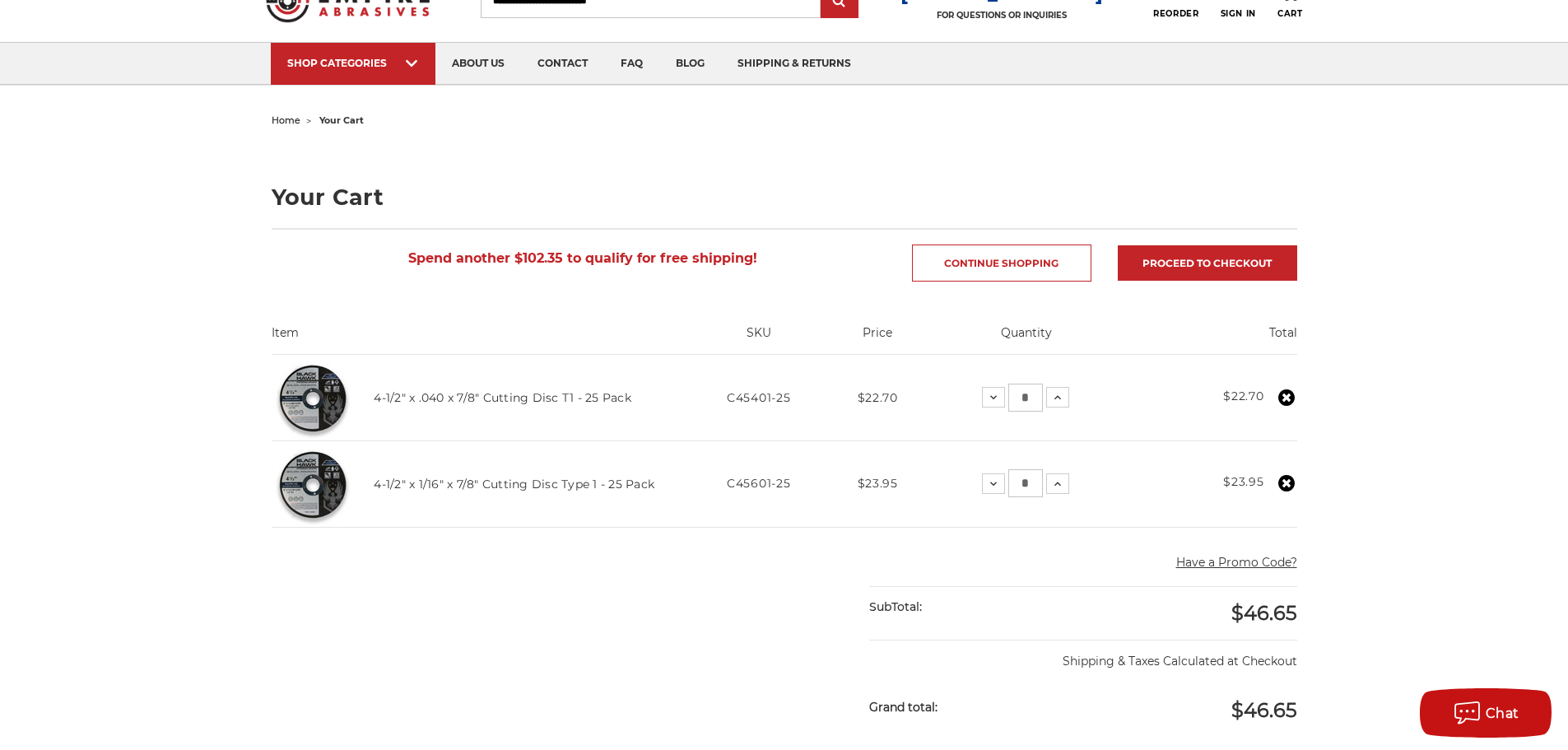
scroll to position [165, 0]
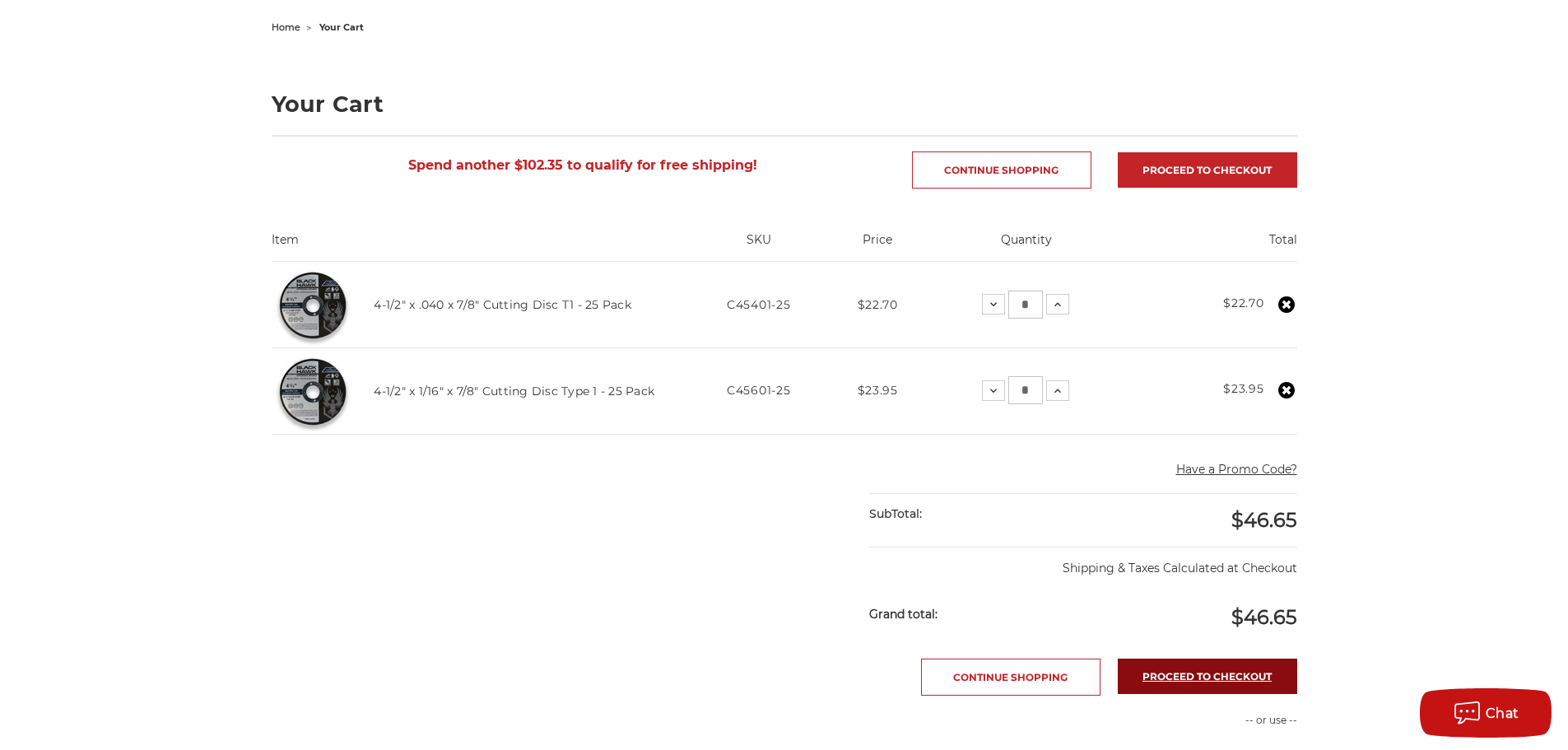
click at [1198, 685] on link "Proceed to checkout" at bounding box center [1207, 676] width 179 height 36
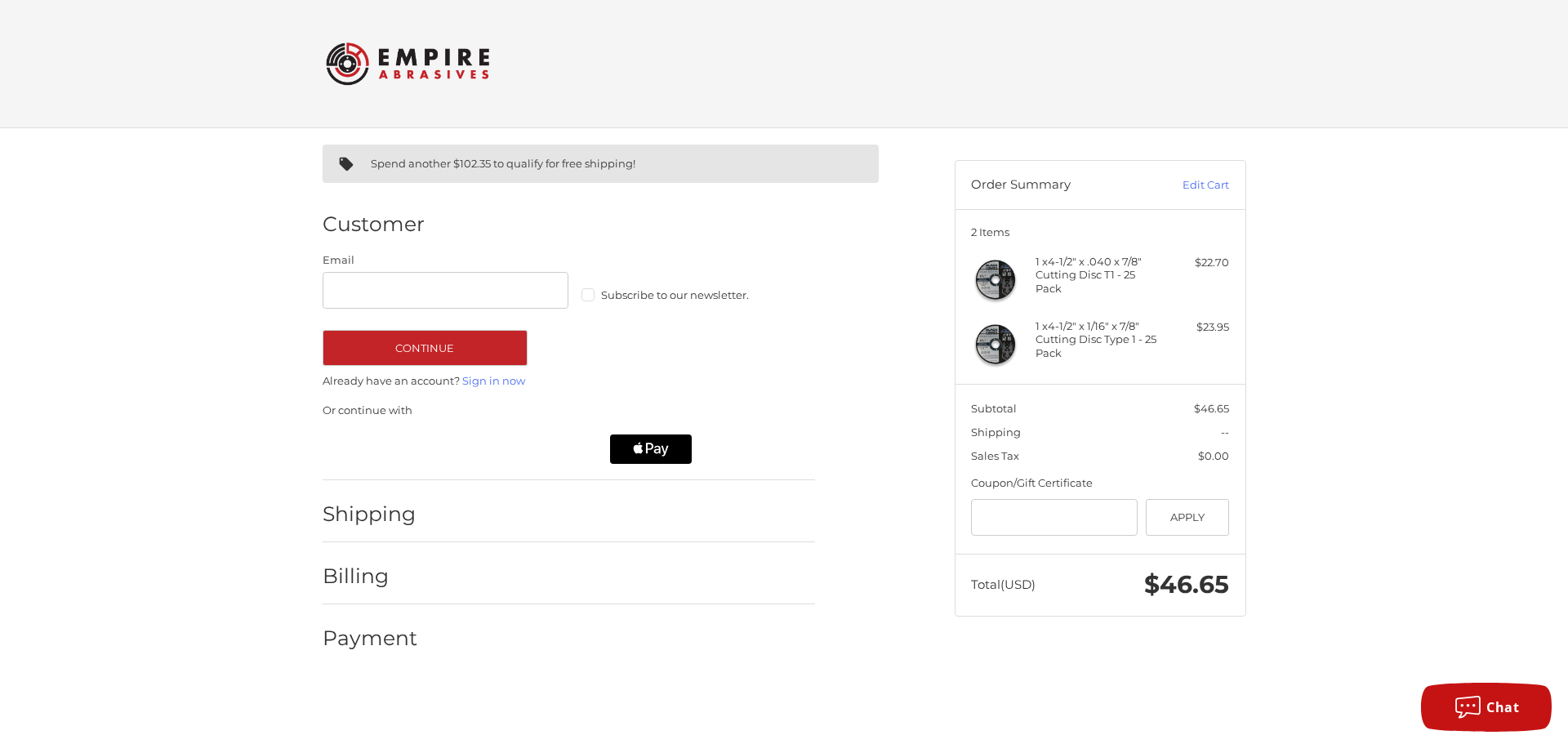
click at [584, 296] on label "Subscribe to our newsletter." at bounding box center [705, 294] width 247 height 13
click at [412, 292] on input "Email" at bounding box center [446, 290] width 247 height 37
type input "**********"
click at [416, 353] on button "Continue" at bounding box center [425, 347] width 205 height 36
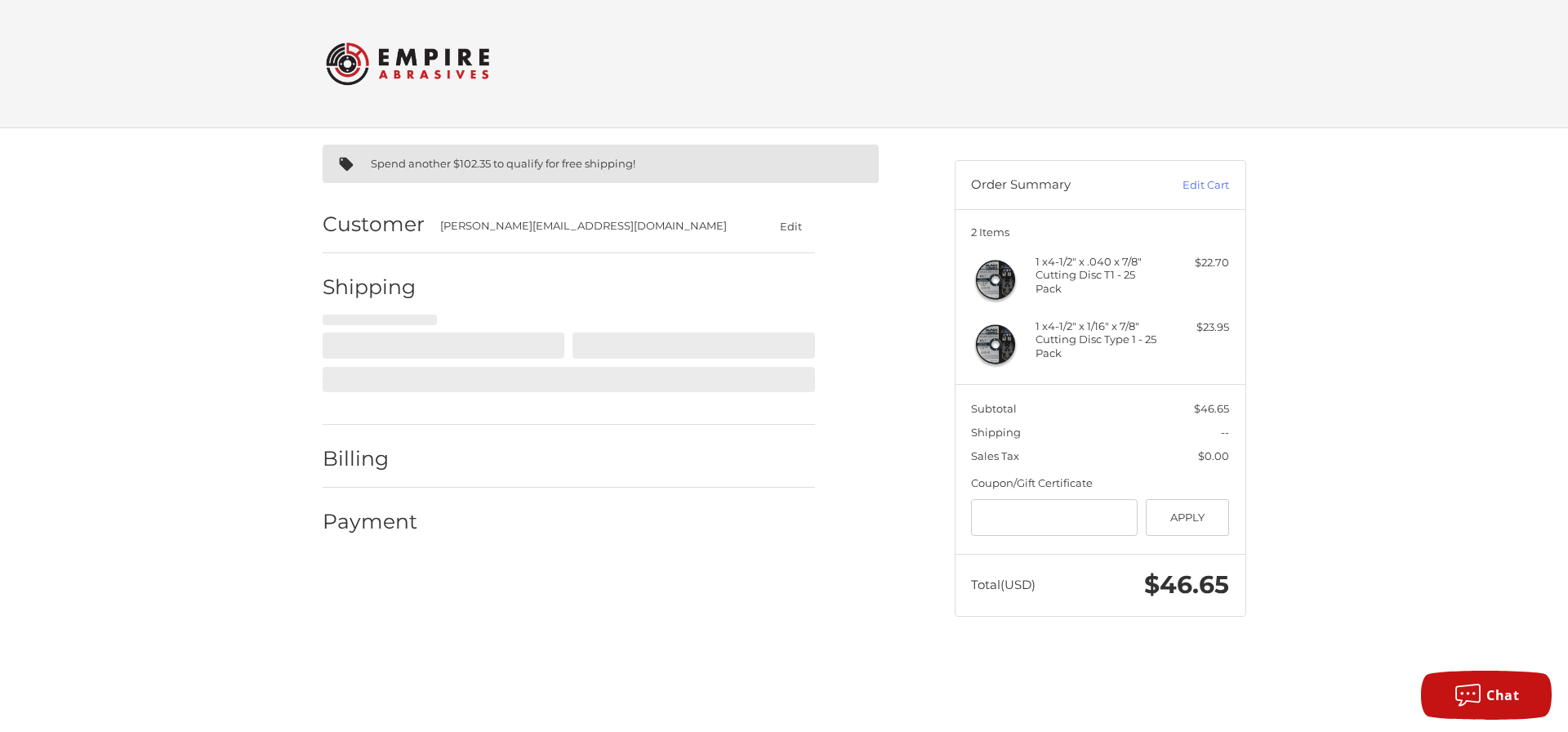
select select "**"
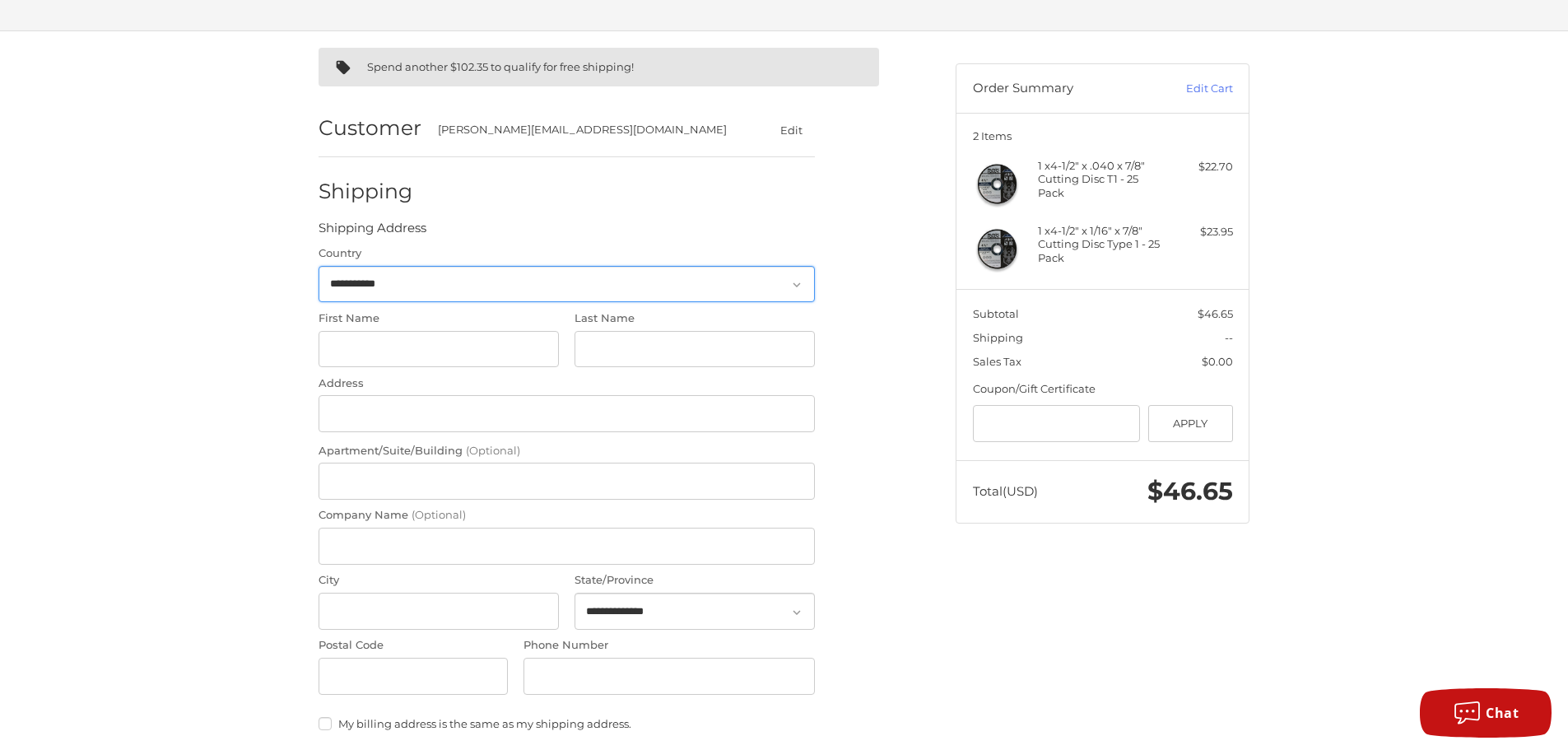
scroll to position [104, 0]
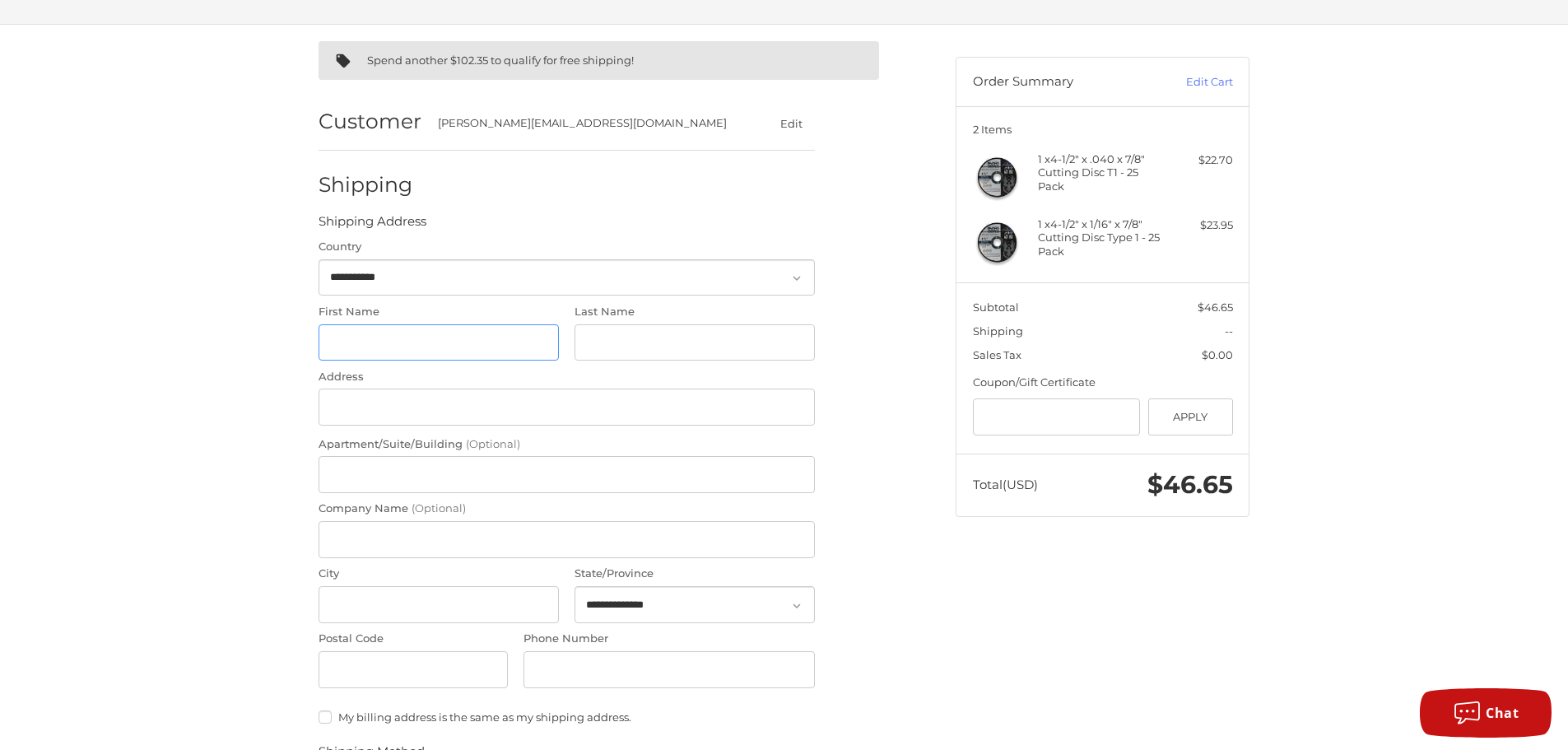
click at [397, 335] on input "First Name" at bounding box center [438, 342] width 241 height 37
type input "***"
drag, startPoint x: 627, startPoint y: 343, endPoint x: 623, endPoint y: 354, distance: 11.7
click at [627, 344] on input "Last Name" at bounding box center [695, 342] width 241 height 37
type input "**********"
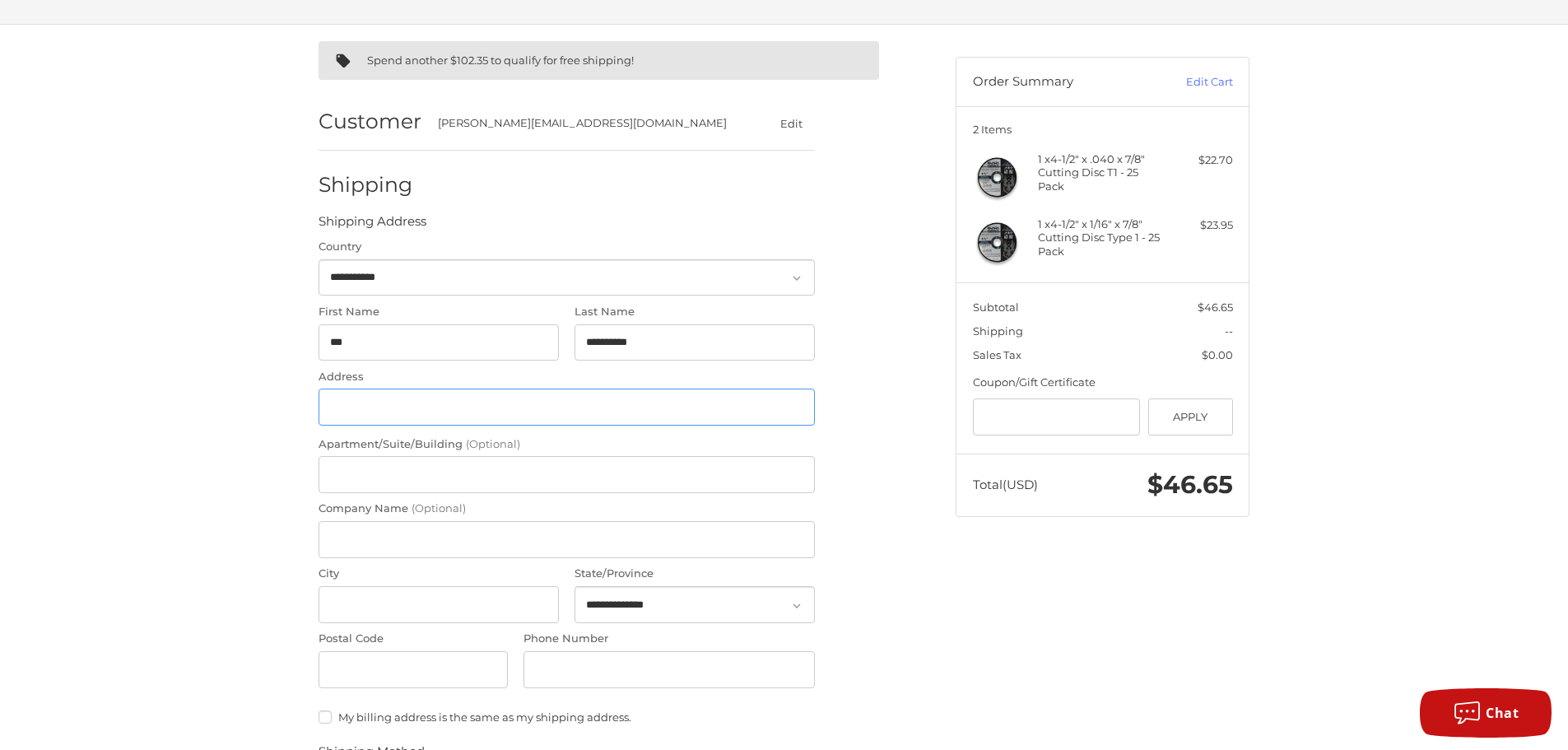
click at [380, 391] on input "Address" at bounding box center [566, 407] width 496 height 37
click at [386, 409] on input "Address" at bounding box center [566, 407] width 496 height 37
type input "**********"
click at [361, 471] on input "Apartment/Suite/Building (Optional)" at bounding box center [566, 474] width 496 height 37
type input "*"
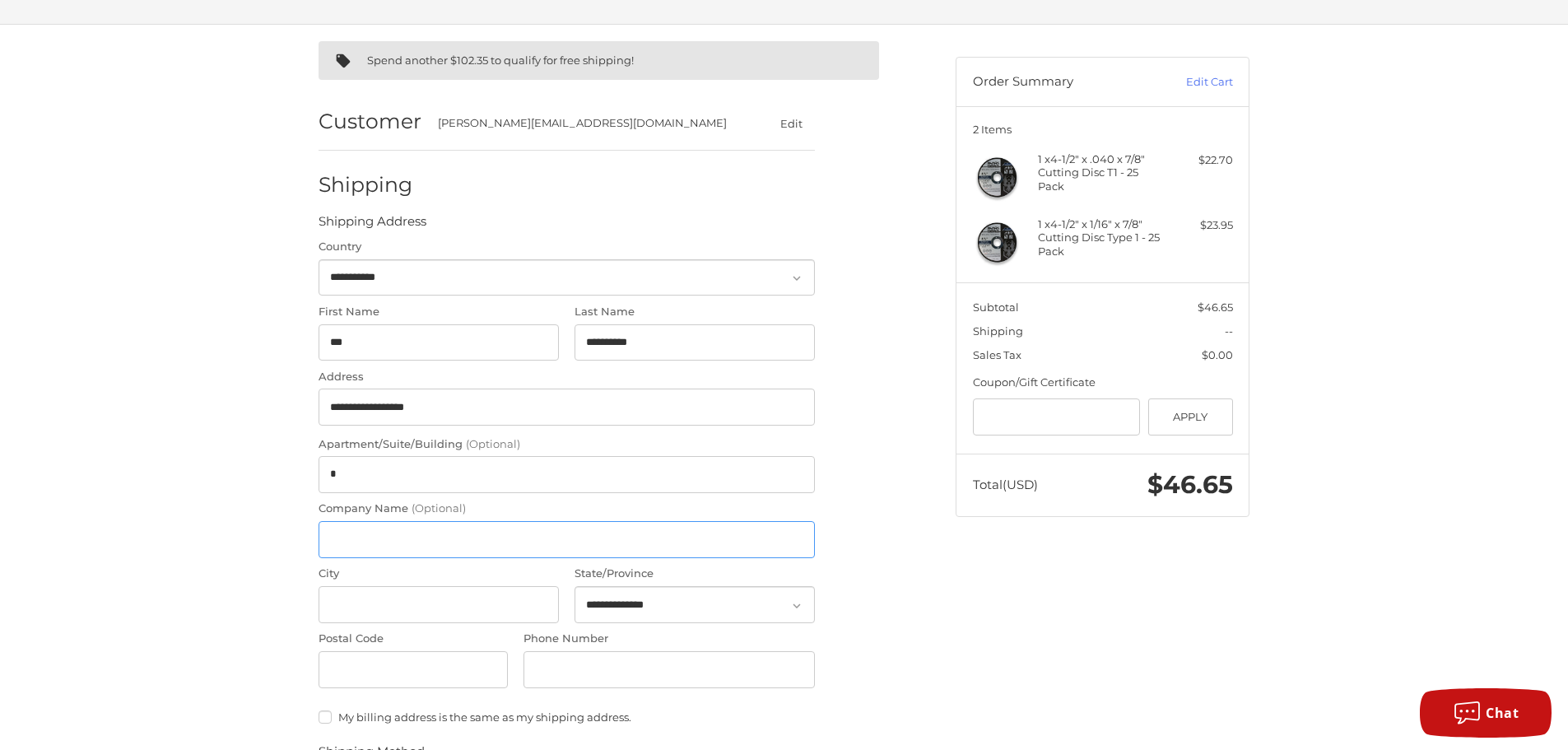
click at [357, 547] on input "Company Name (Optional)" at bounding box center [566, 539] width 496 height 37
type input "**********"
click at [387, 604] on input "City" at bounding box center [438, 604] width 241 height 37
type input "*********"
click at [634, 610] on select "**********" at bounding box center [695, 604] width 241 height 37
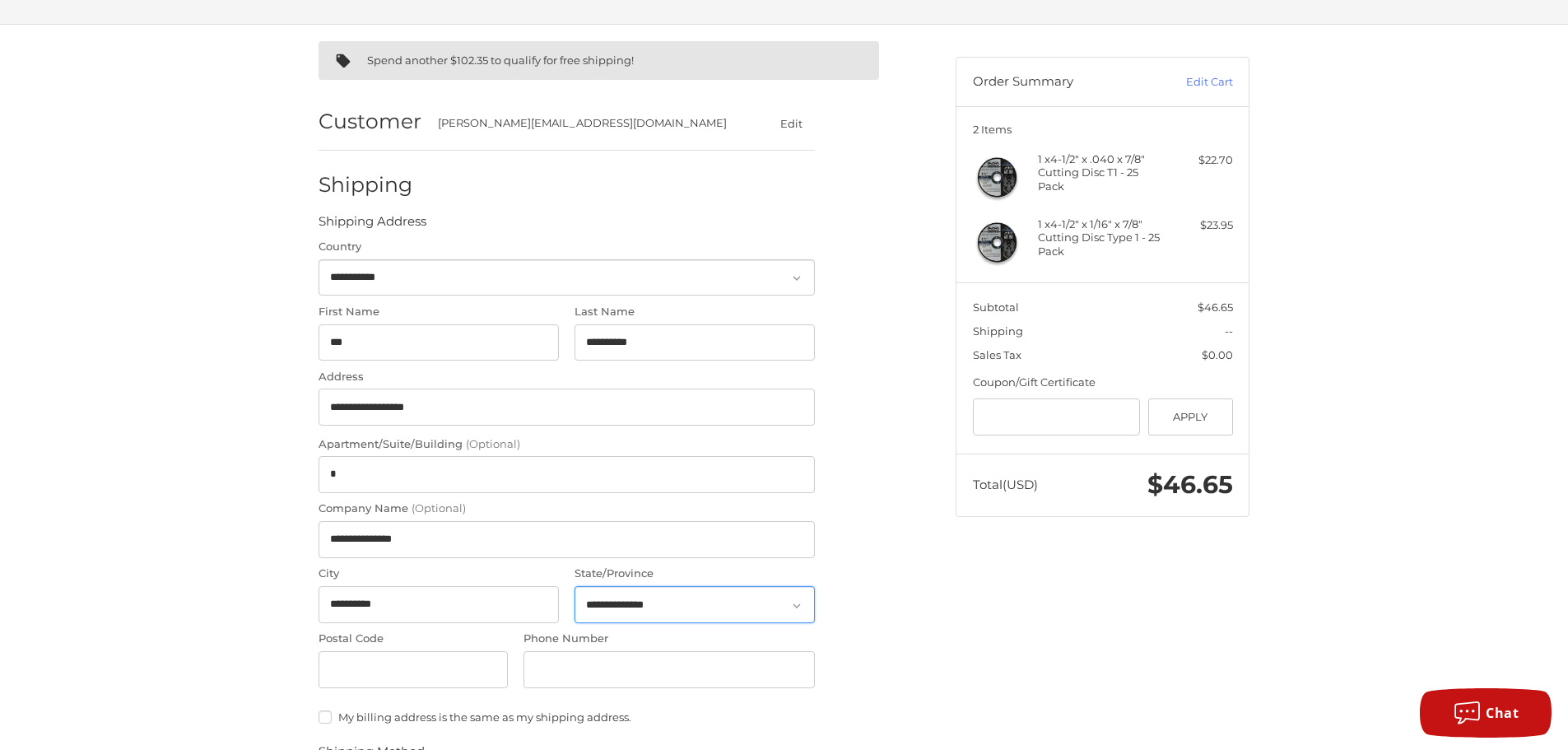
select select "**"
click at [575, 586] on select "**********" at bounding box center [695, 604] width 241 height 37
drag, startPoint x: 337, startPoint y: 656, endPoint x: 358, endPoint y: 660, distance: 21.4
click at [341, 656] on input "Postal Code" at bounding box center [413, 669] width 189 height 37
type input "*****"
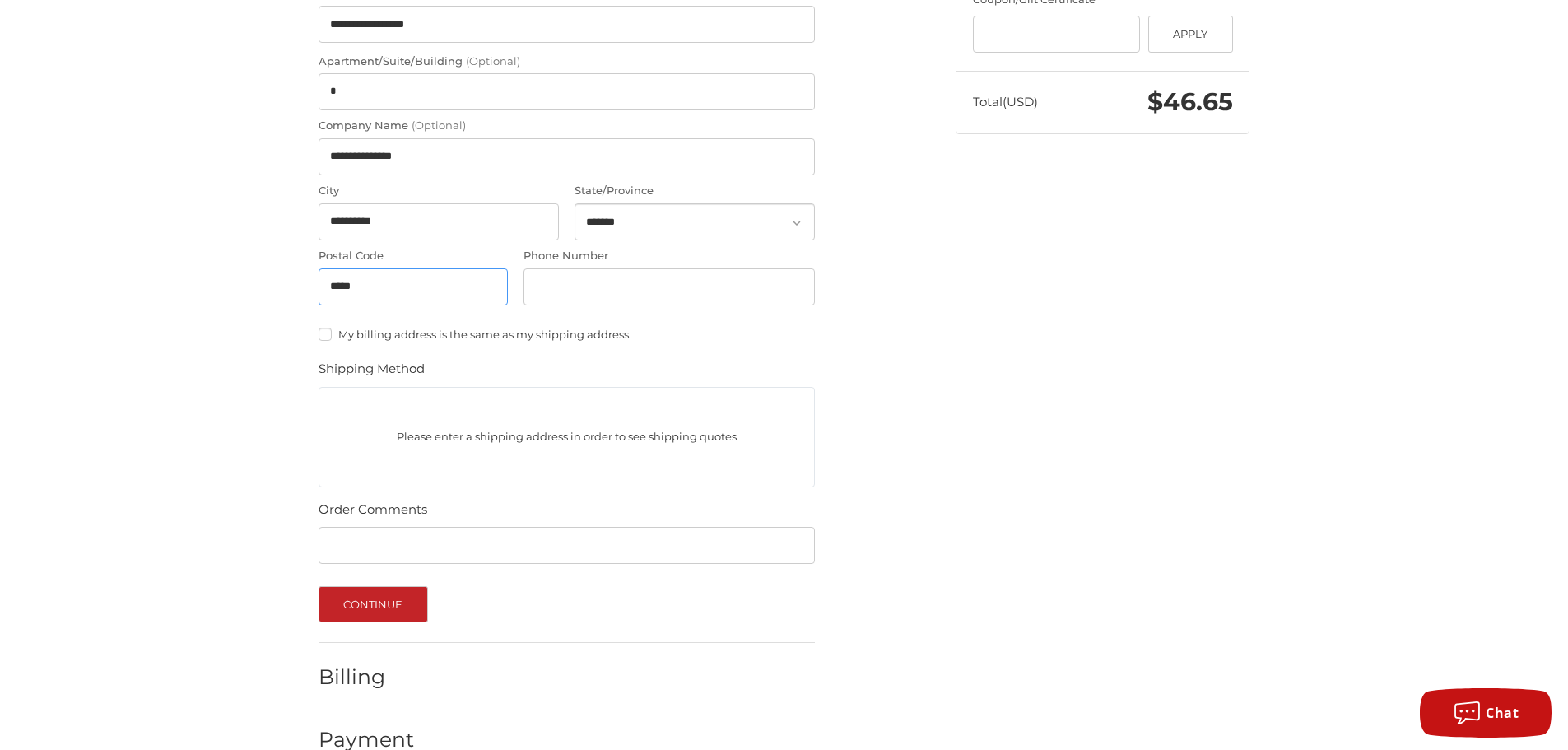
scroll to position [516, 0]
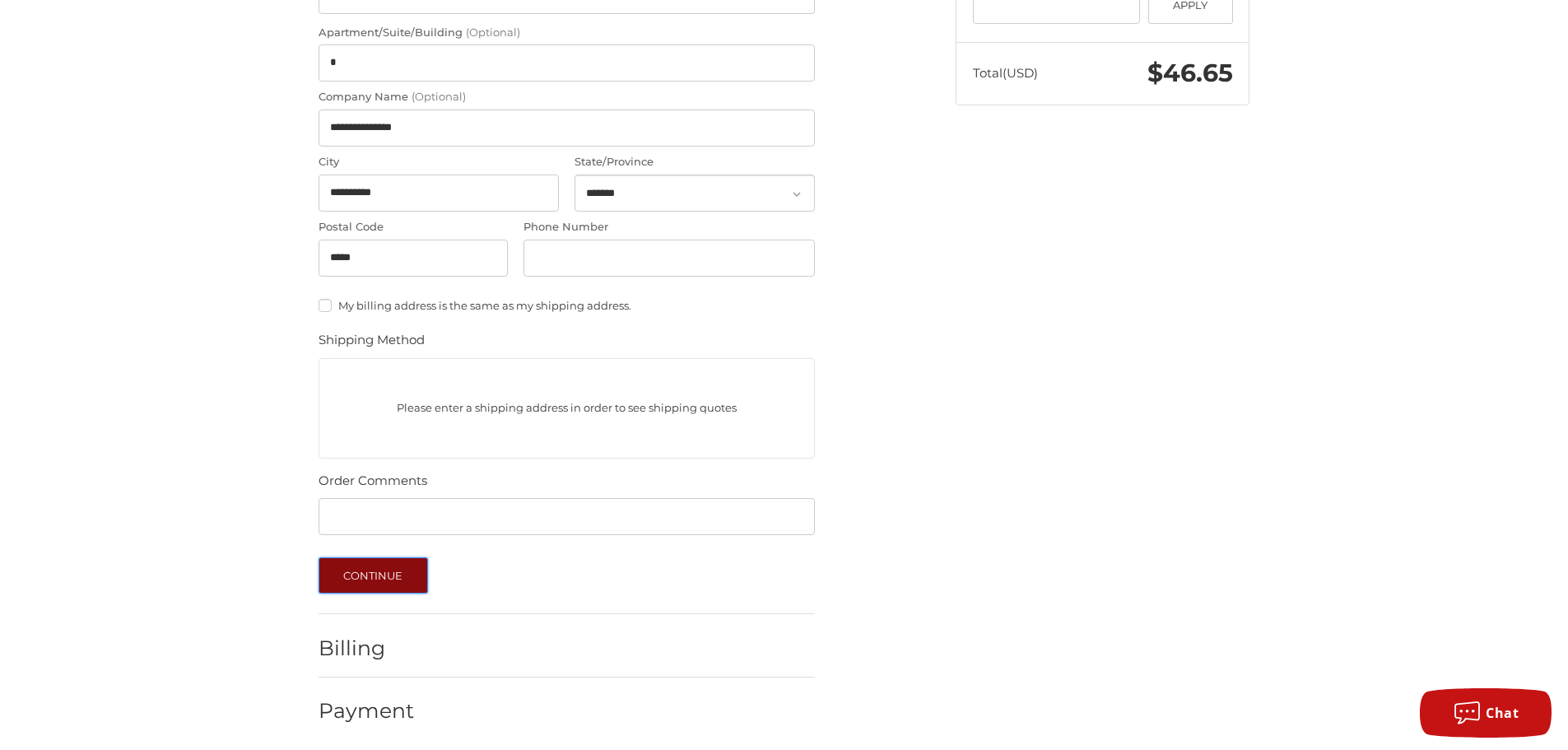
click at [376, 573] on button "Continue" at bounding box center [373, 575] width 109 height 36
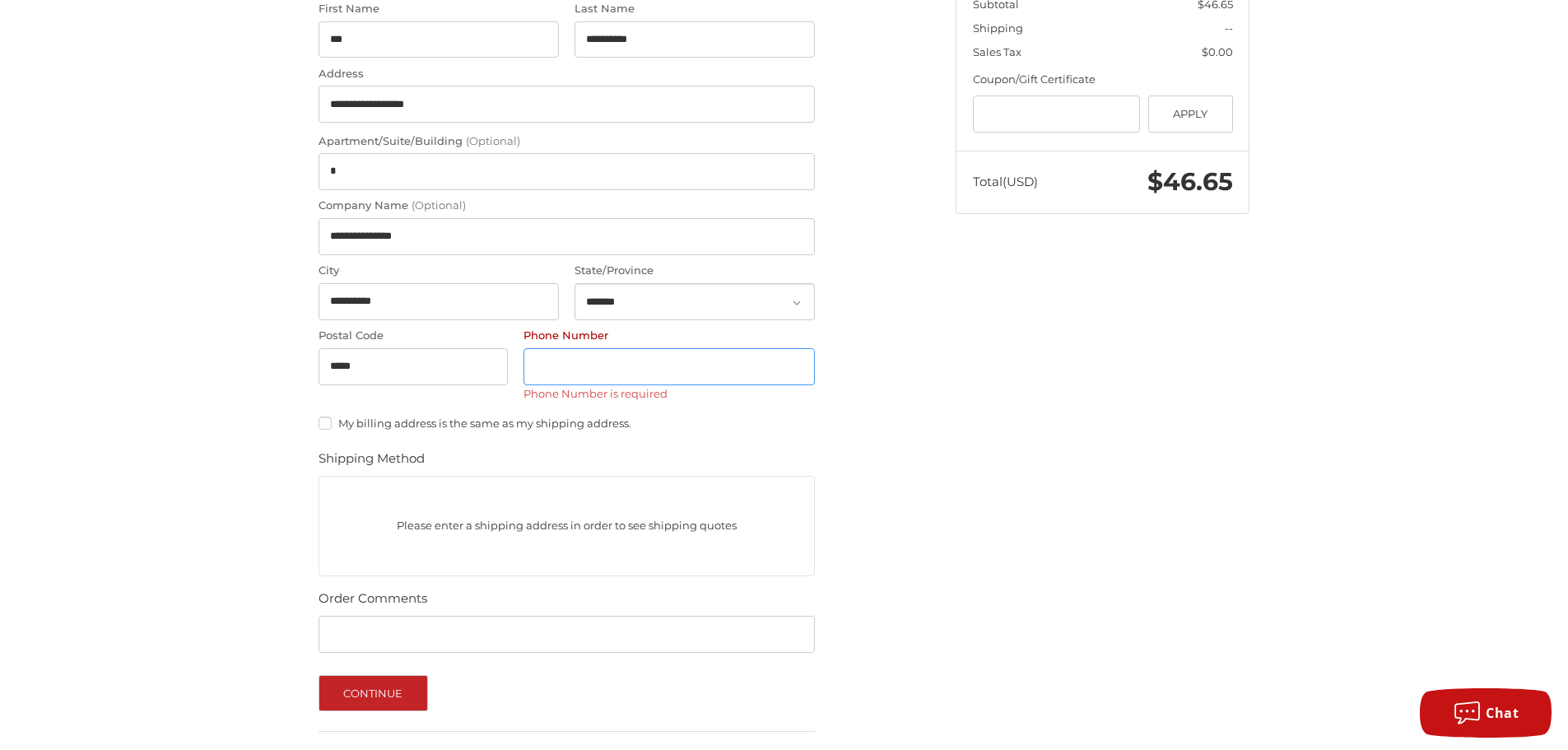
scroll to position [398, 0]
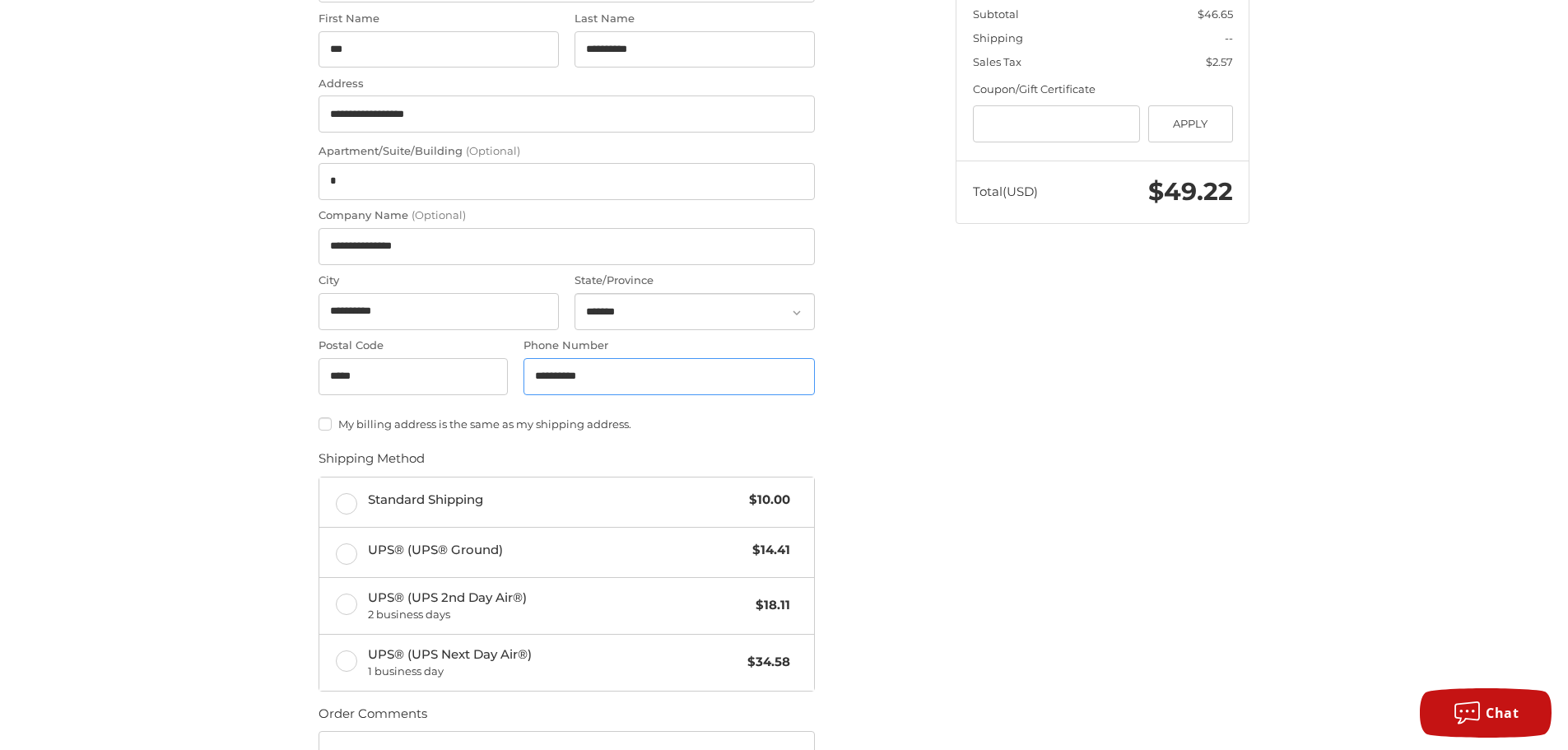
click at [558, 376] on input "**********" at bounding box center [669, 376] width 291 height 37
type input "**********"
click at [350, 499] on label "Standard Shipping $10.00" at bounding box center [567, 502] width 495 height 50
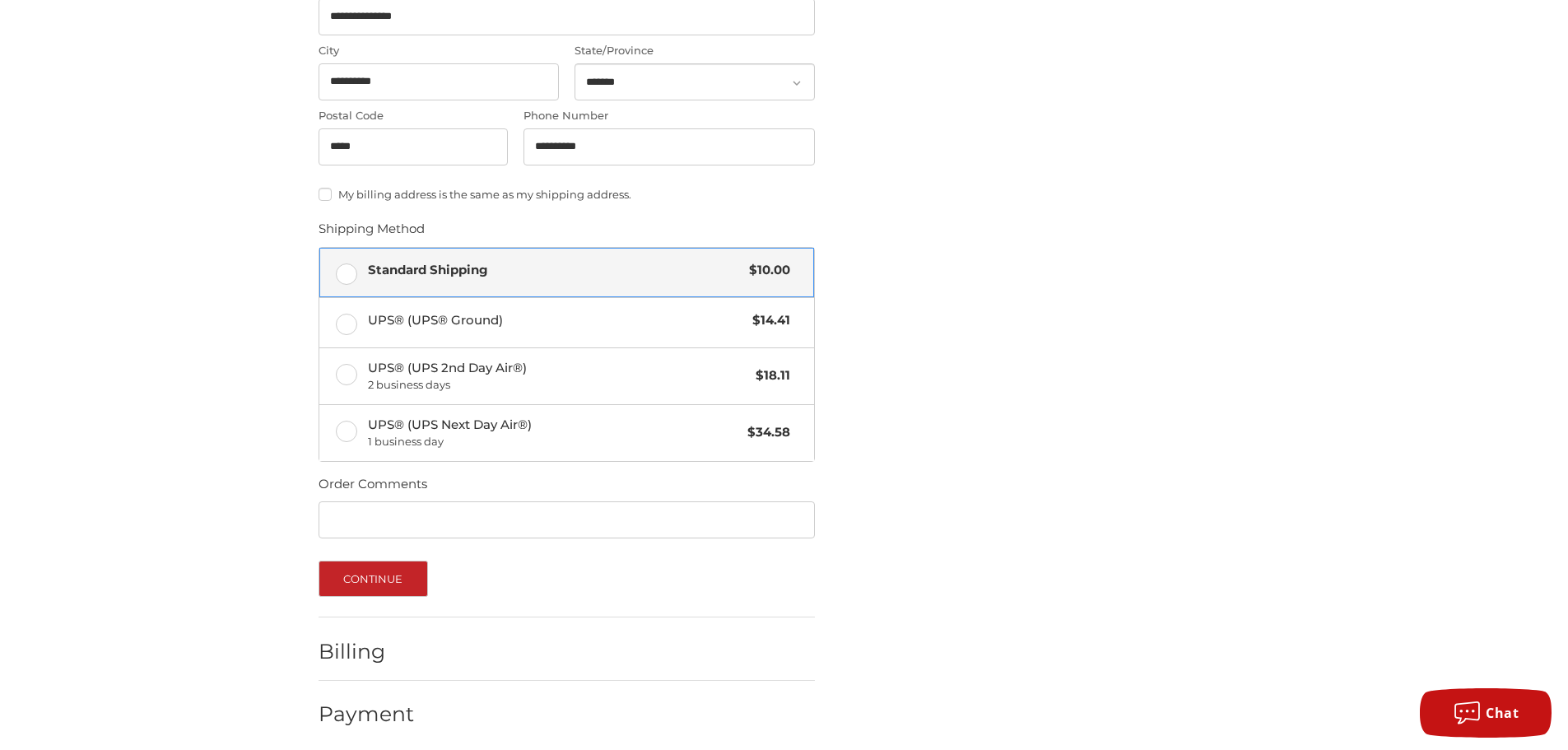
scroll to position [636, 0]
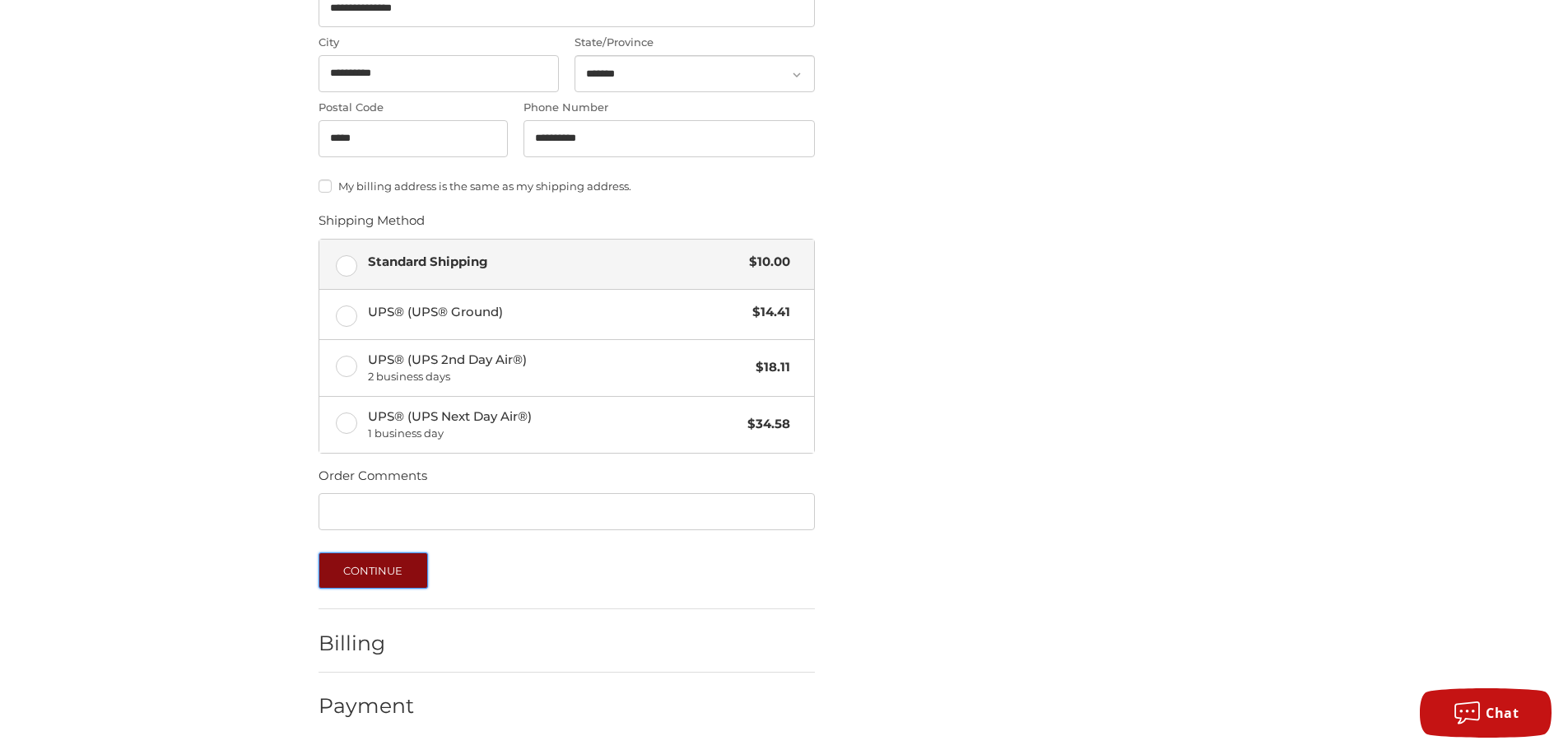
click at [359, 575] on button "Continue" at bounding box center [373, 570] width 109 height 36
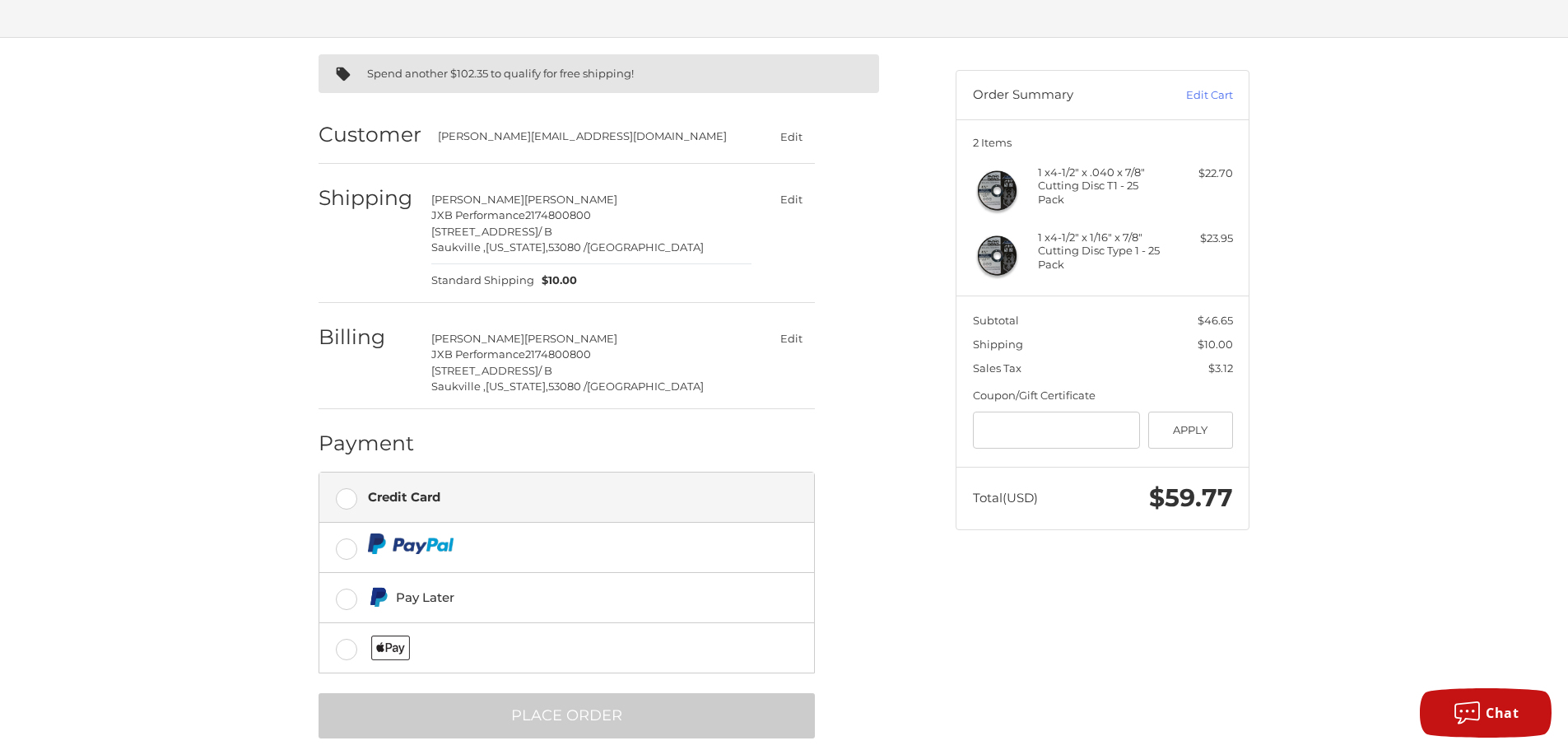
scroll to position [116, 0]
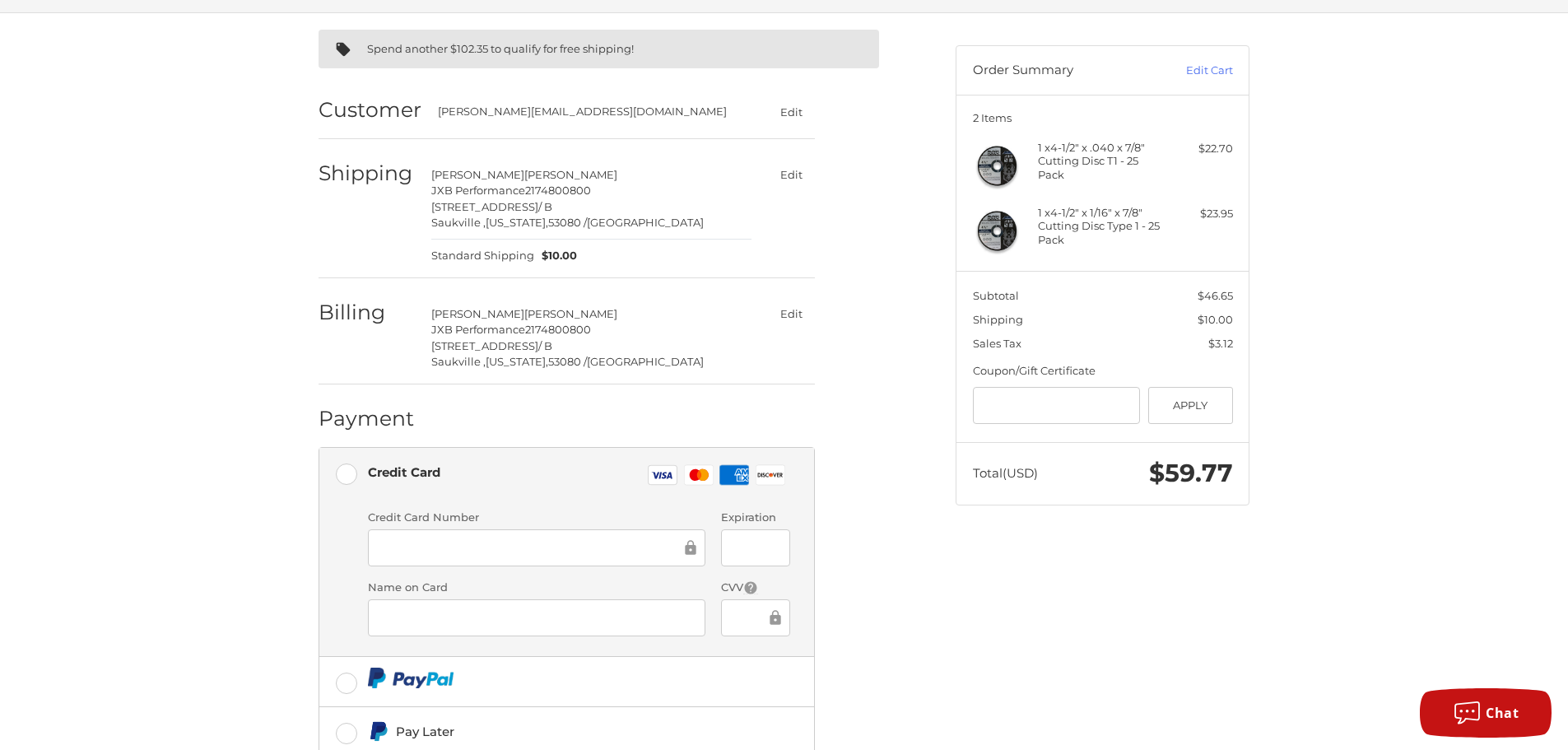
click at [426, 559] on div at bounding box center [536, 547] width 337 height 37
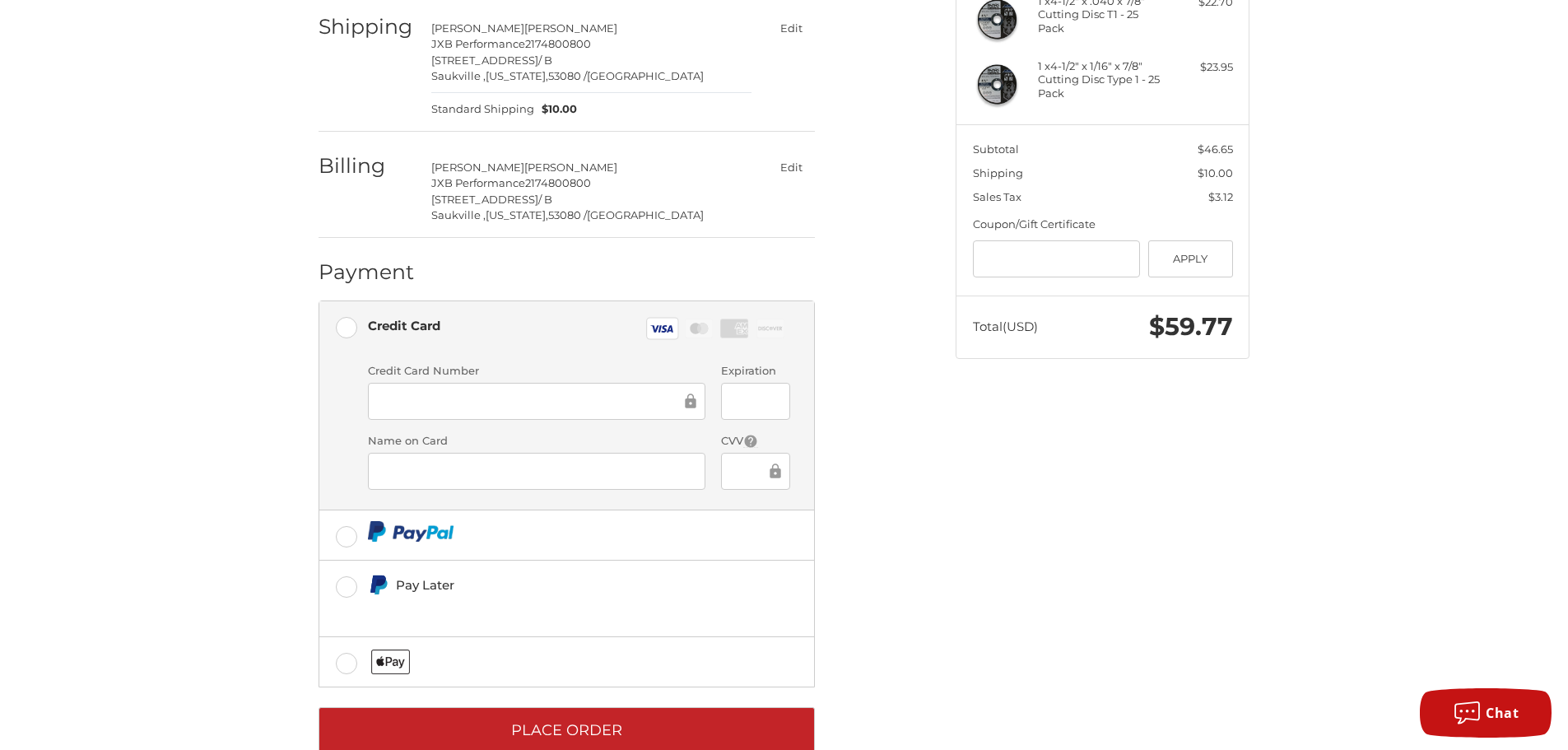
scroll to position [301, 0]
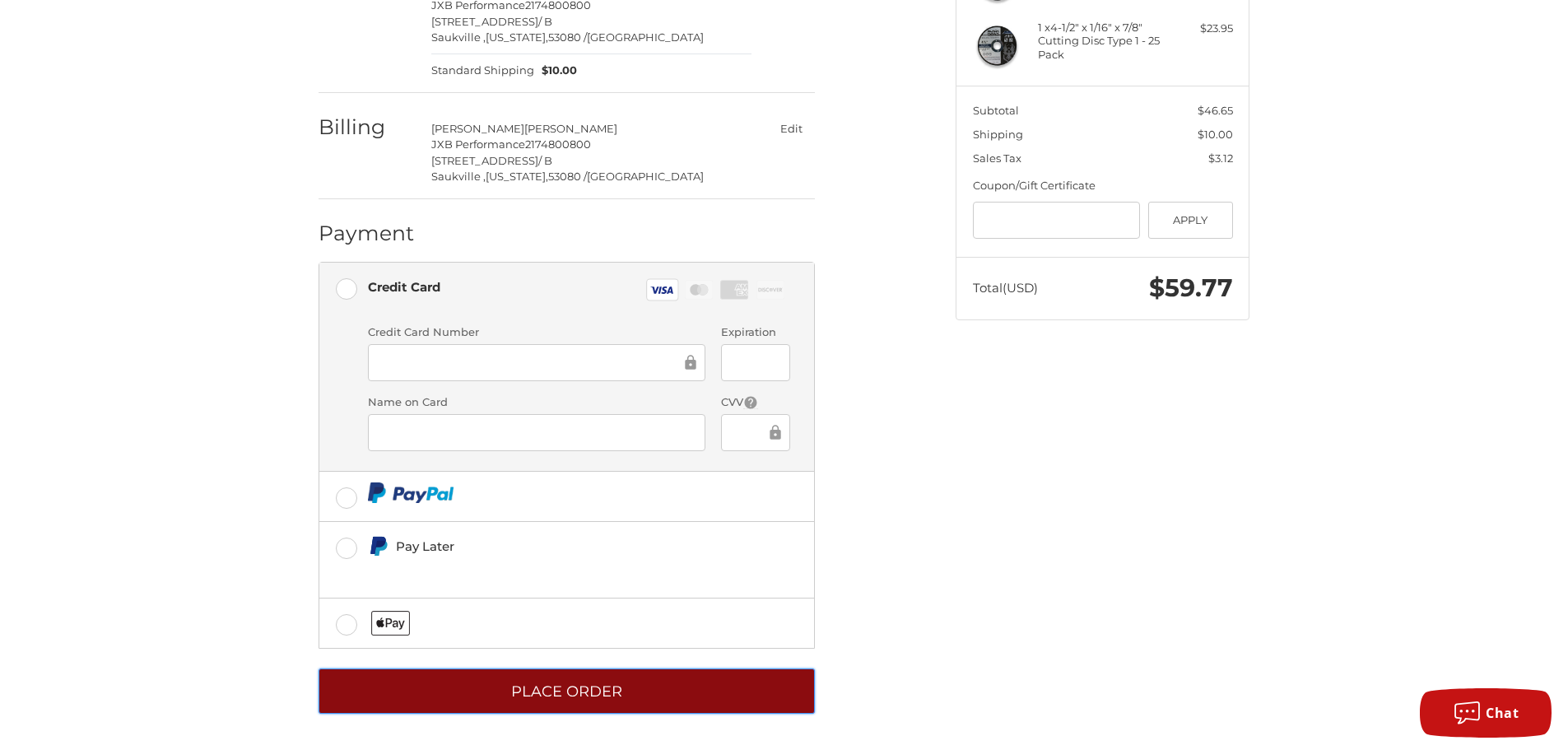
click at [585, 705] on button "Place Order" at bounding box center [566, 691] width 496 height 46
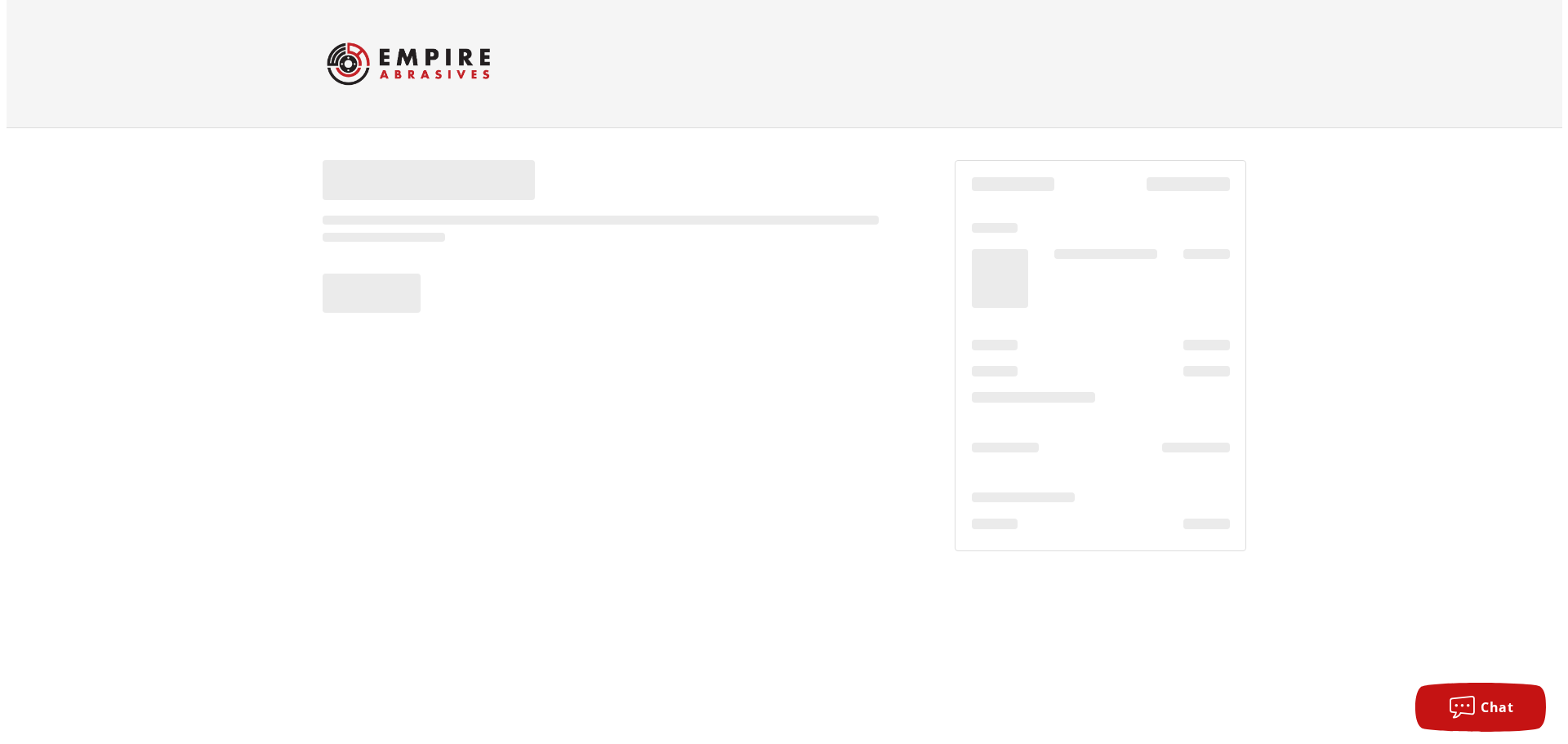
scroll to position [0, 0]
